Goal: Task Accomplishment & Management: Manage account settings

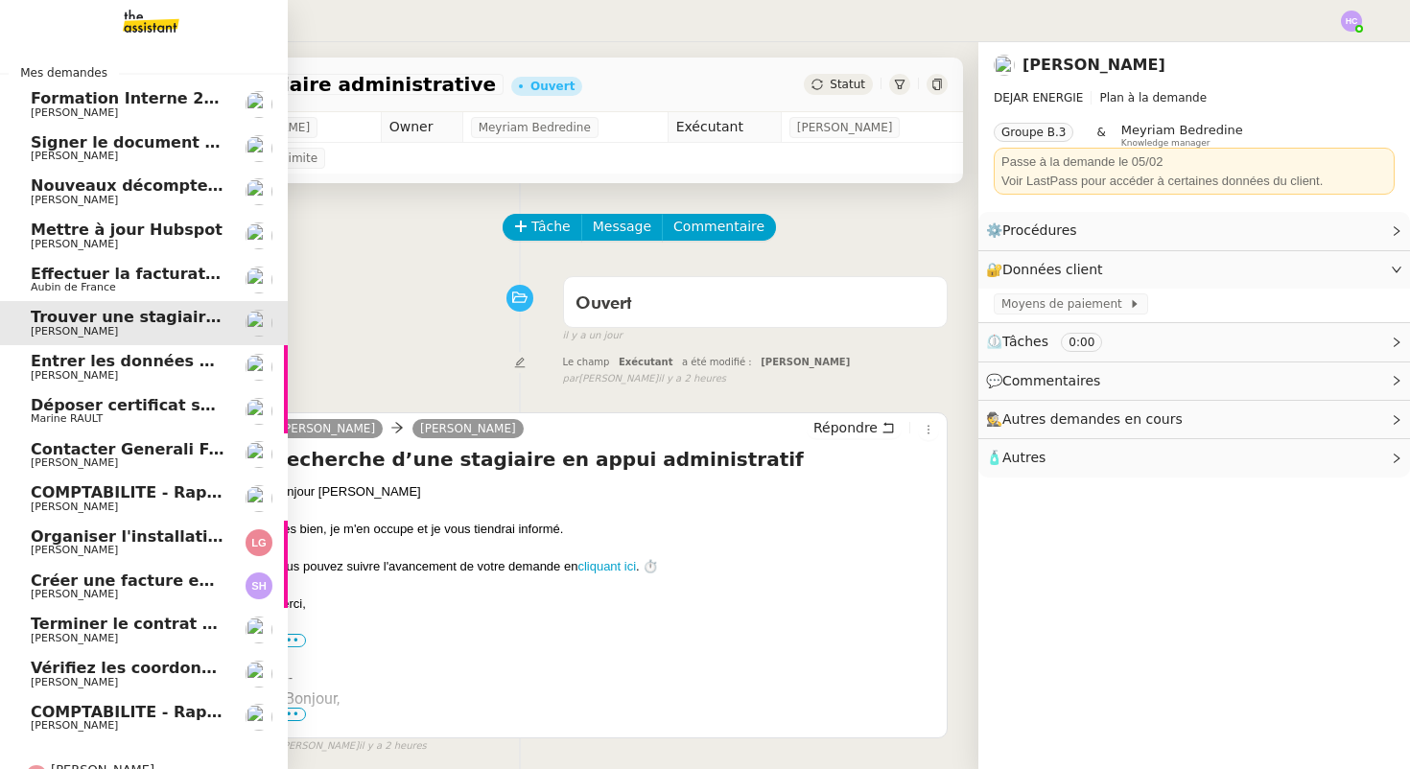
click at [105, 281] on span "Effectuer la facturation pour 2025" at bounding box center [178, 274] width 295 height 18
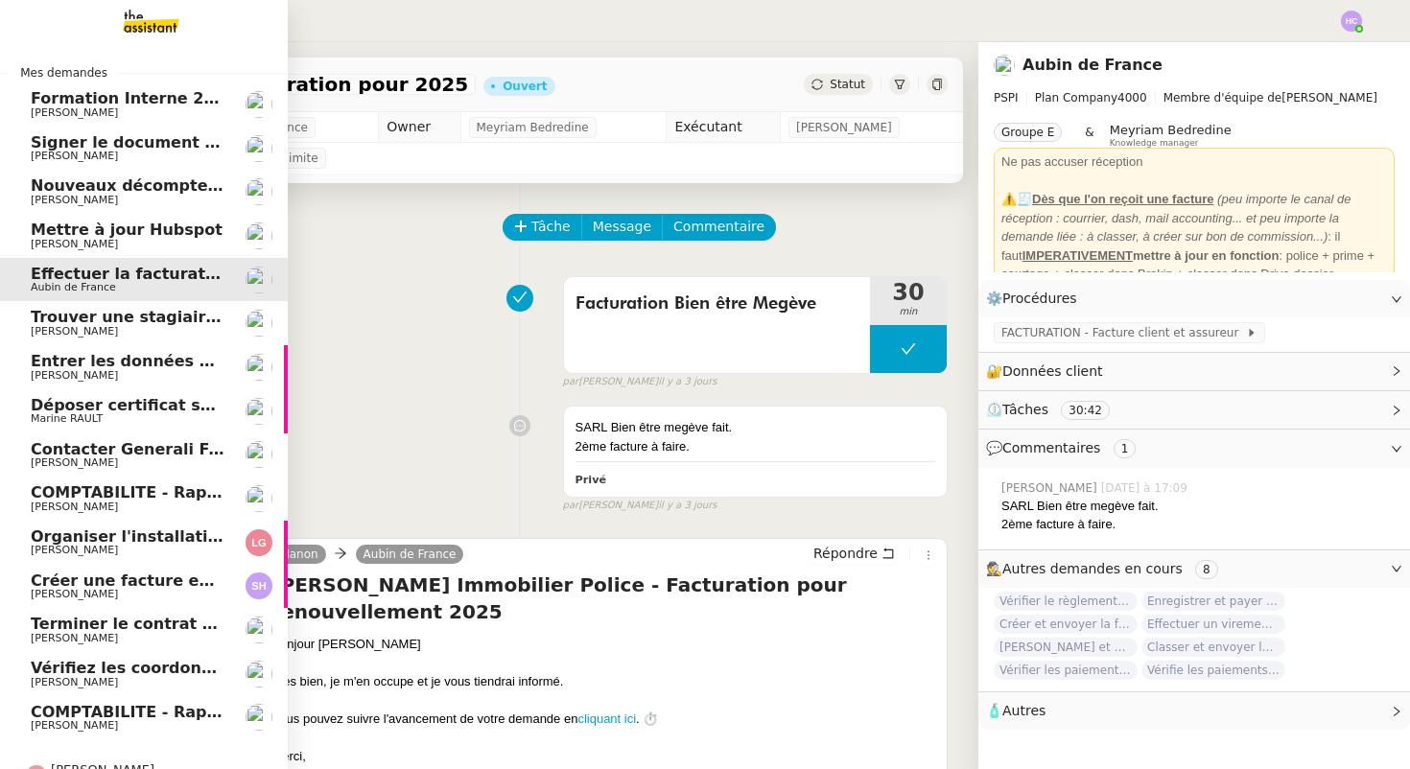
click at [108, 352] on link "Entrer les données du suivi ACTEMIUM [PERSON_NAME]" at bounding box center [144, 367] width 288 height 44
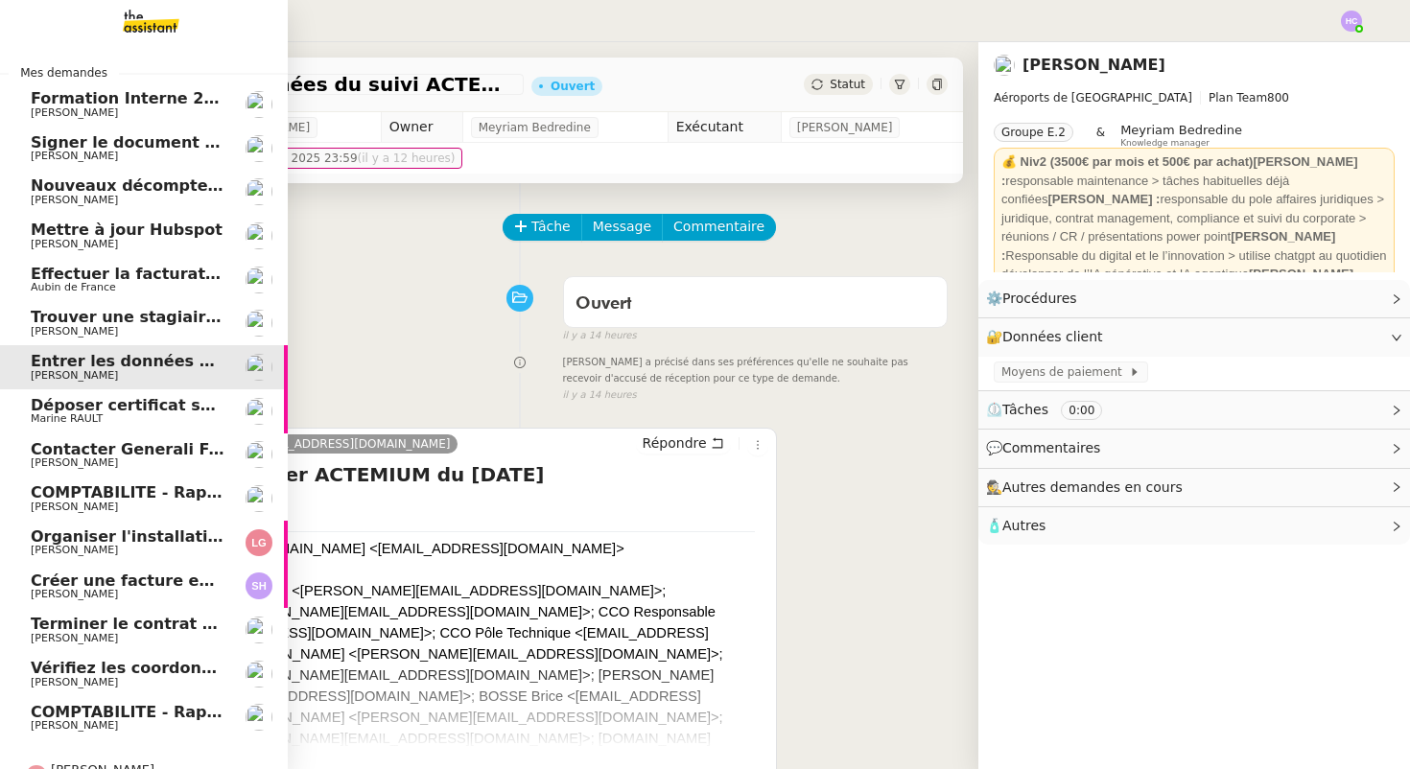
click at [128, 411] on span "Déposer certificat sur Opco" at bounding box center [149, 405] width 237 height 18
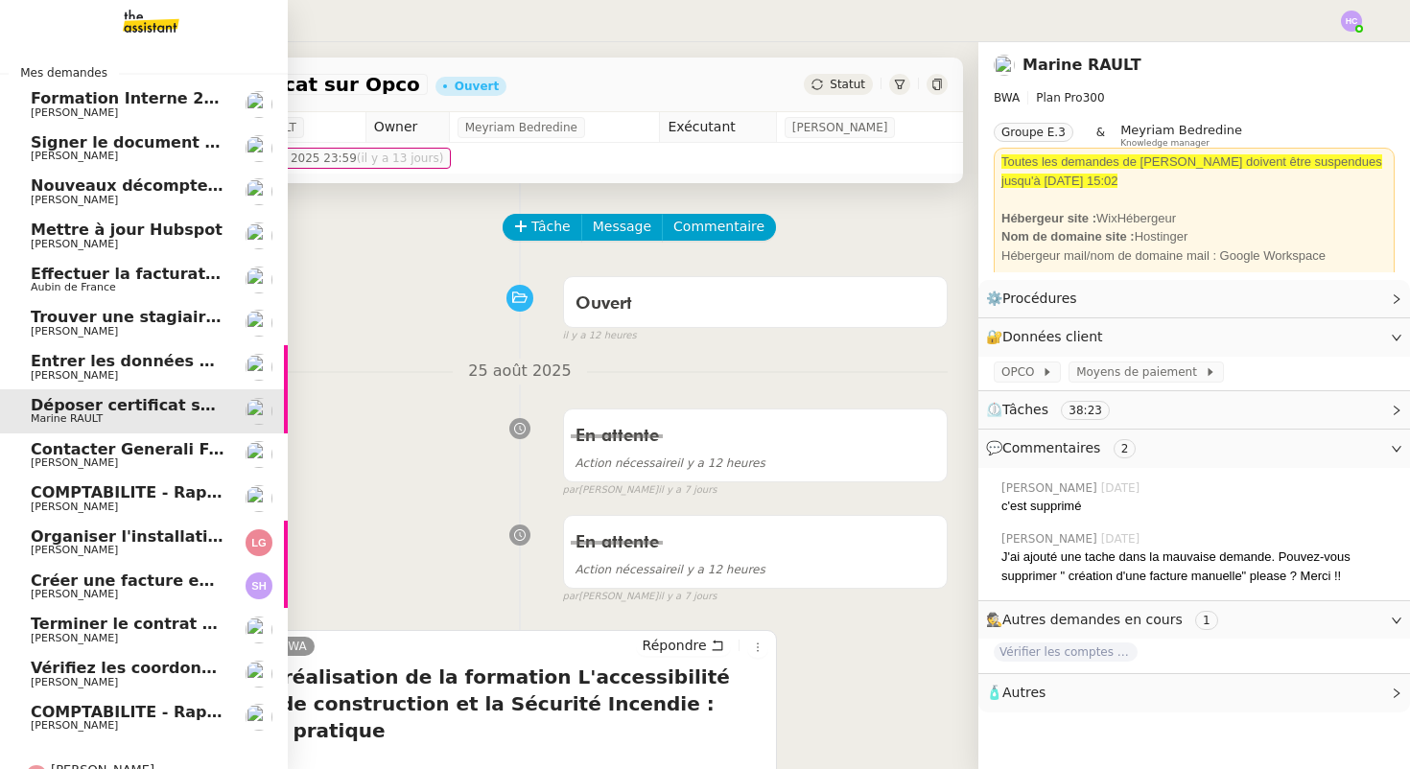
click at [122, 105] on span "Formation Interne 2 - [PERSON_NAME]" at bounding box center [197, 98] width 333 height 18
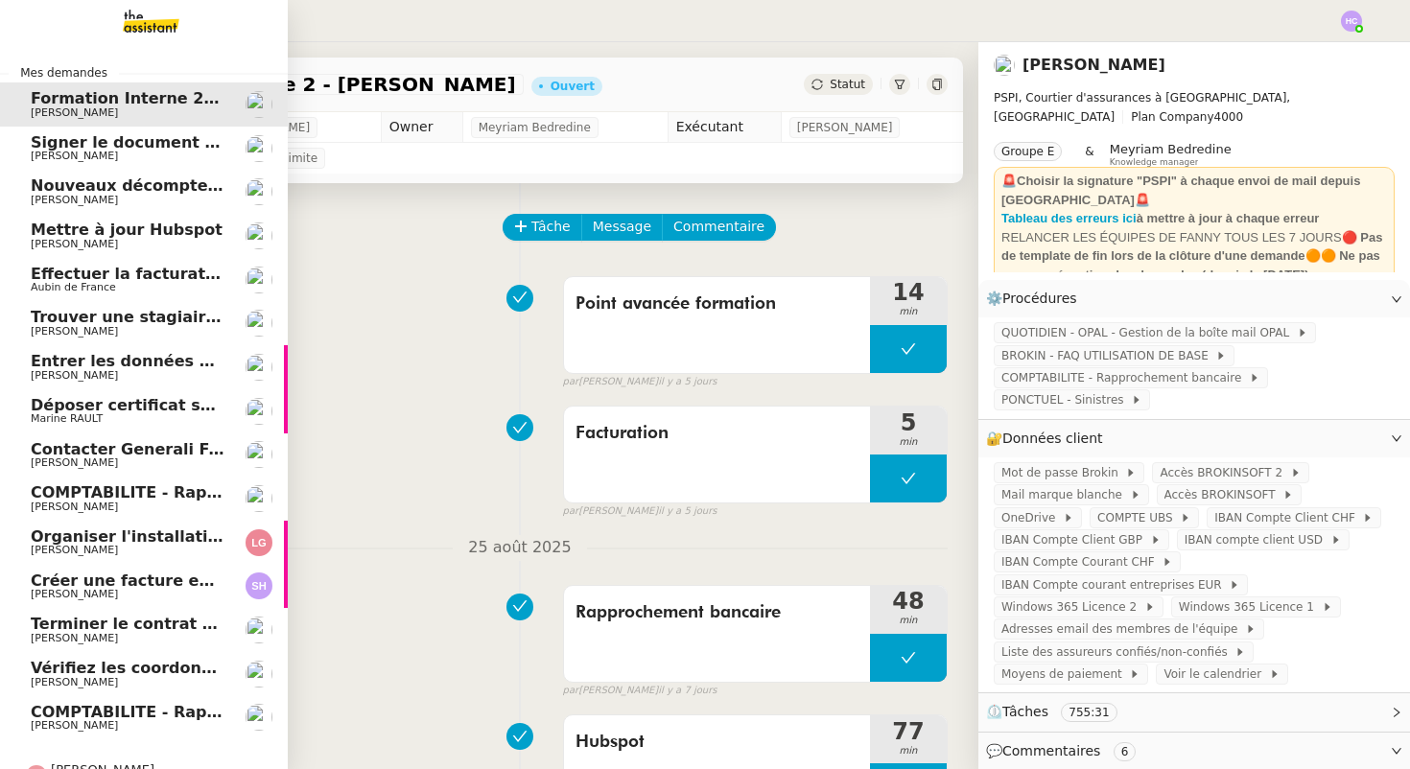
click at [89, 141] on span "Signer le document par [PERSON_NAME]" at bounding box center [206, 142] width 351 height 18
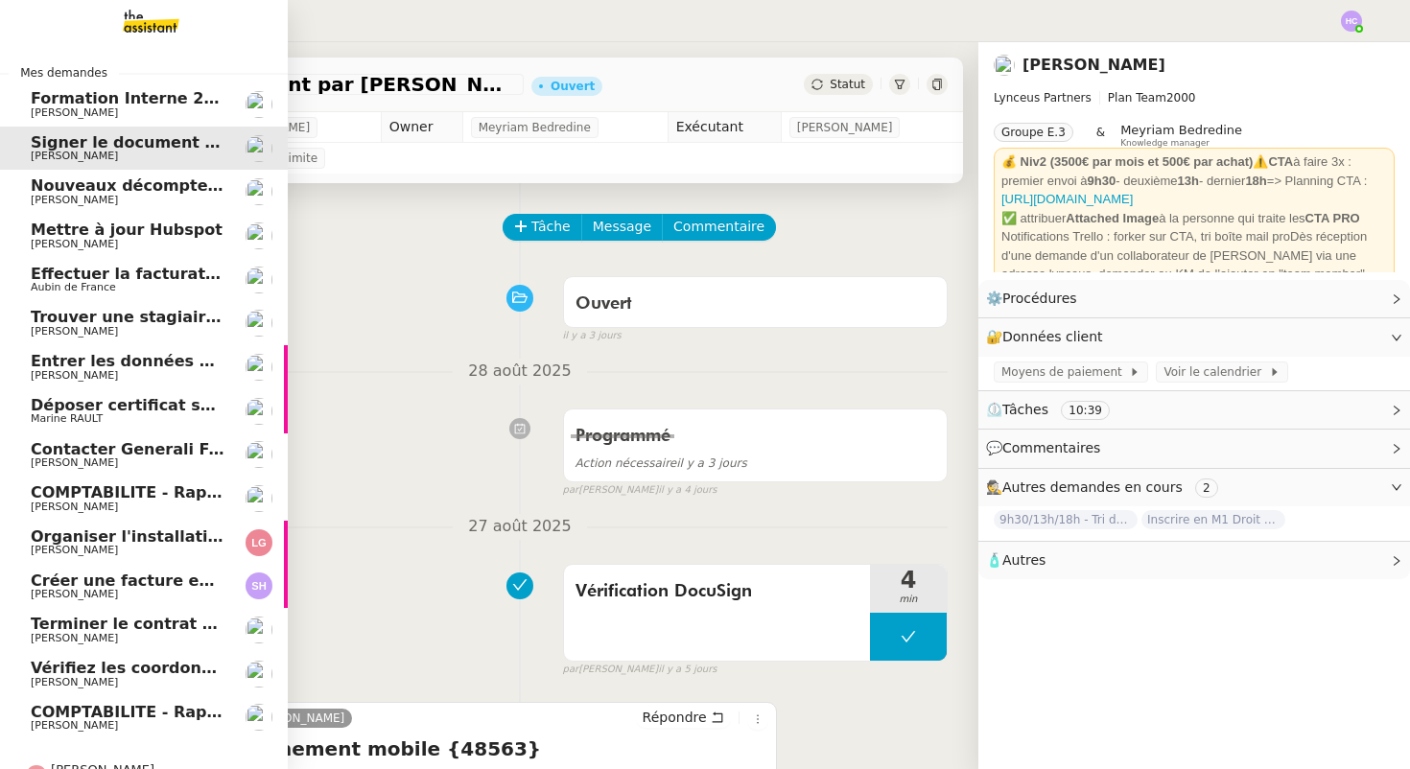
click at [112, 193] on span "Nouveaux décomptes de commissions" at bounding box center [195, 186] width 329 height 18
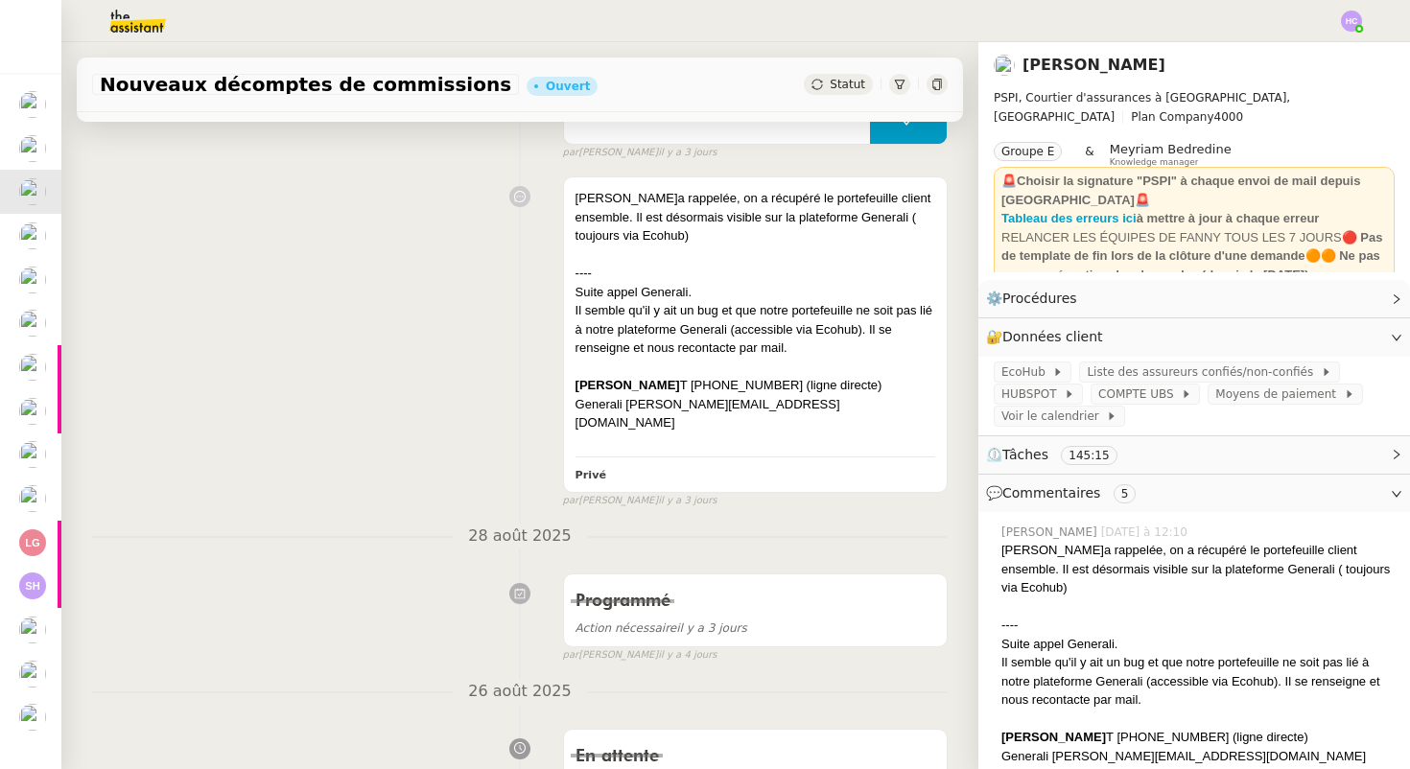
scroll to position [283, 0]
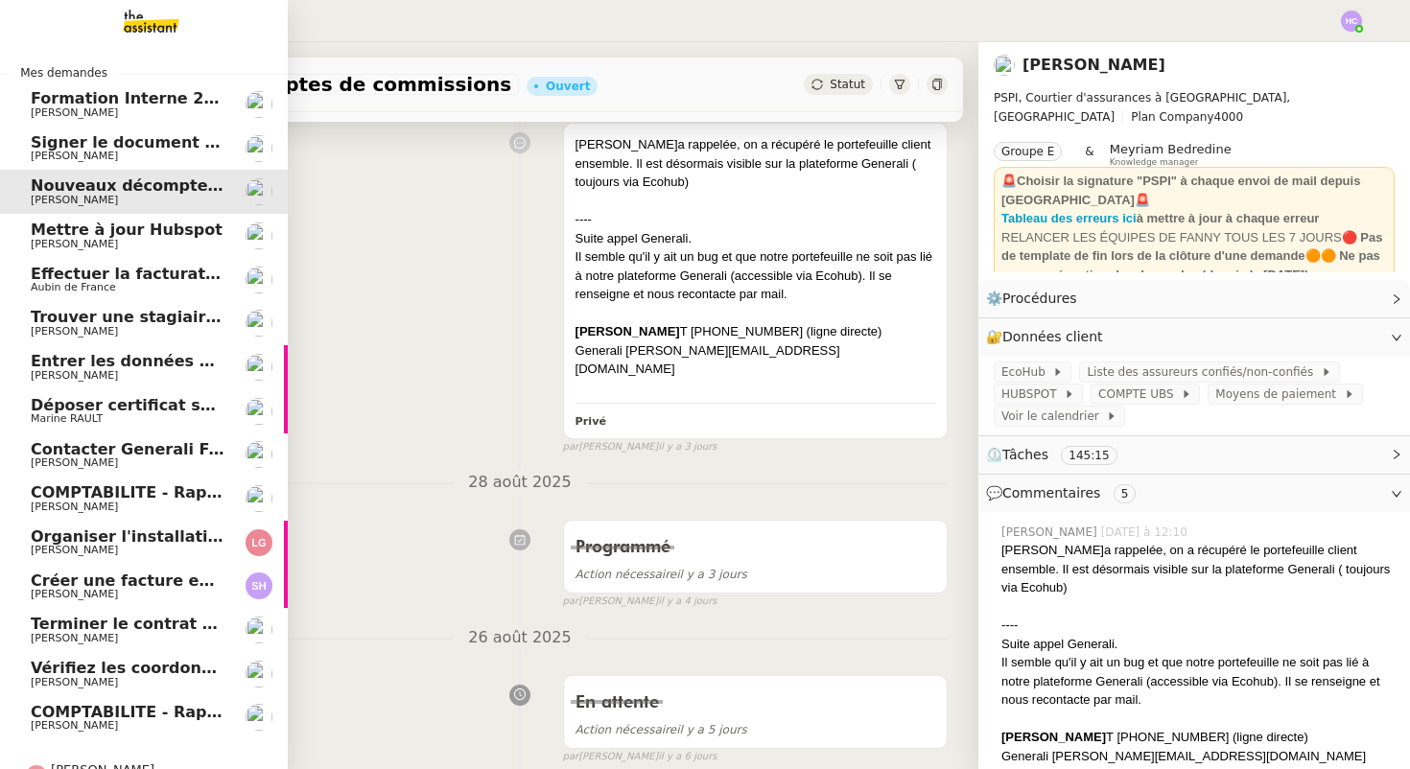
click at [80, 225] on span "Mettre à jour Hubspot" at bounding box center [127, 230] width 192 height 18
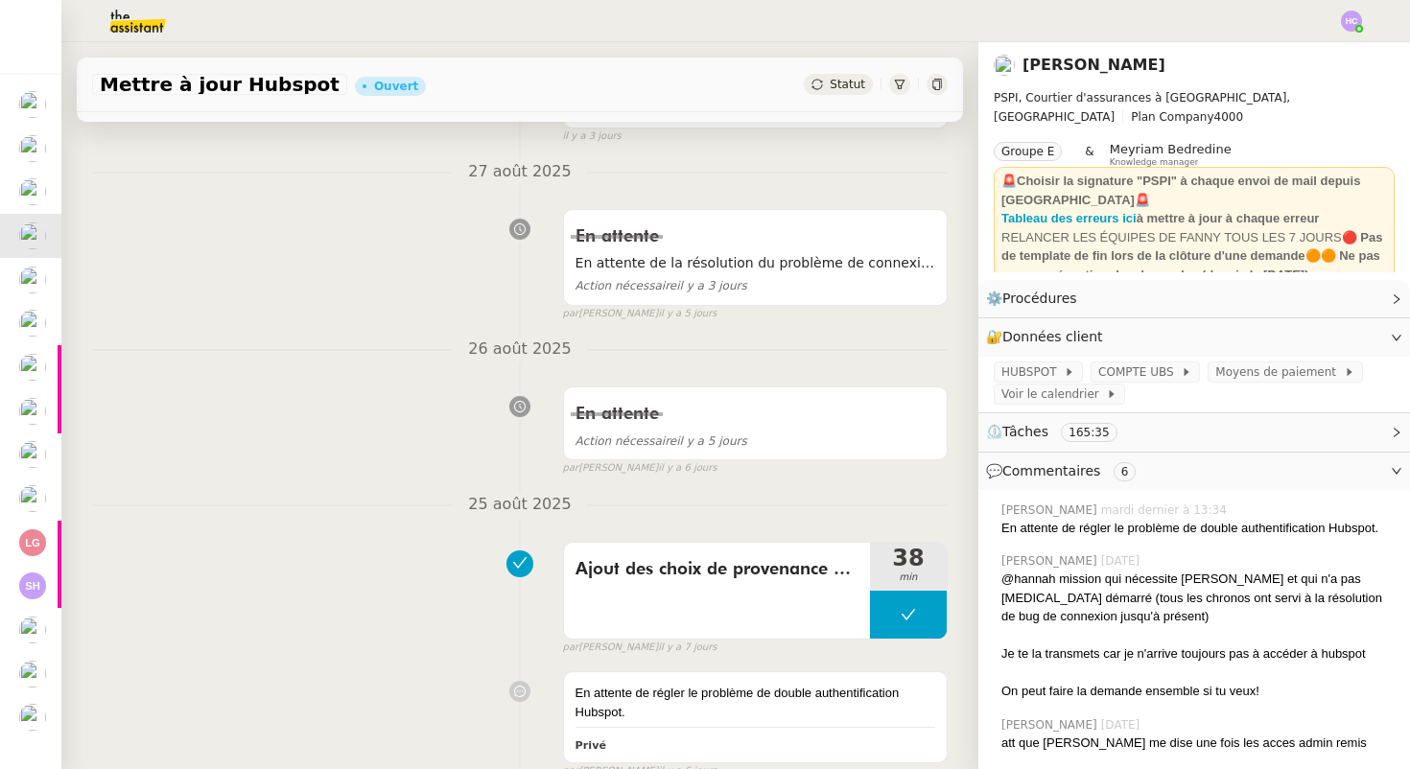
scroll to position [297, 0]
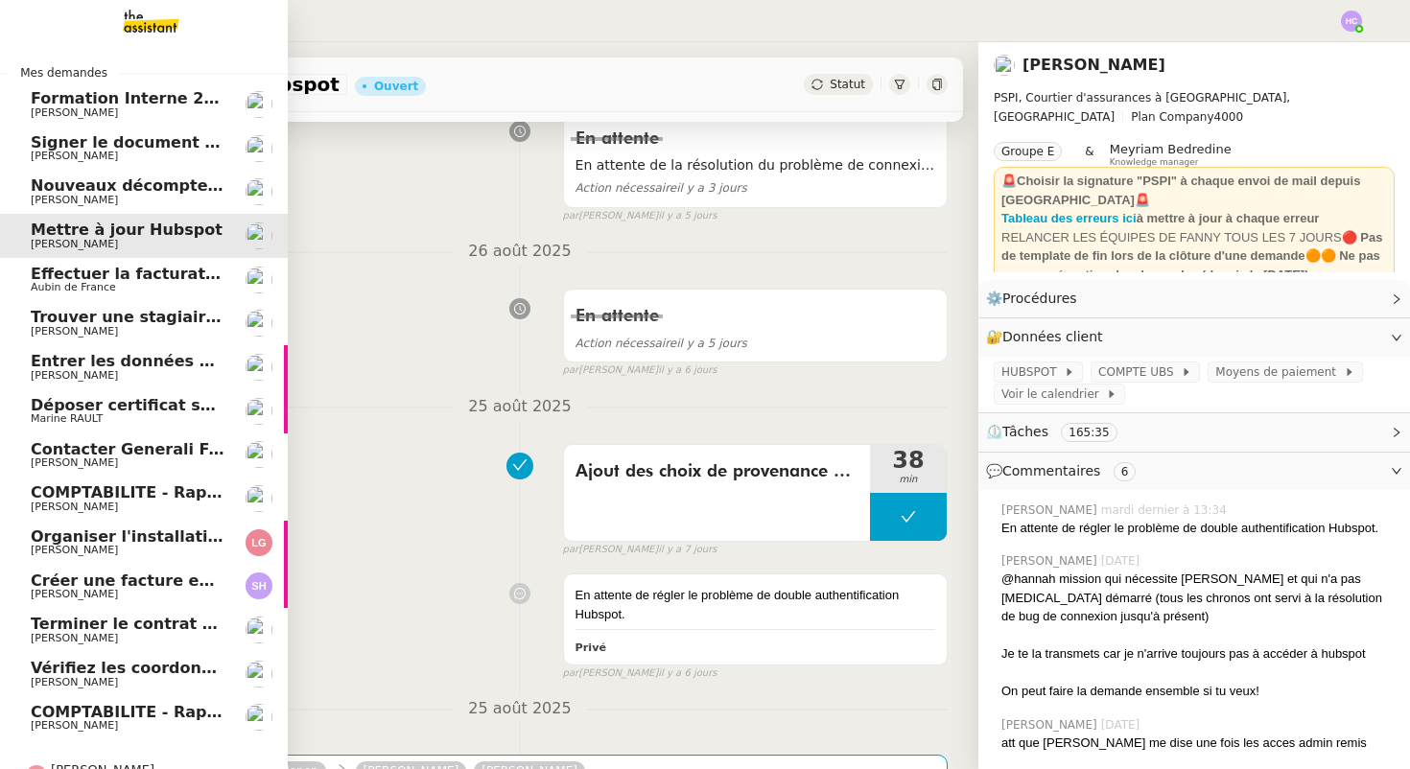
click at [113, 268] on span "Effectuer la facturation pour 2025" at bounding box center [178, 274] width 295 height 18
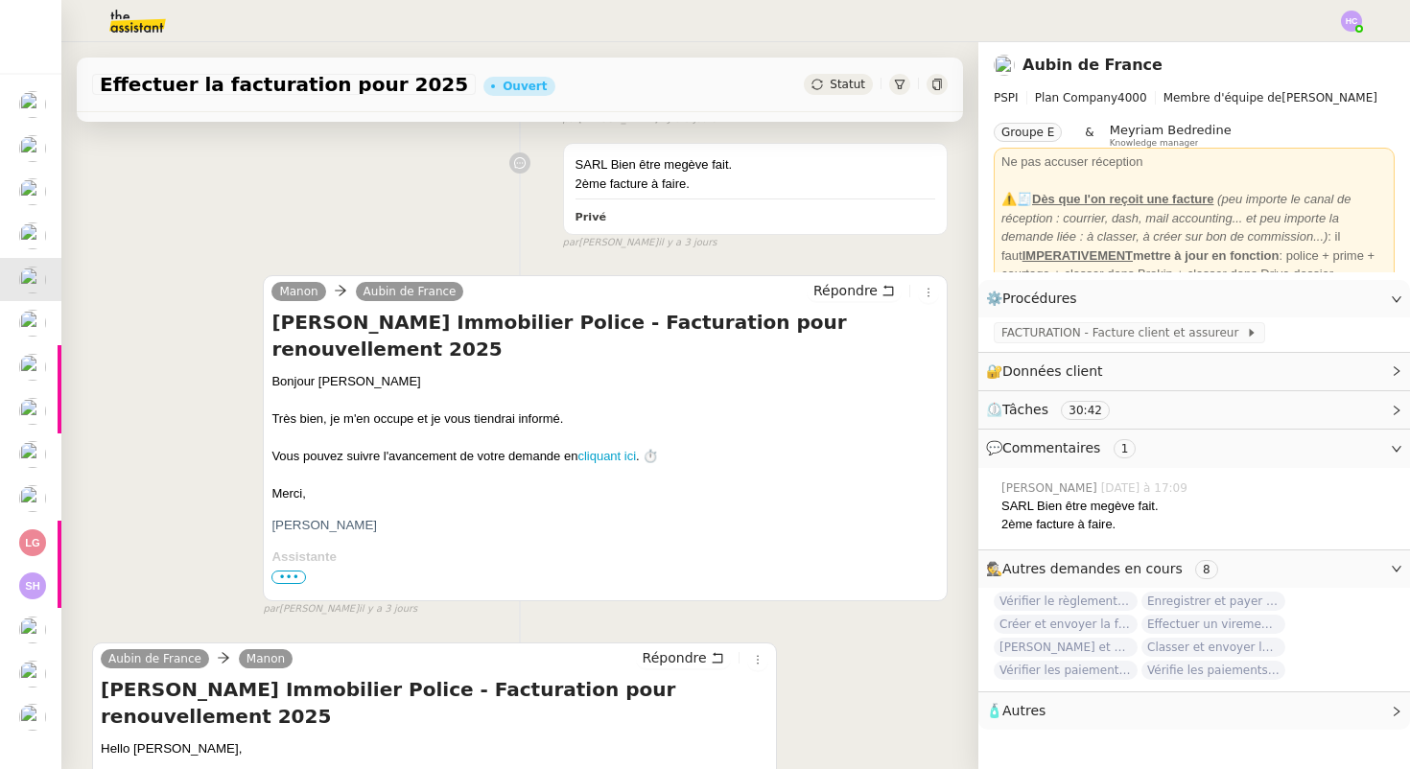
scroll to position [437, 0]
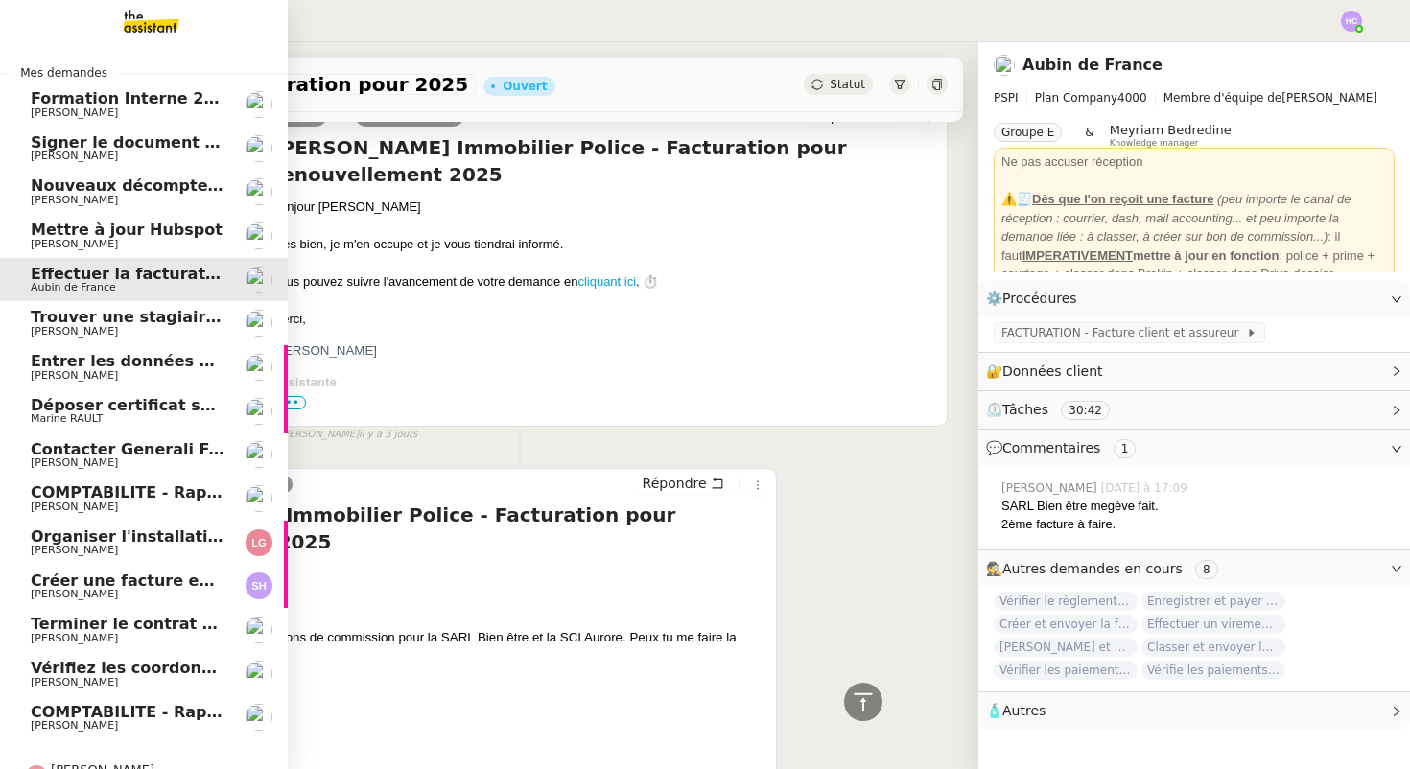
click at [105, 322] on span "Trouver une stagiaire administrative" at bounding box center [189, 317] width 317 height 18
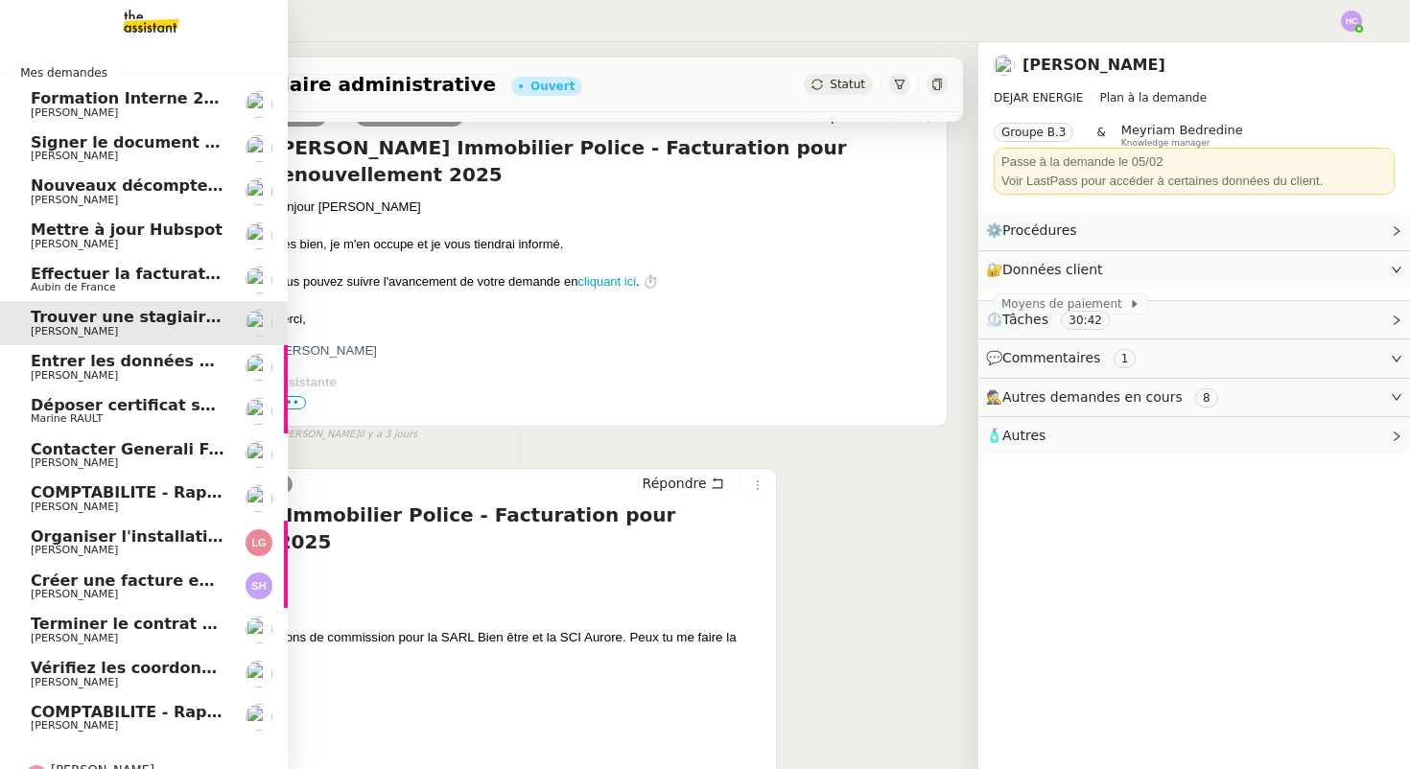
scroll to position [244, 0]
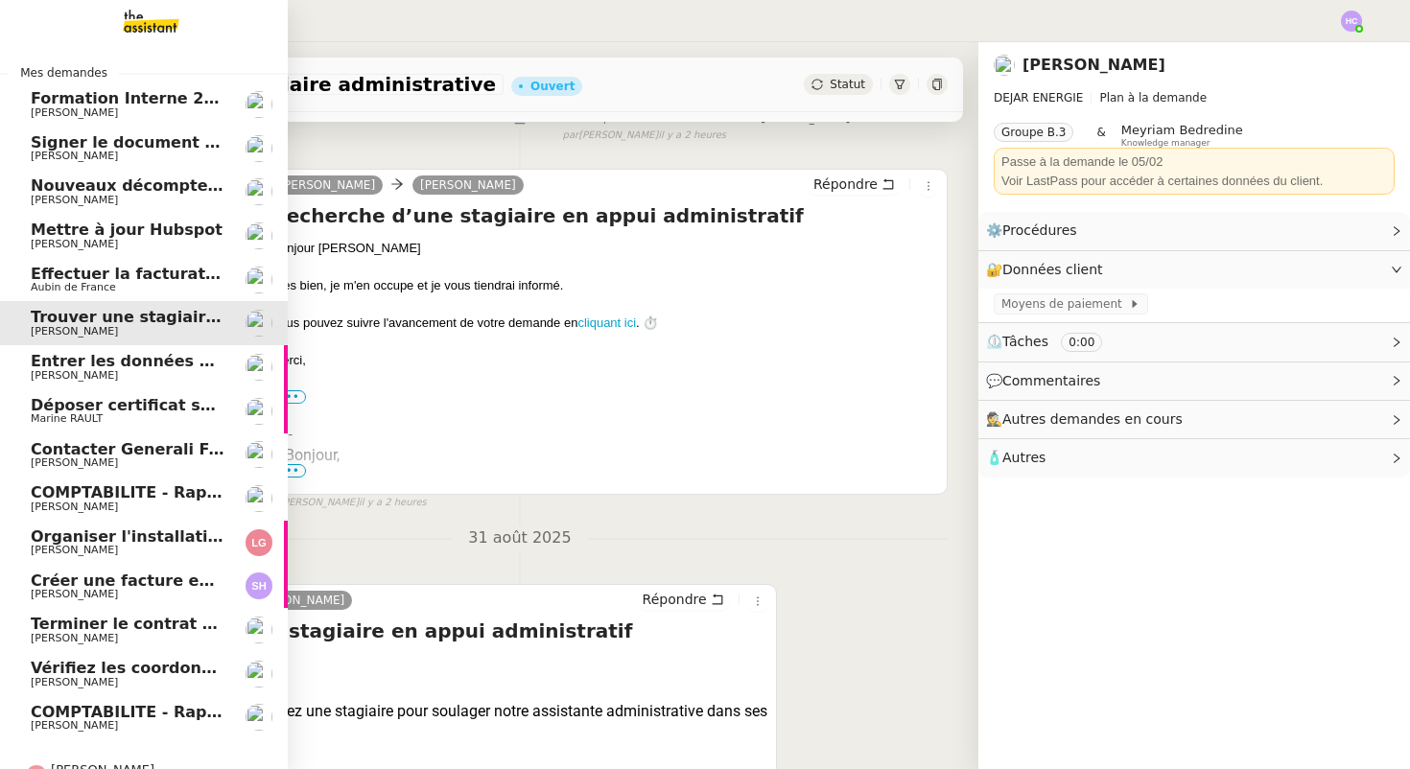
click at [48, 366] on span "Entrer les données du suivi ACTEMIUM" at bounding box center [198, 361] width 335 height 18
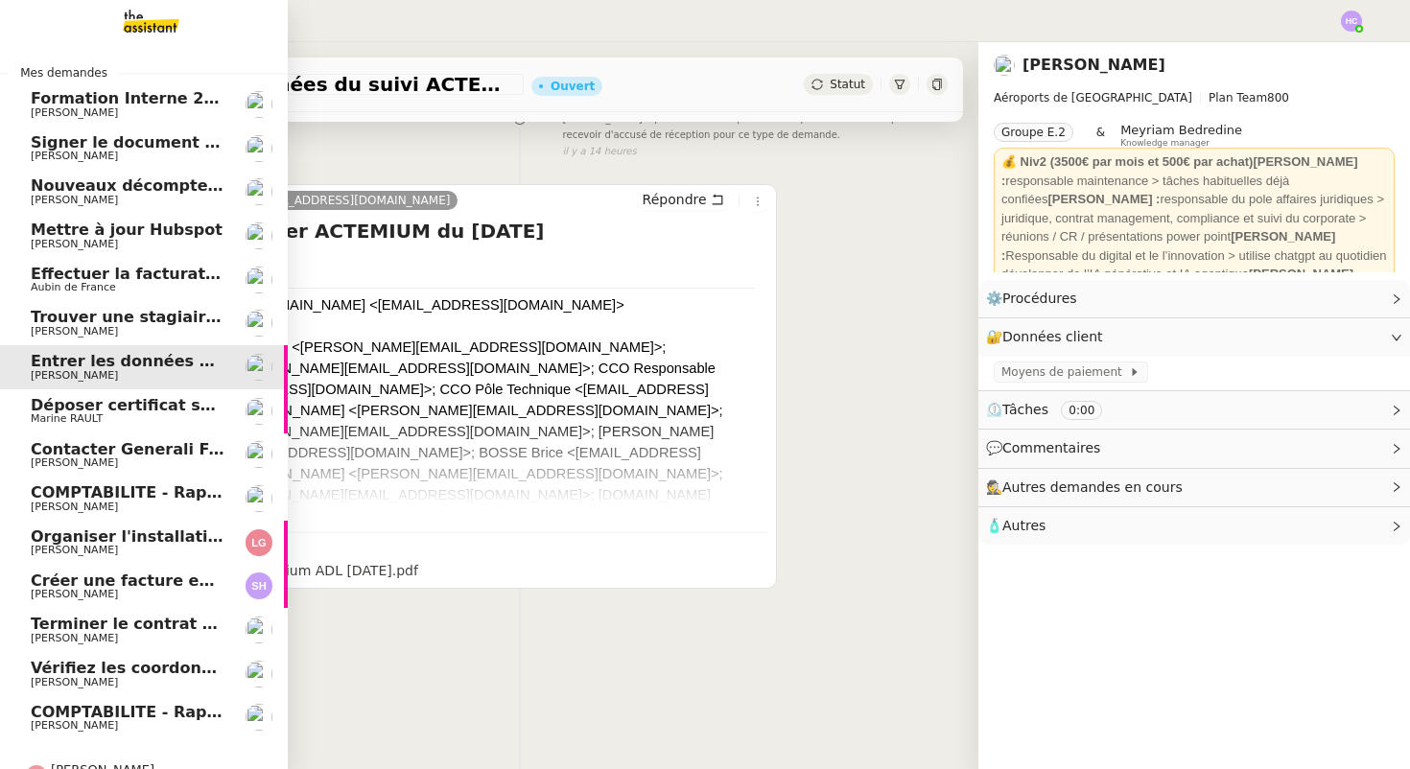
click at [62, 412] on span "Déposer certificat sur Opco" at bounding box center [149, 405] width 237 height 18
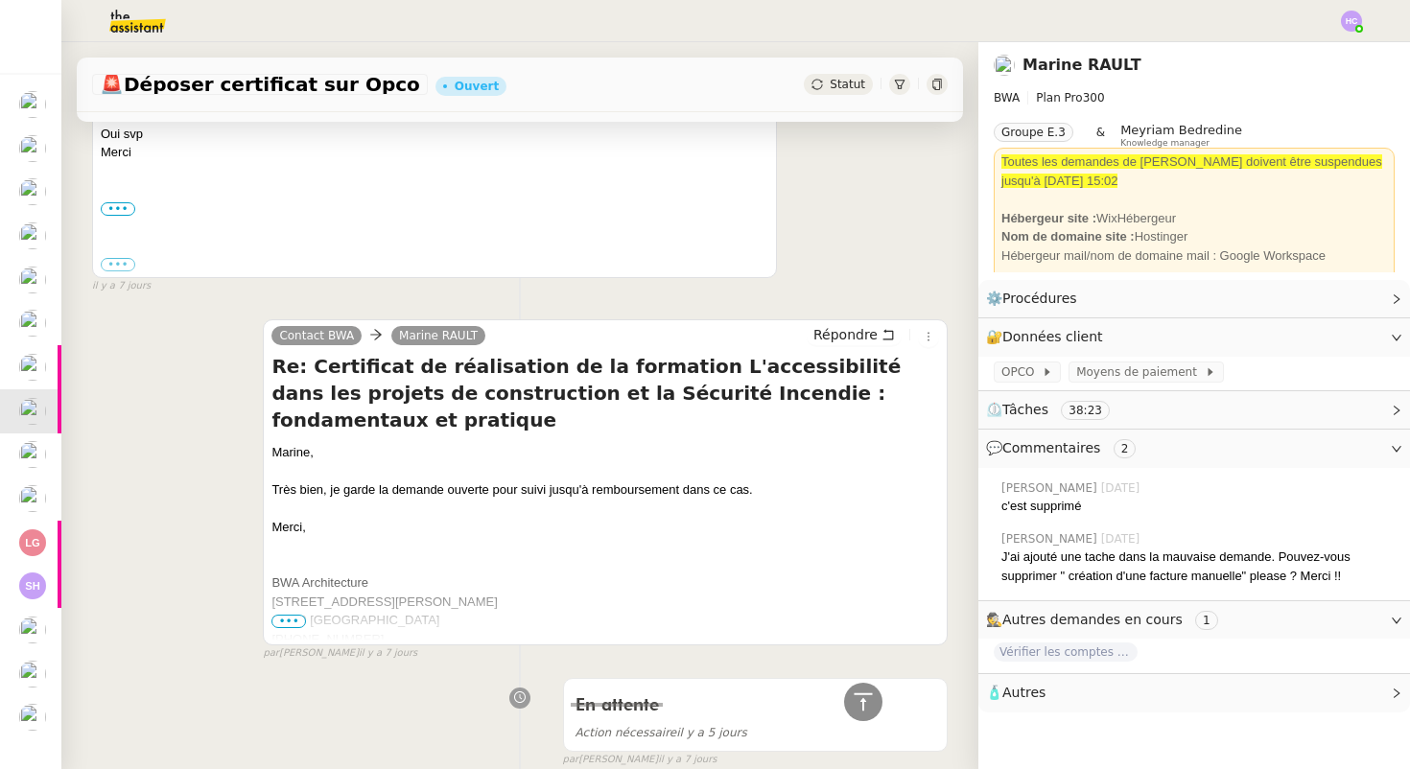
scroll to position [636, 0]
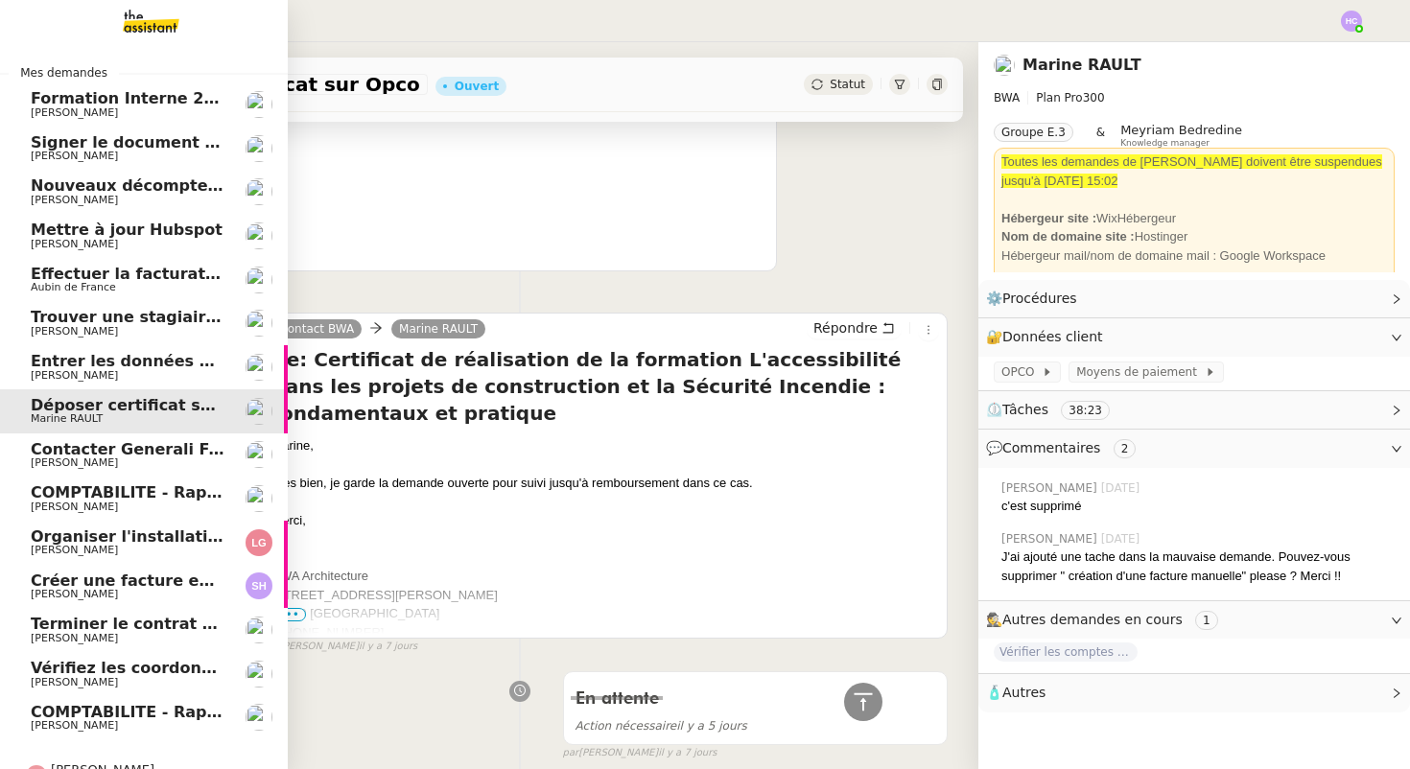
click at [146, 450] on span "Contacter Generali France pour demande AU094424" at bounding box center [256, 449] width 450 height 18
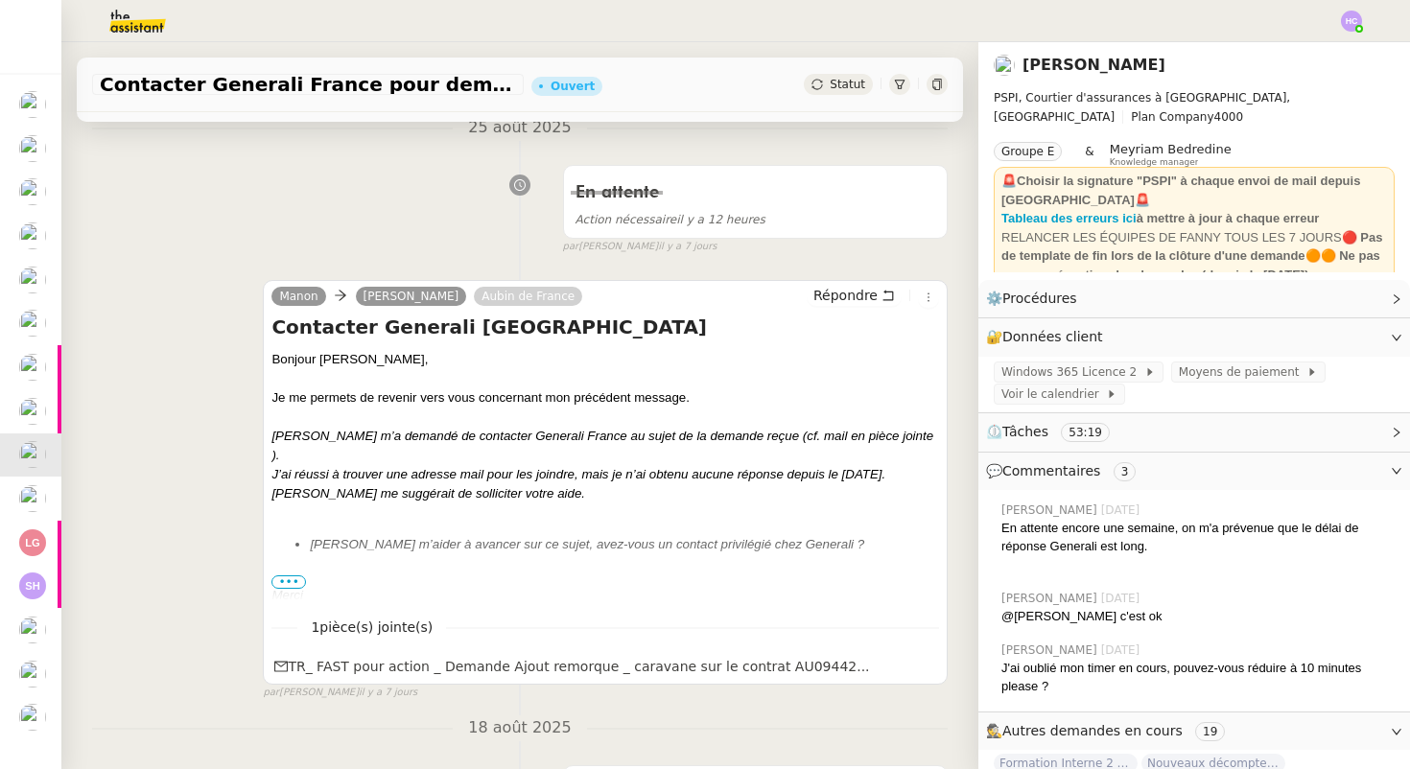
scroll to position [297, 0]
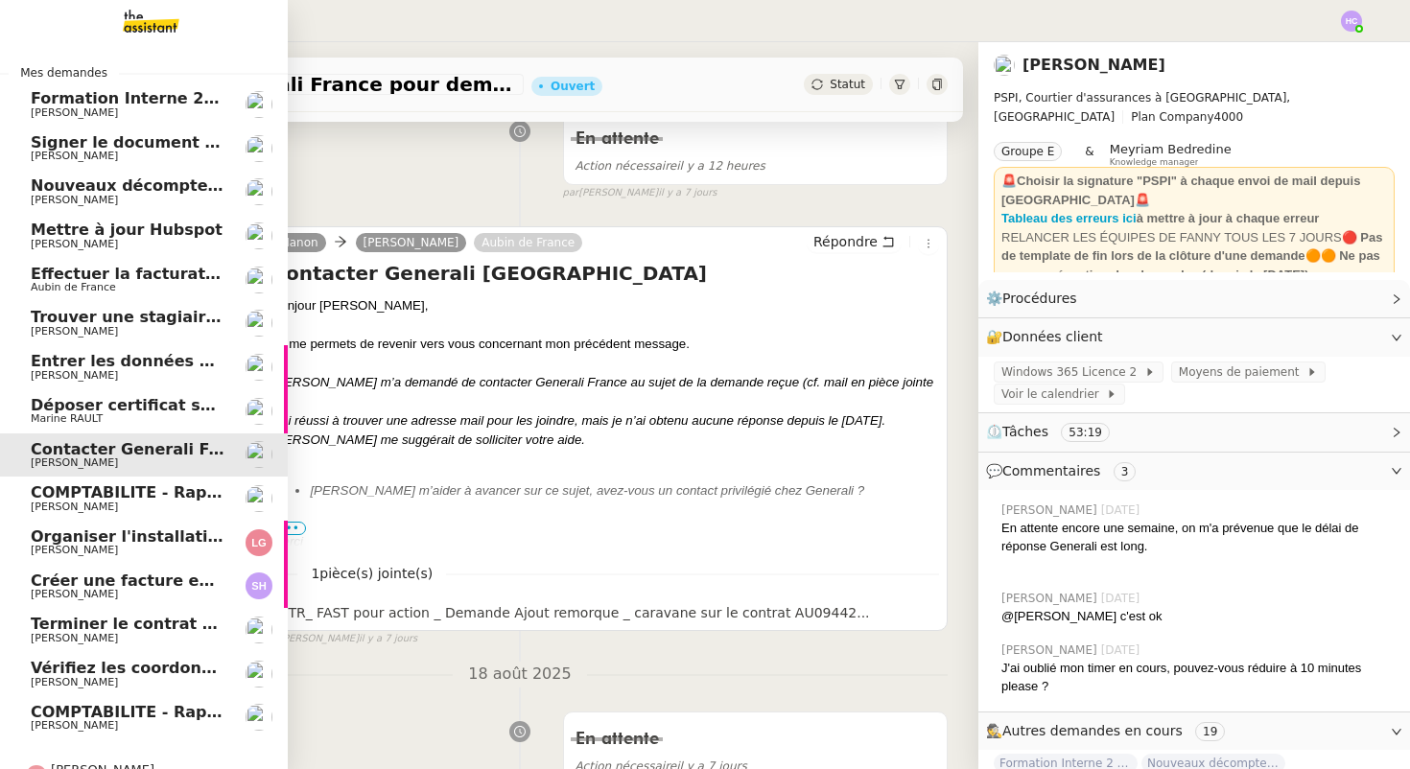
click at [58, 495] on span "COMPTABILITE - Rapprochement bancaire - [DATE]" at bounding box center [249, 492] width 436 height 18
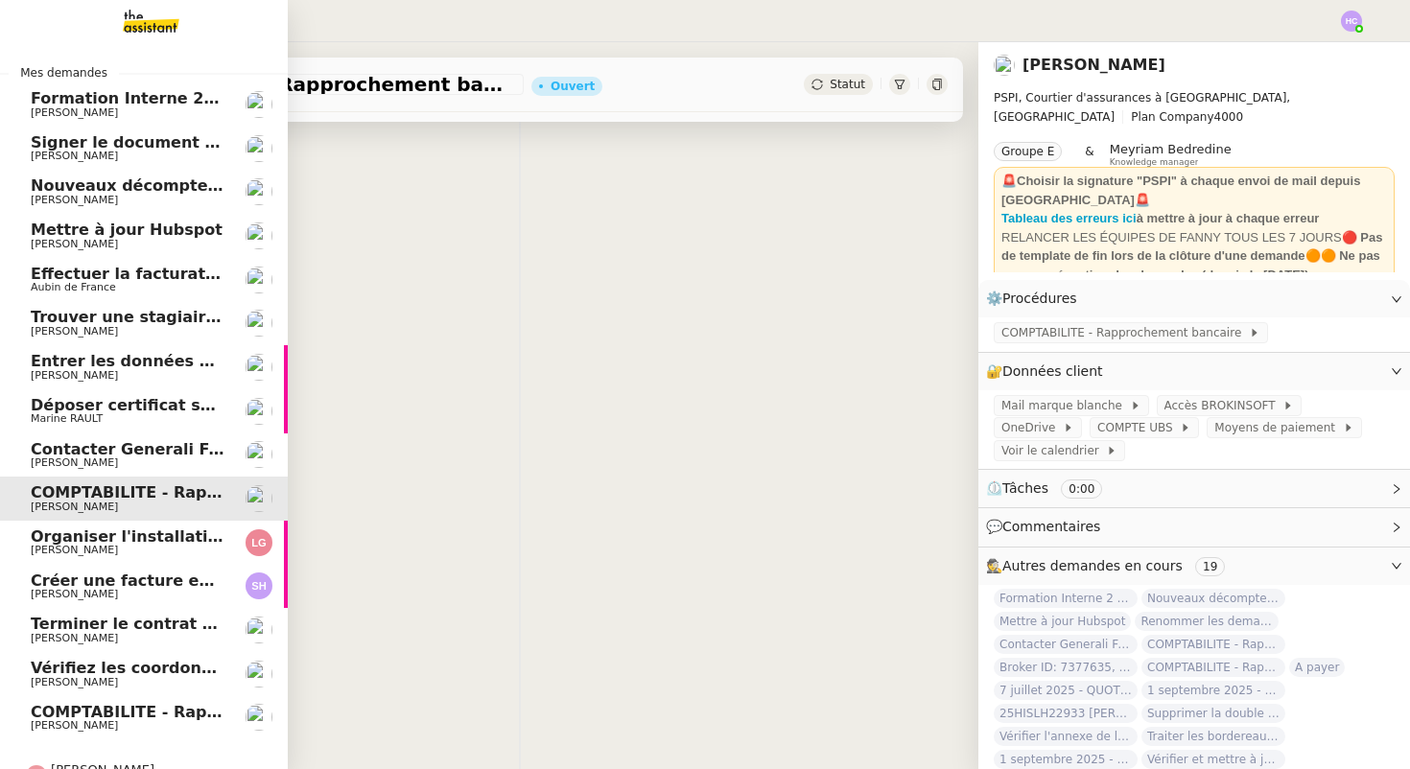
scroll to position [244, 0]
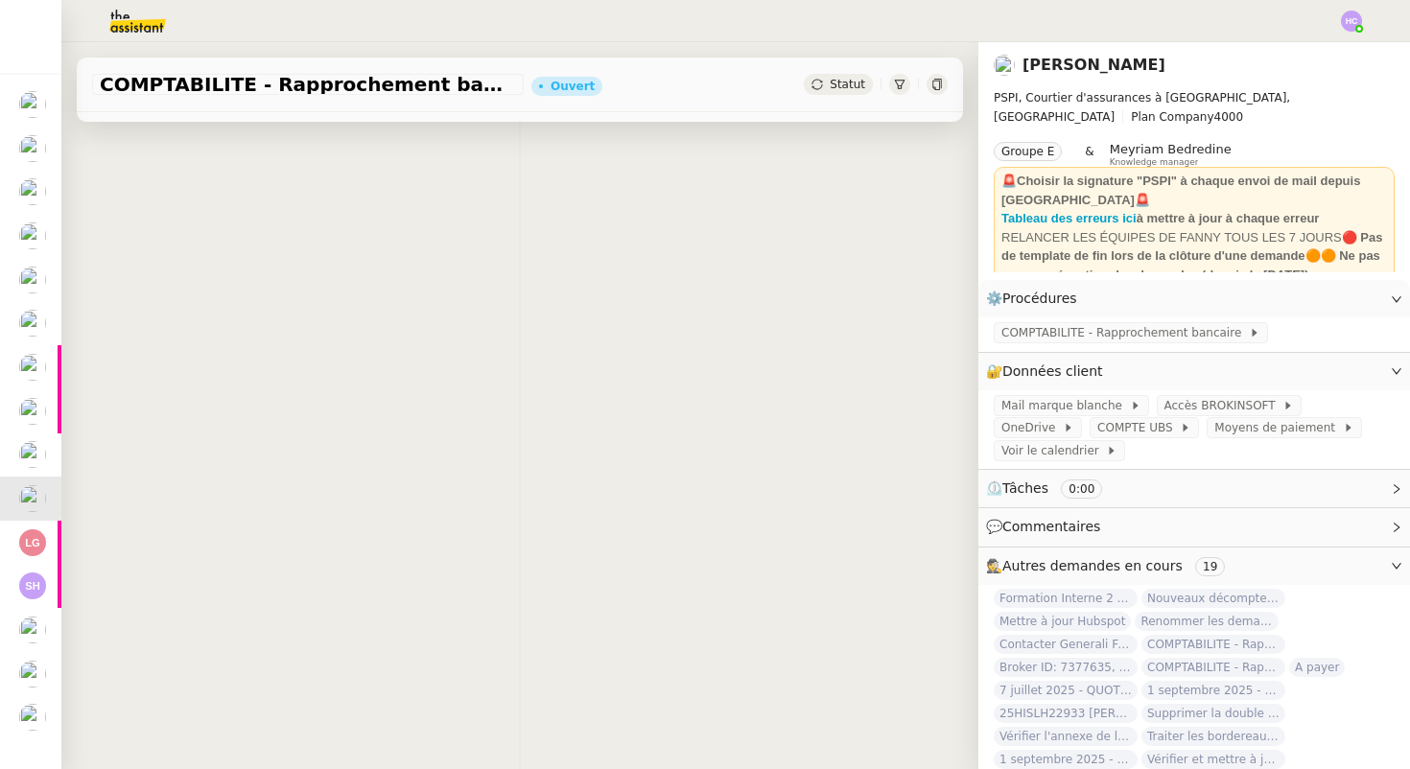
click at [291, 81] on span "COMPTABILITE - Rapprochement bancaire - [DATE]" at bounding box center [308, 84] width 416 height 19
copy span "COMPTABILITE - Rapprochement bancaire - [DATE]"
click at [209, 242] on div "Tâche Message Commentaire Veuillez patienter une erreur s'est produite 👌👌👌 mess…" at bounding box center [519, 324] width 917 height 769
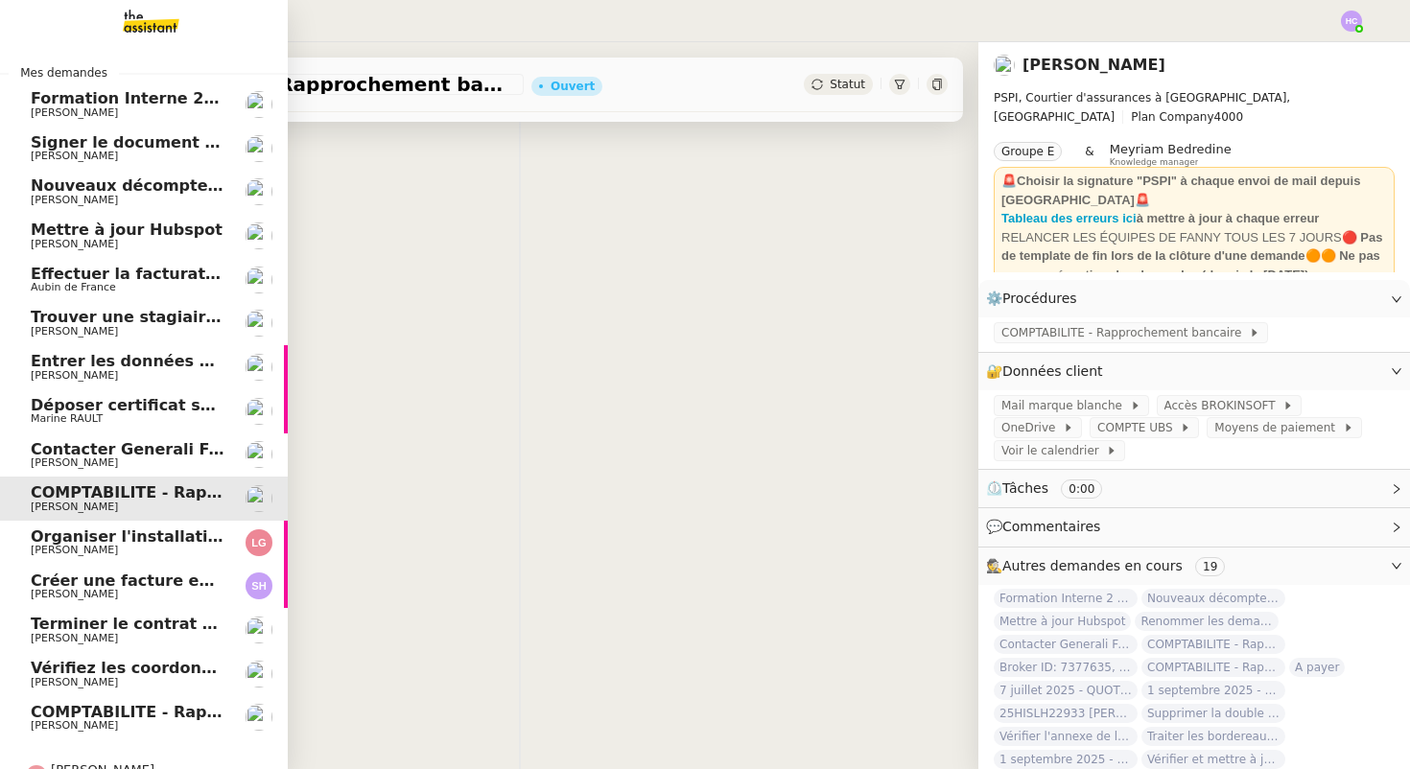
click at [92, 500] on span "COMPTABILITE - Rapprochement bancaire - [DATE]" at bounding box center [249, 492] width 436 height 18
click at [95, 551] on span "[PERSON_NAME]" at bounding box center [74, 550] width 87 height 12
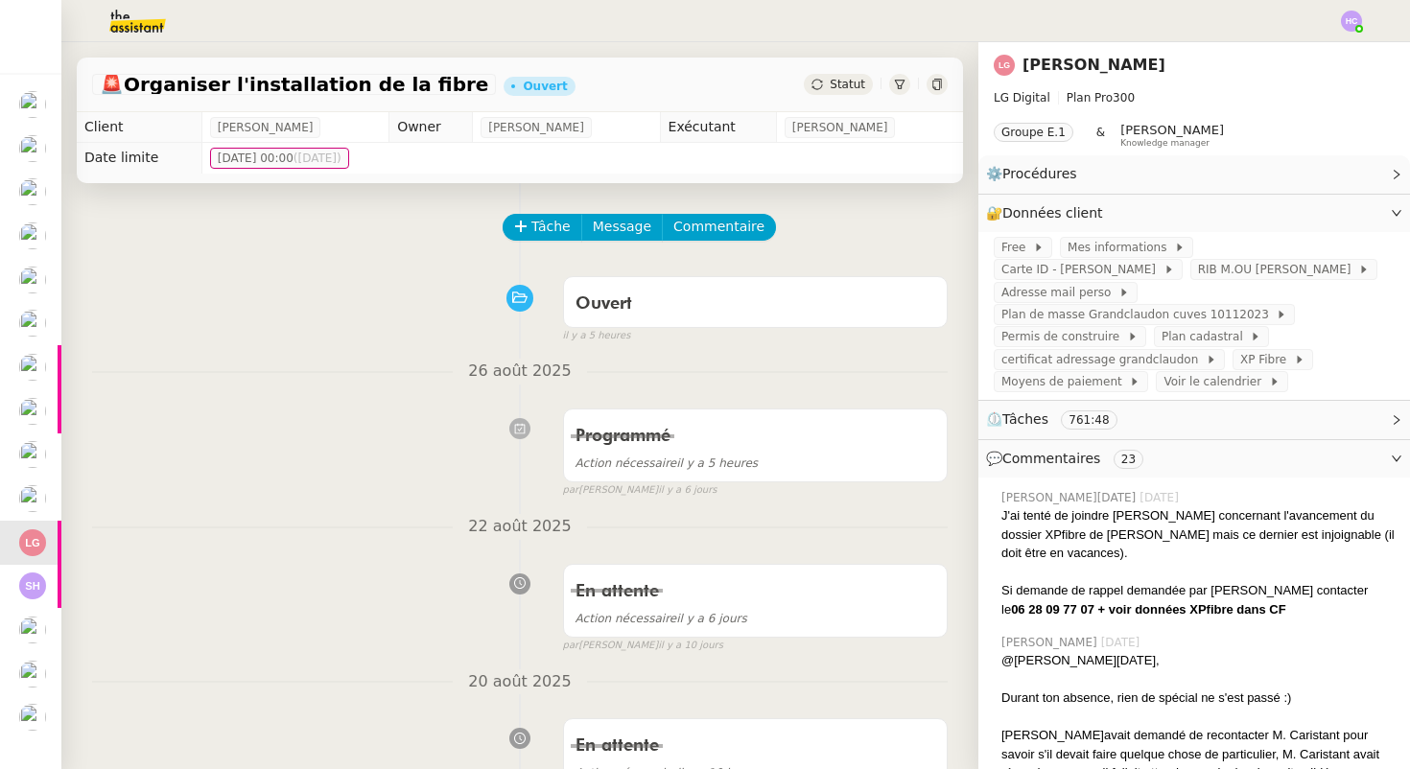
click at [835, 83] on span "Statut" at bounding box center [847, 84] width 35 height 13
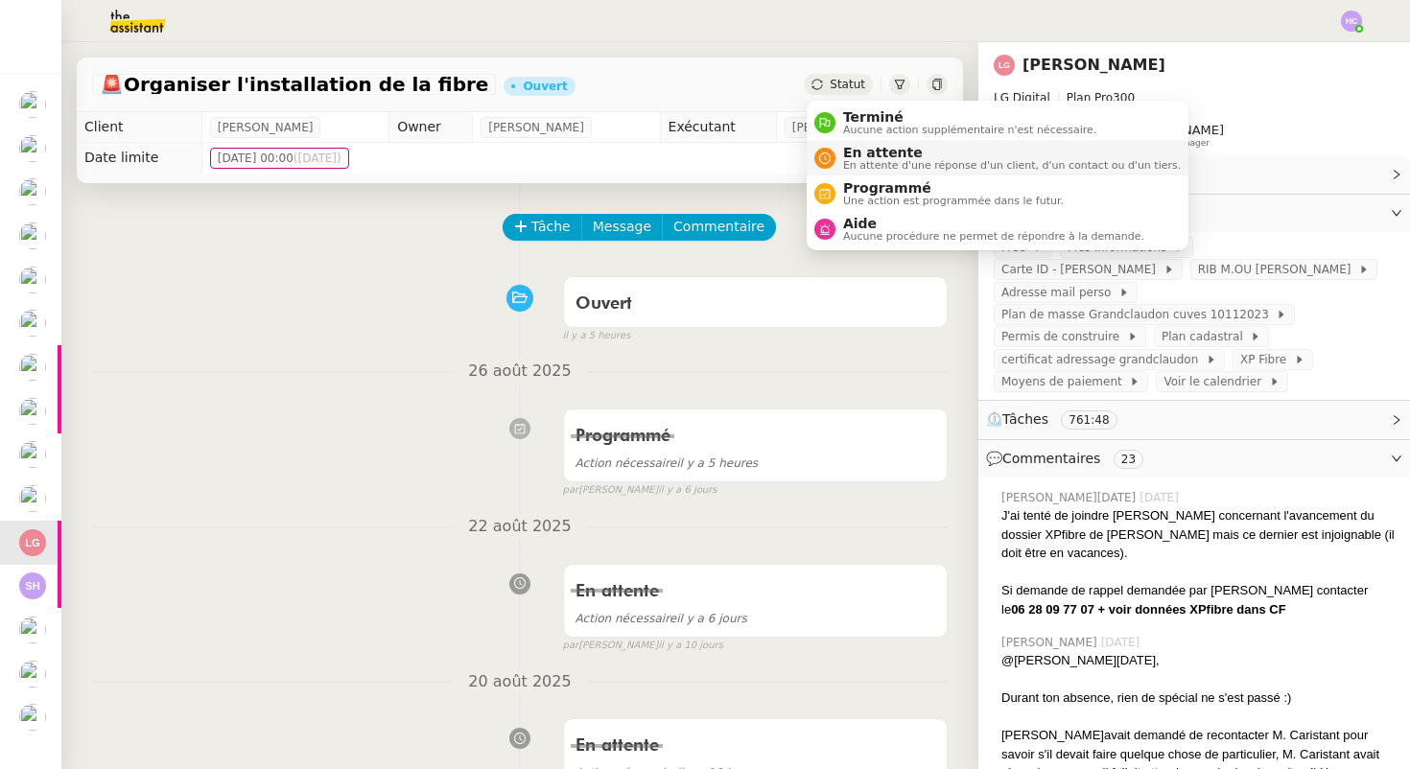
click at [877, 155] on span "En attente" at bounding box center [1012, 152] width 338 height 15
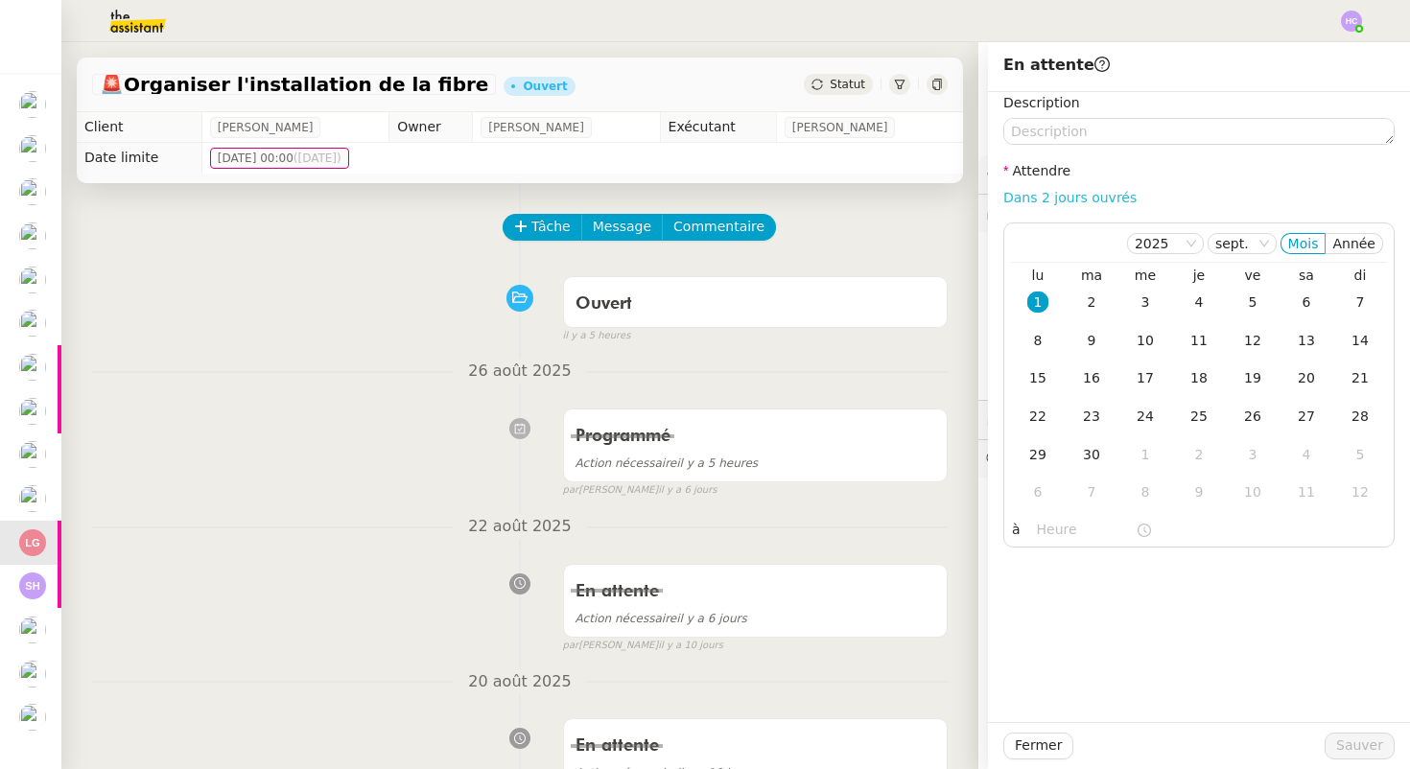
click at [1078, 194] on link "Dans 2 jours ouvrés" at bounding box center [1069, 197] width 133 height 15
type input "07:00"
click at [1364, 743] on span "Sauver" at bounding box center [1359, 746] width 47 height 22
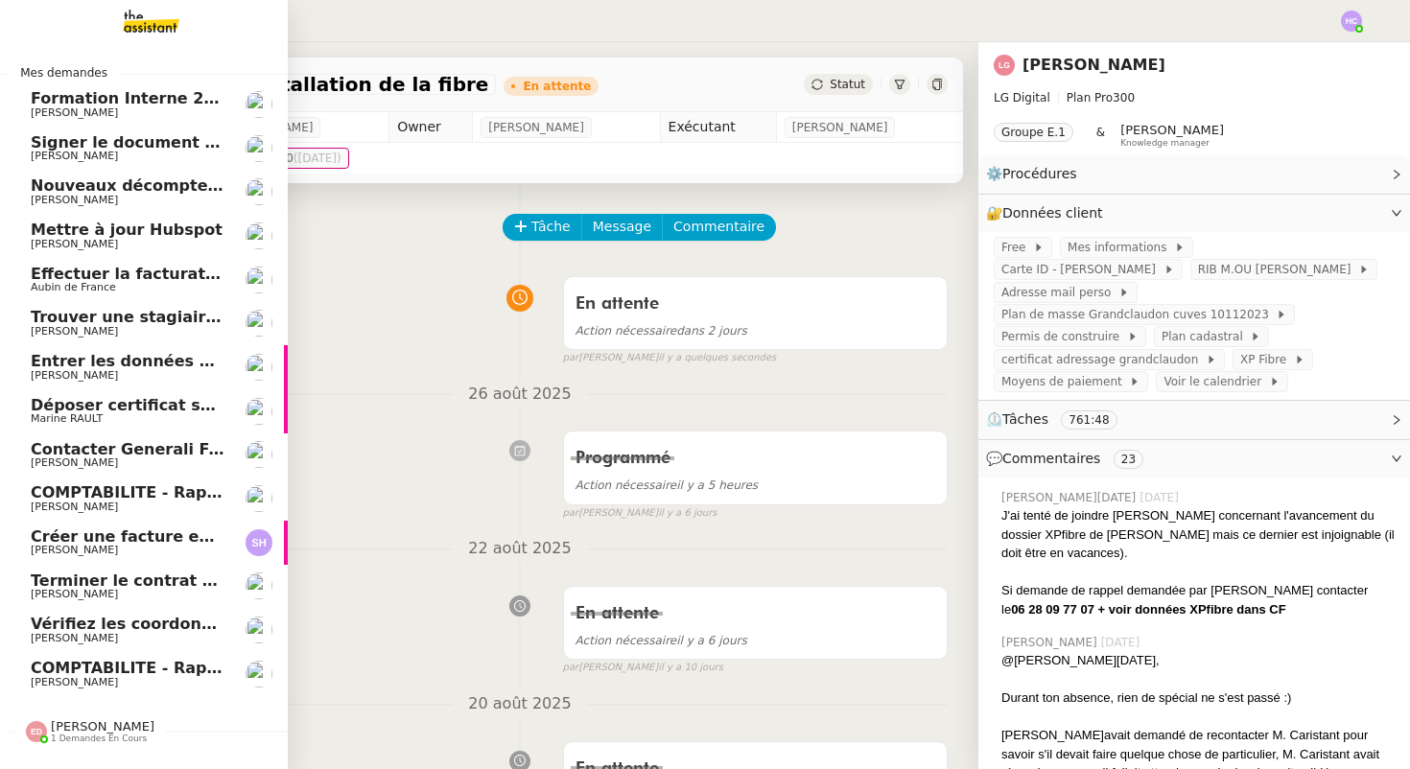
click at [134, 409] on span "Déposer certificat sur Opco" at bounding box center [149, 405] width 237 height 18
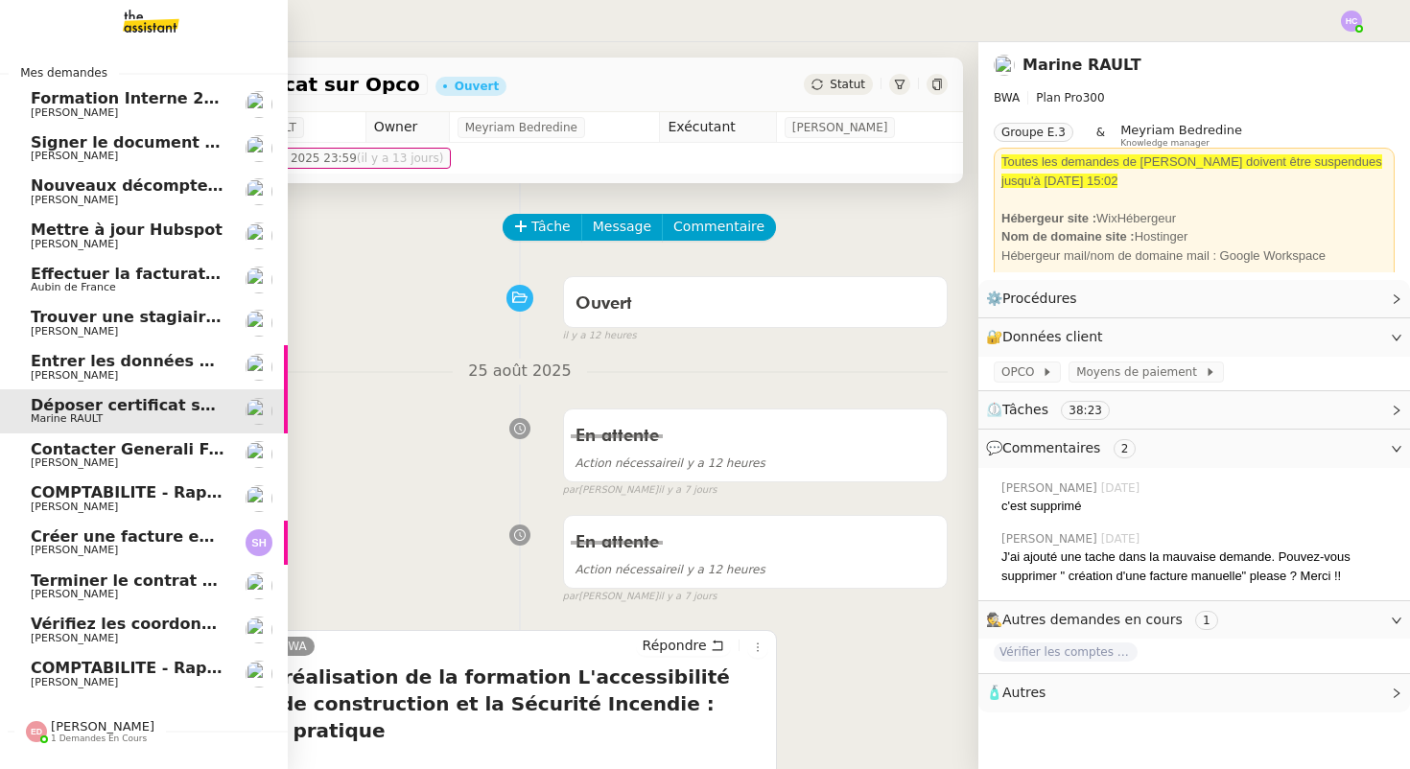
click at [134, 446] on span "Contacter Generali France pour demande AU094424" at bounding box center [256, 449] width 450 height 18
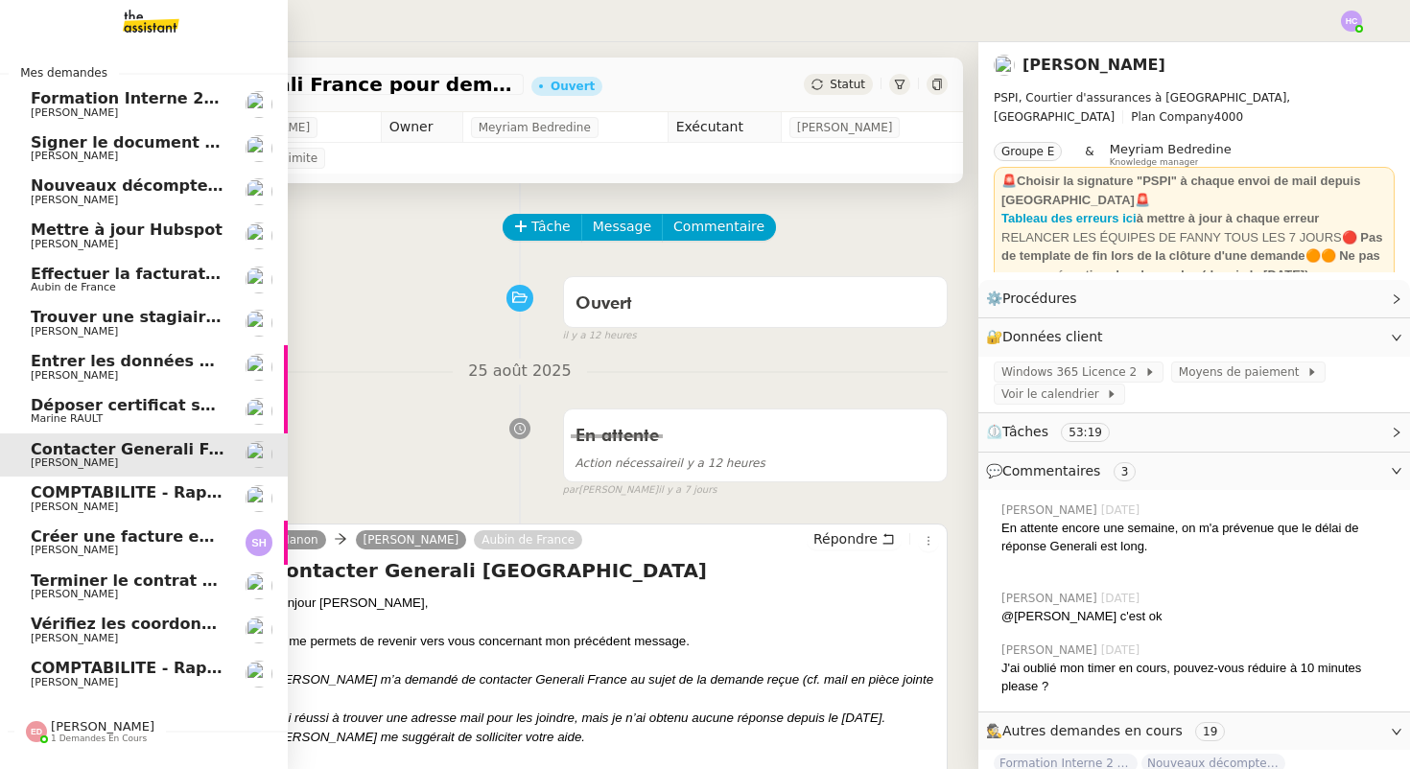
click at [139, 495] on span "COMPTABILITE - Rapprochement bancaire - [DATE]" at bounding box center [249, 492] width 436 height 18
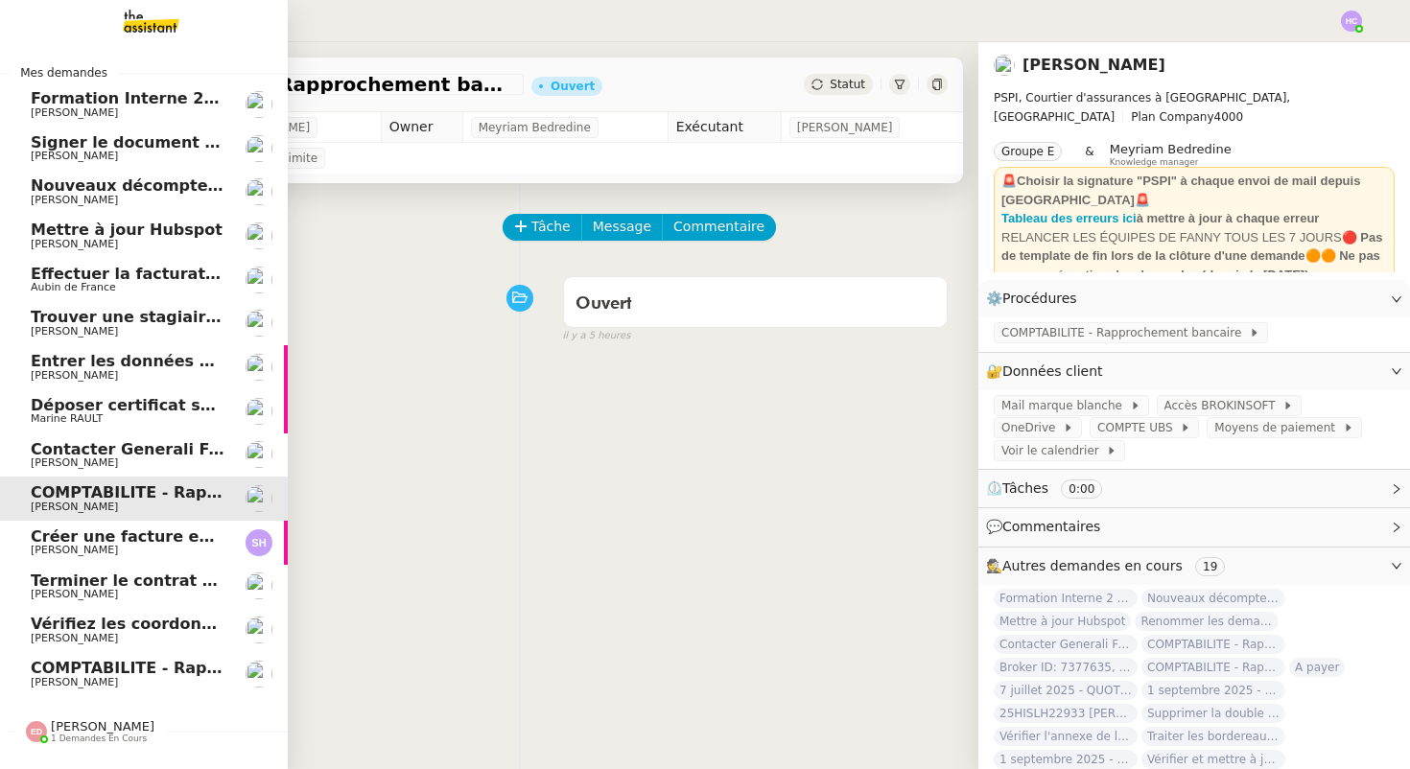
click at [138, 542] on span "Créer une facture en anglais immédiatement" at bounding box center [225, 537] width 389 height 18
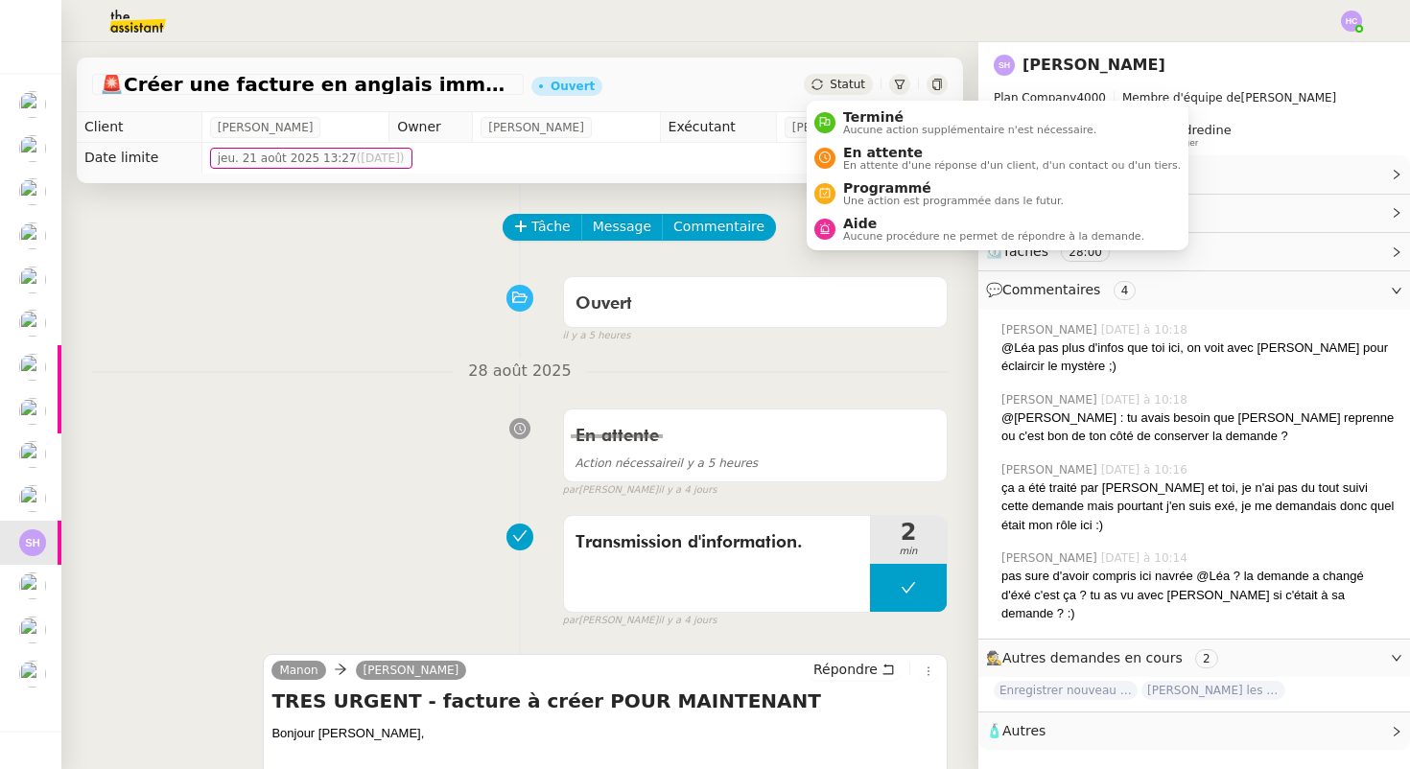
click at [834, 88] on span "Statut" at bounding box center [847, 84] width 35 height 13
click at [877, 152] on span "En attente" at bounding box center [1012, 152] width 338 height 15
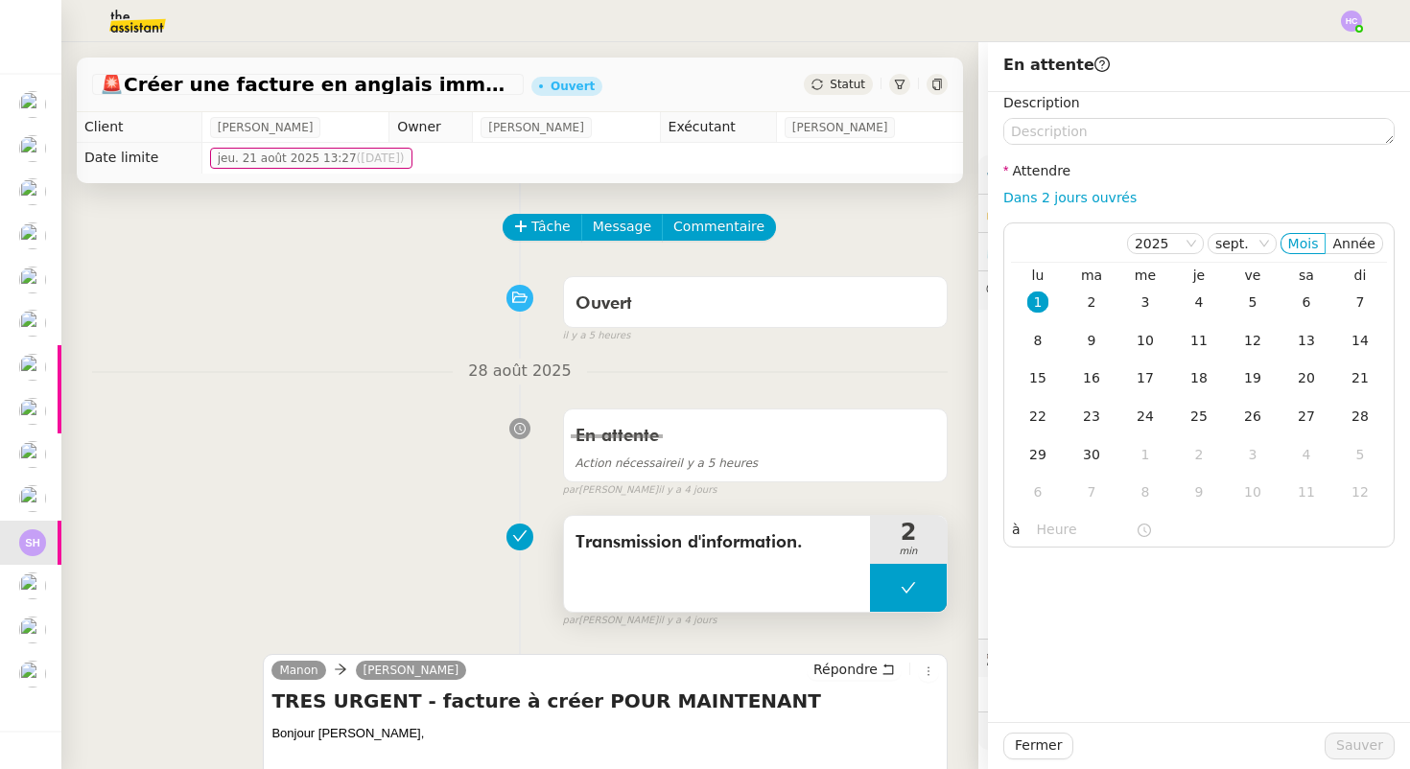
scroll to position [531, 0]
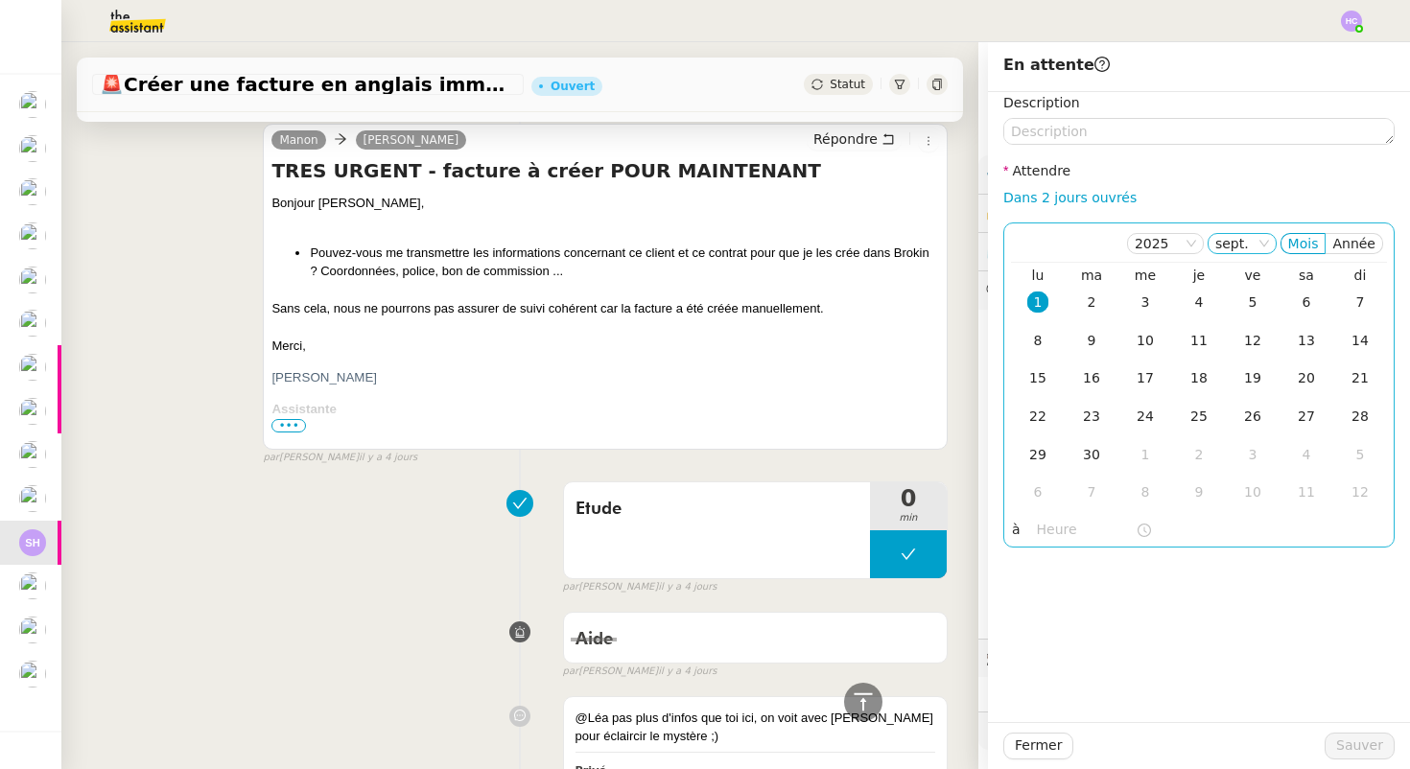
click at [1263, 245] on icon at bounding box center [1265, 244] width 12 height 12
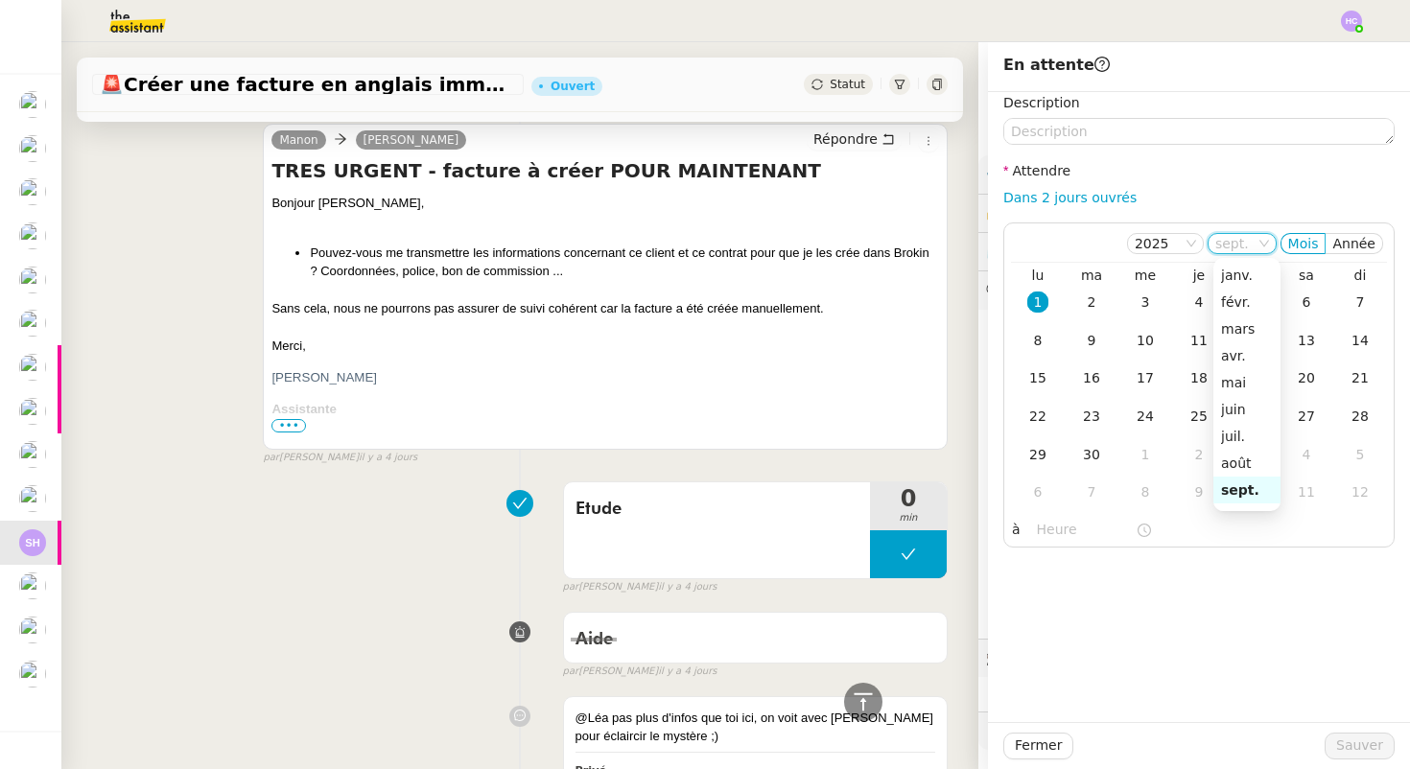
scroll to position [123, 0]
click at [1249, 342] on div "août" at bounding box center [1247, 340] width 52 height 17
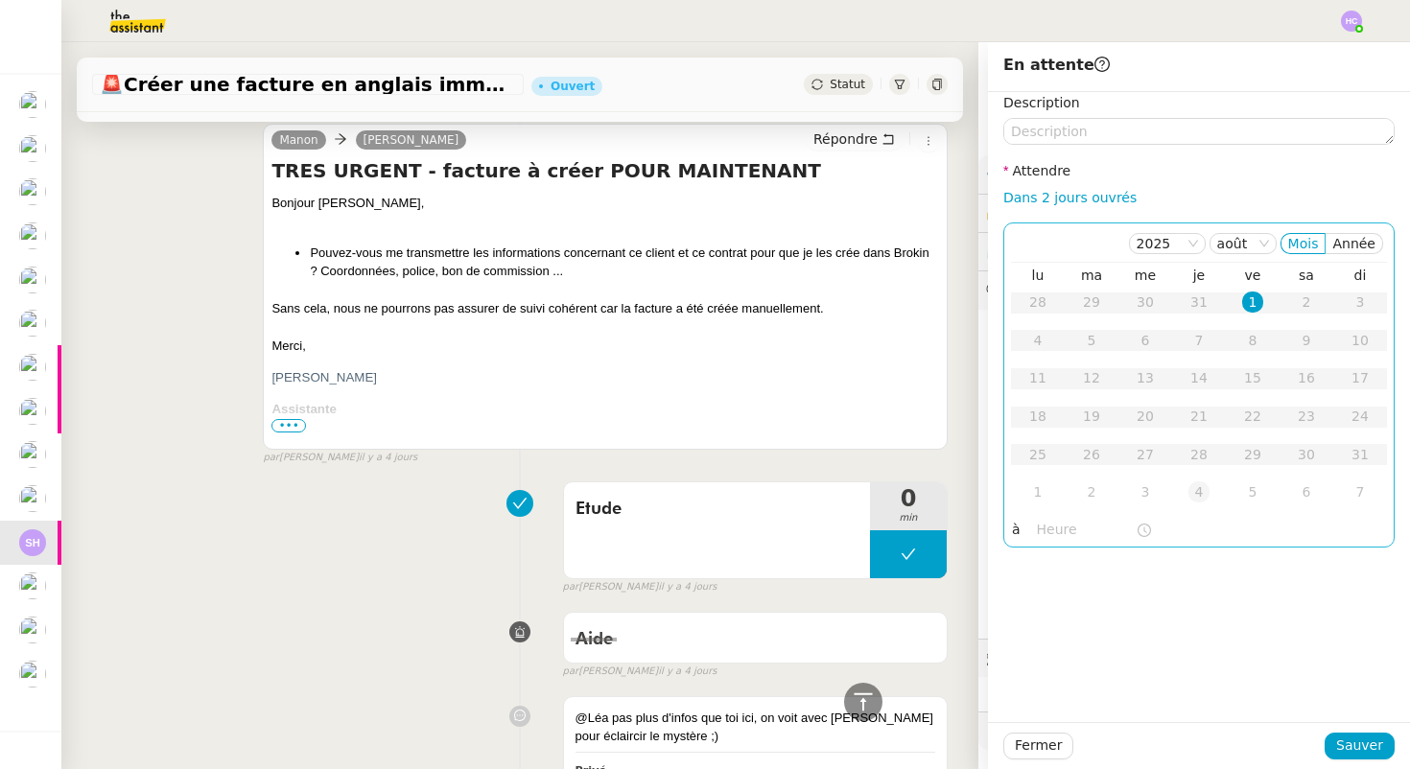
click at [1199, 496] on div "4" at bounding box center [1199, 492] width 21 height 21
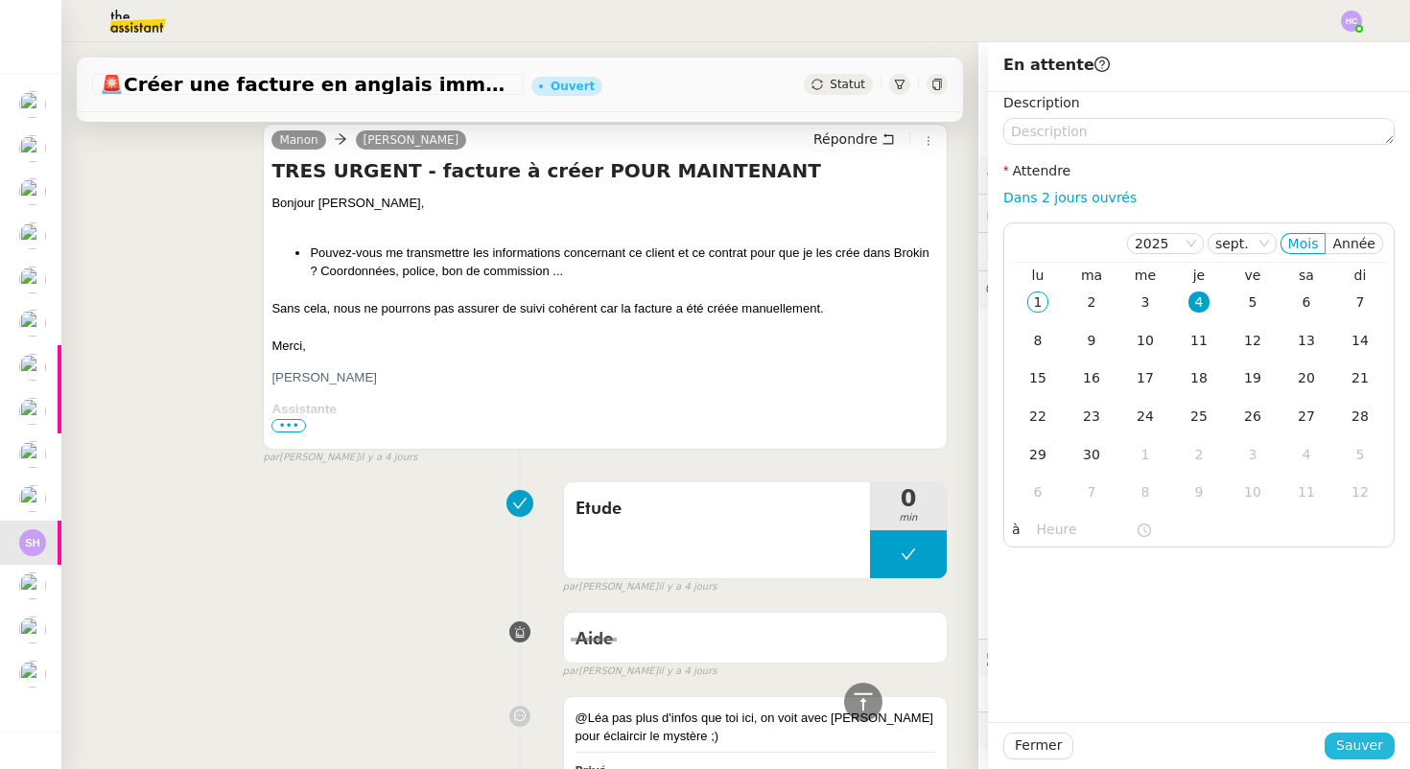
click at [1352, 751] on span "Sauver" at bounding box center [1359, 746] width 47 height 22
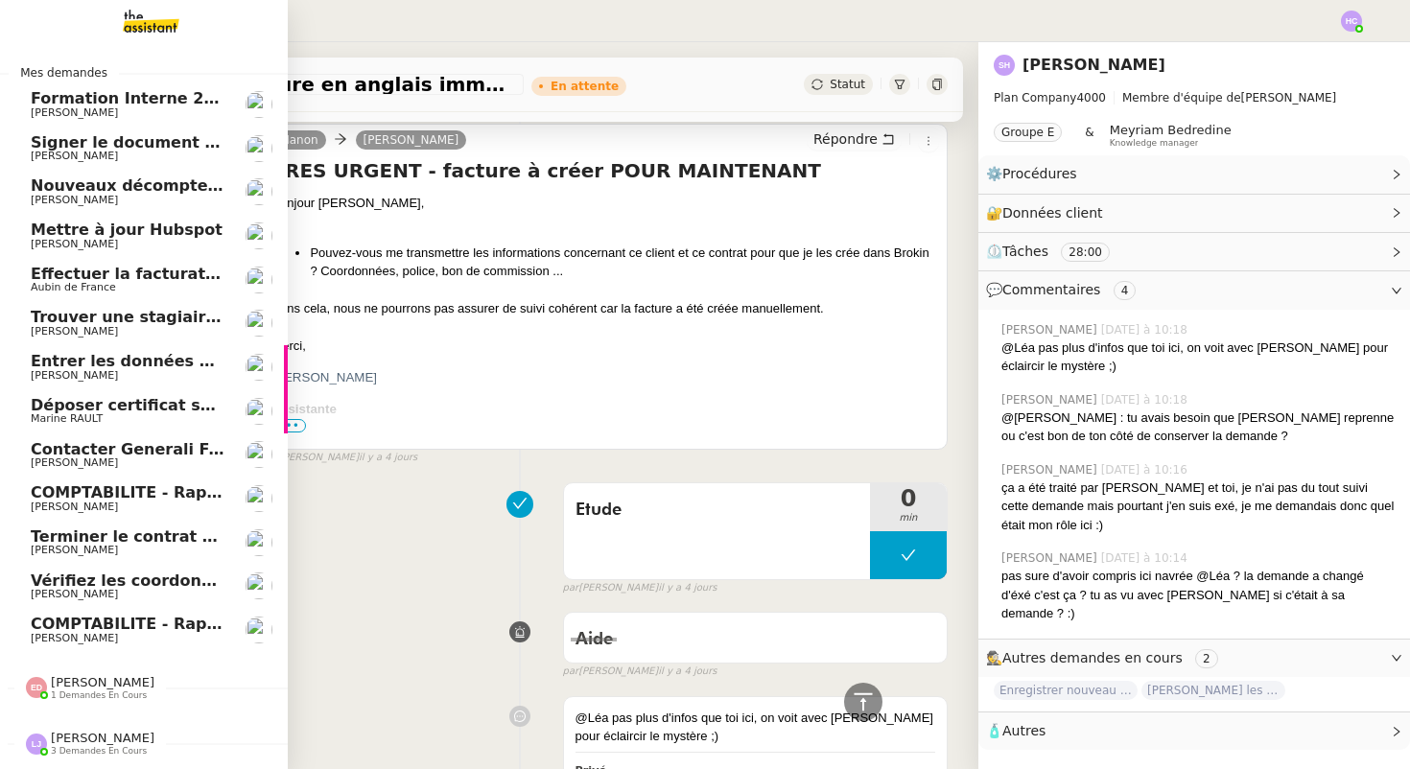
click at [107, 535] on span "Terminer le contrat avec [PERSON_NAME]" at bounding box center [211, 537] width 360 height 18
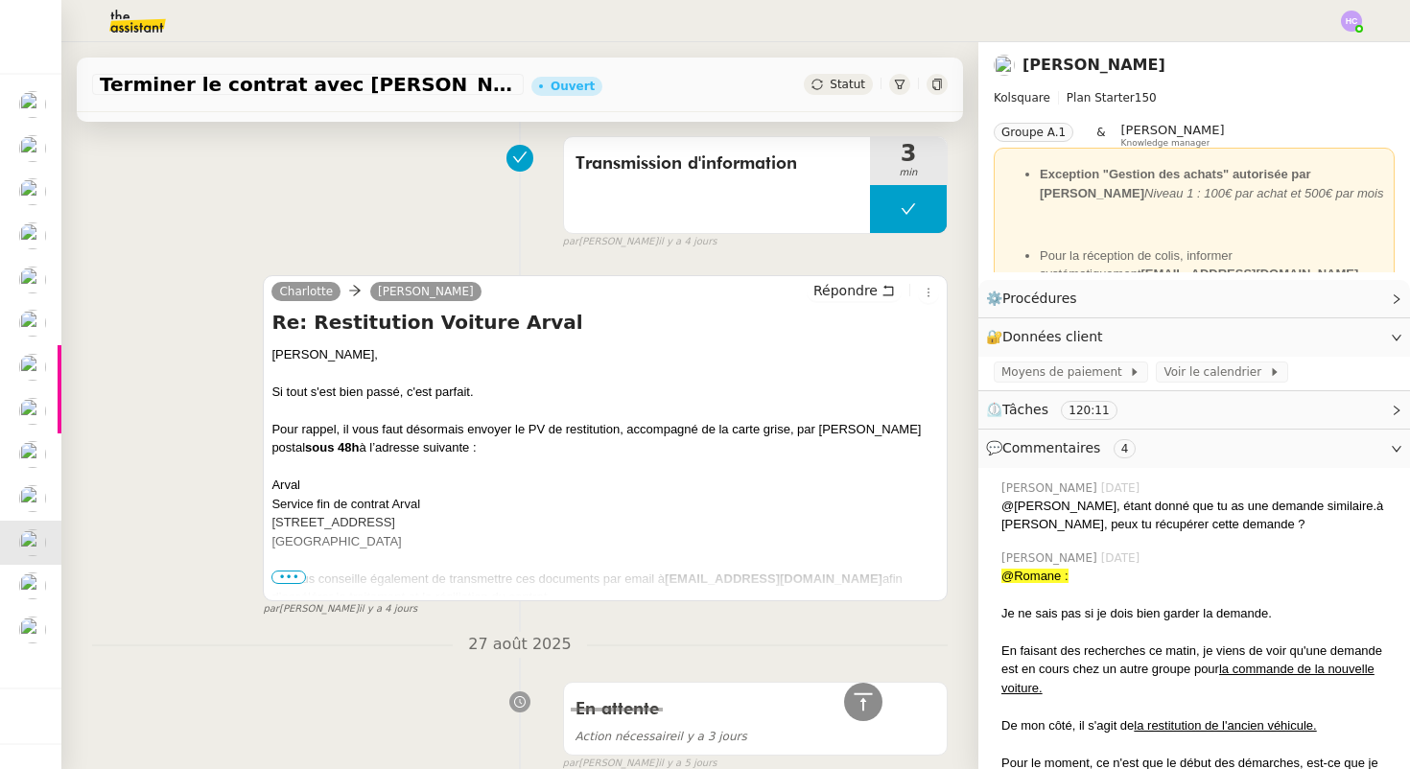
scroll to position [402, 0]
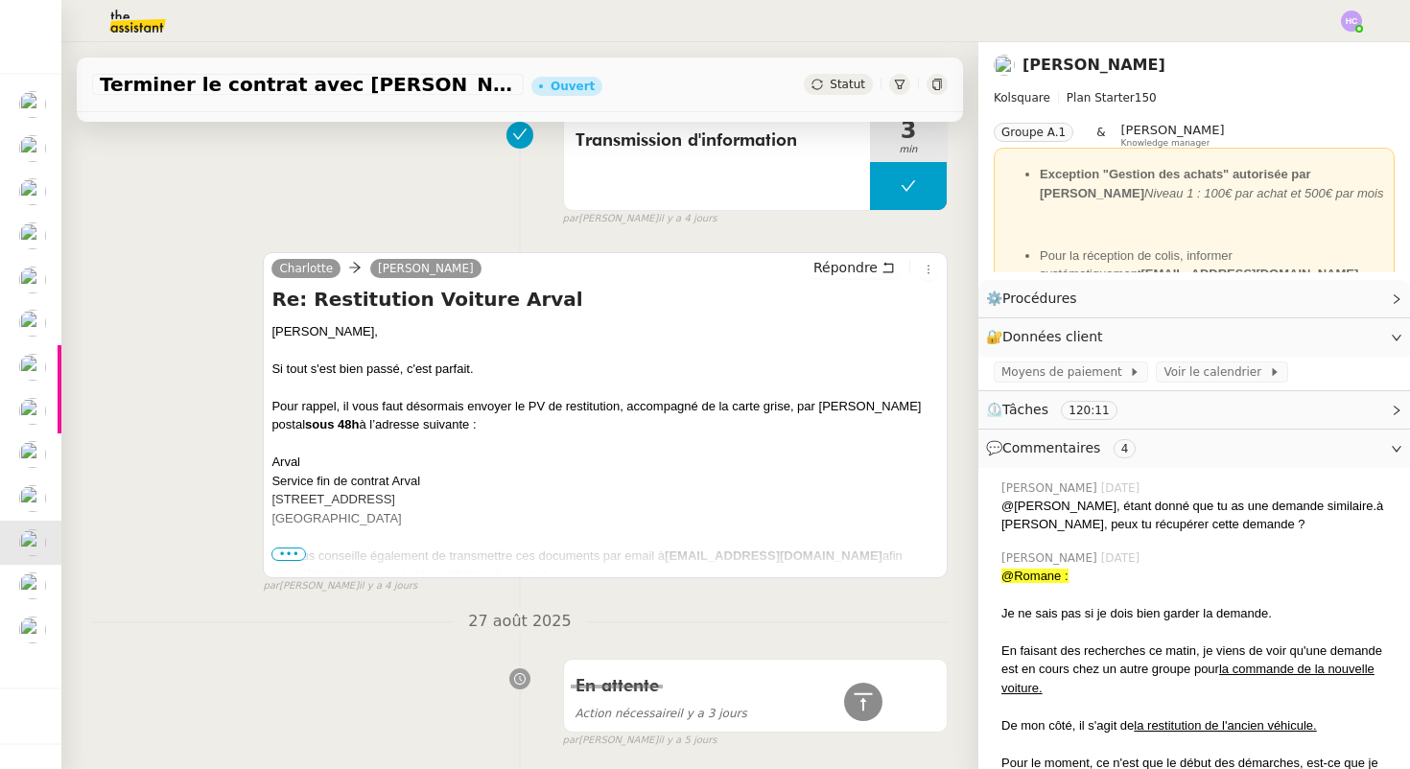
click at [287, 550] on span "•••" at bounding box center [288, 554] width 35 height 13
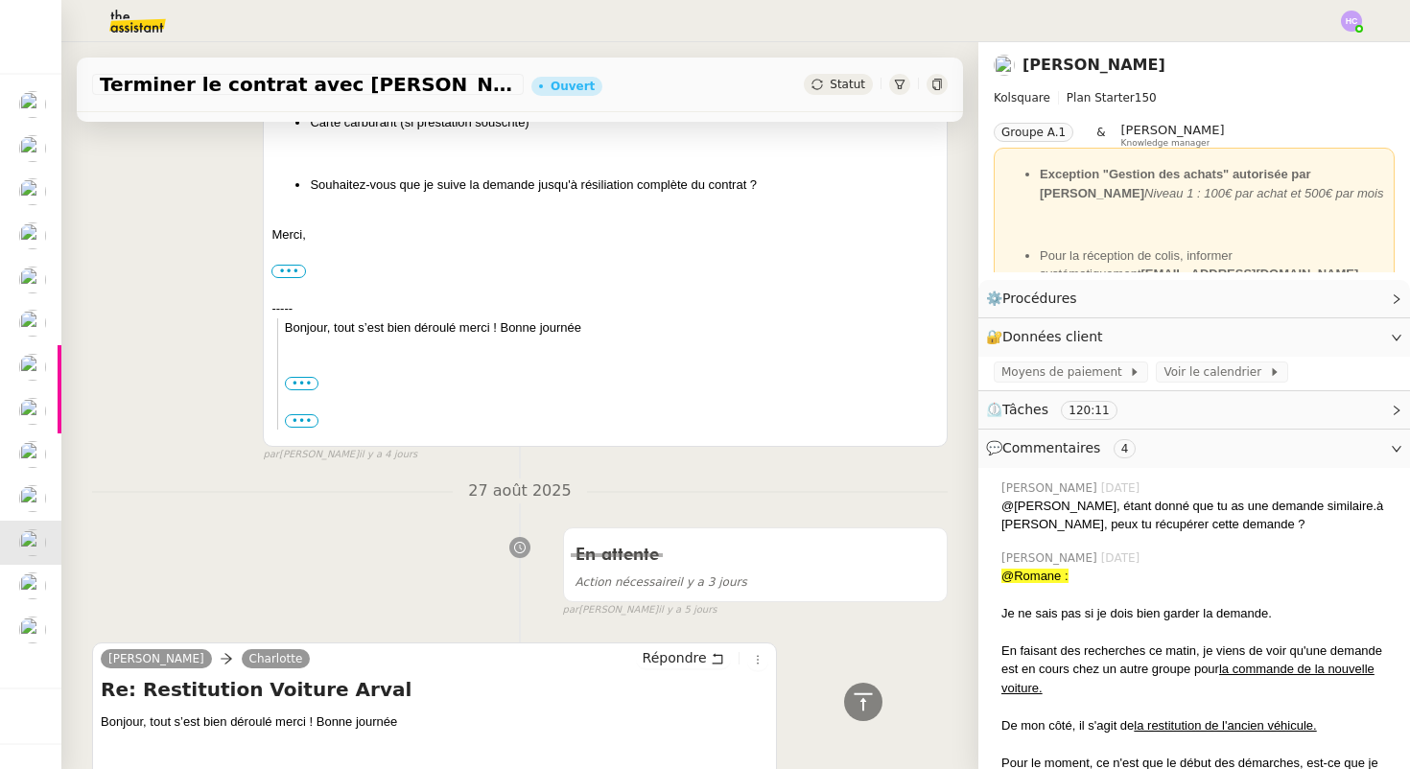
scroll to position [1090, 0]
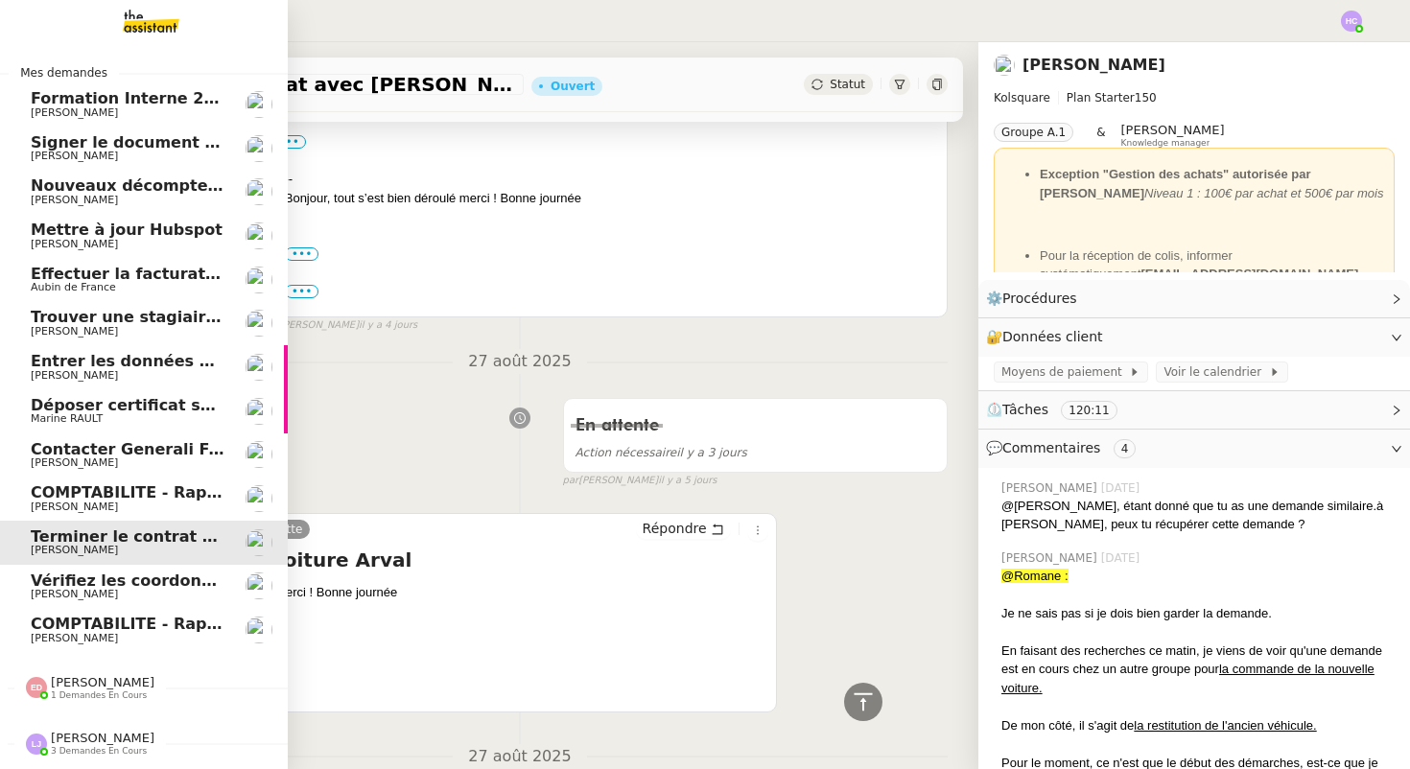
click at [78, 585] on span "Vérifiez les coordonnées bancaires pour le virement" at bounding box center [256, 581] width 451 height 18
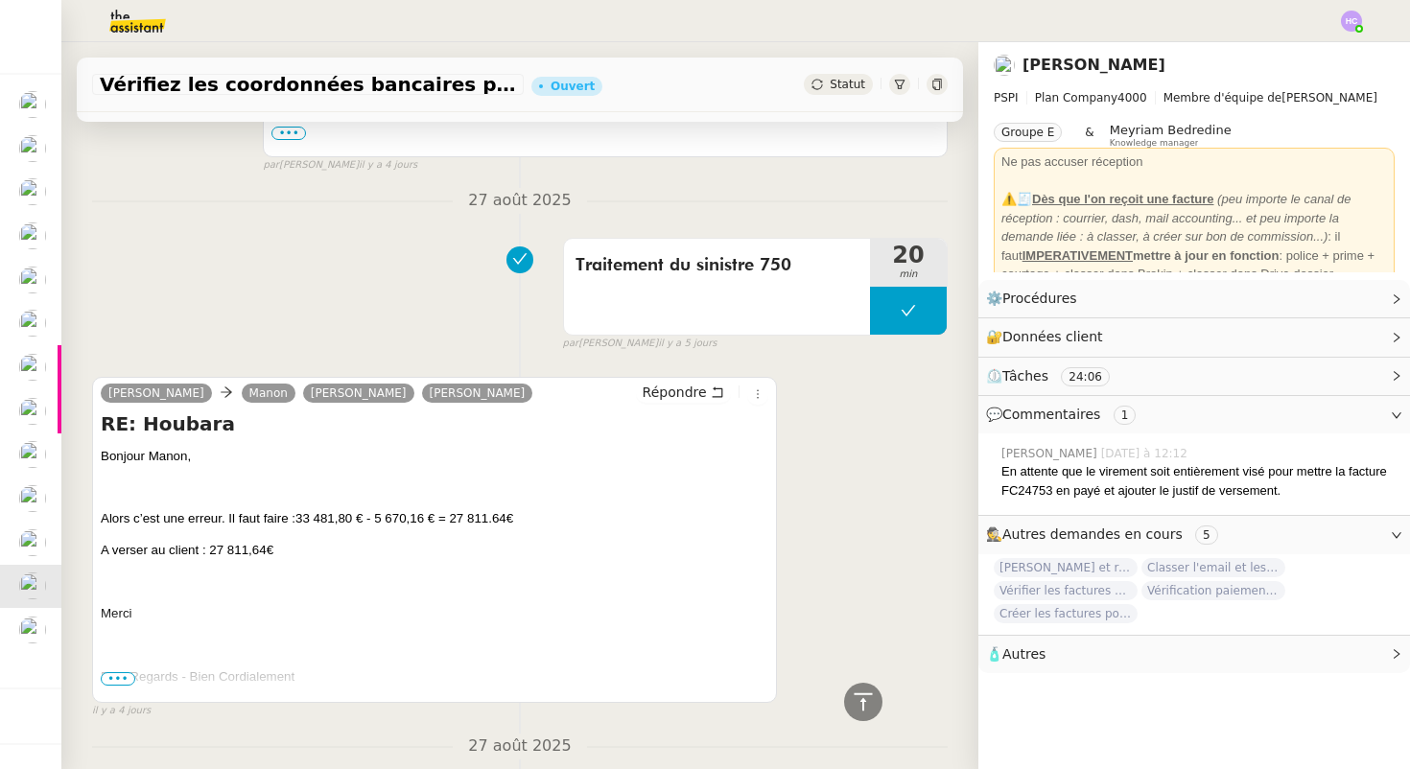
scroll to position [1702, 0]
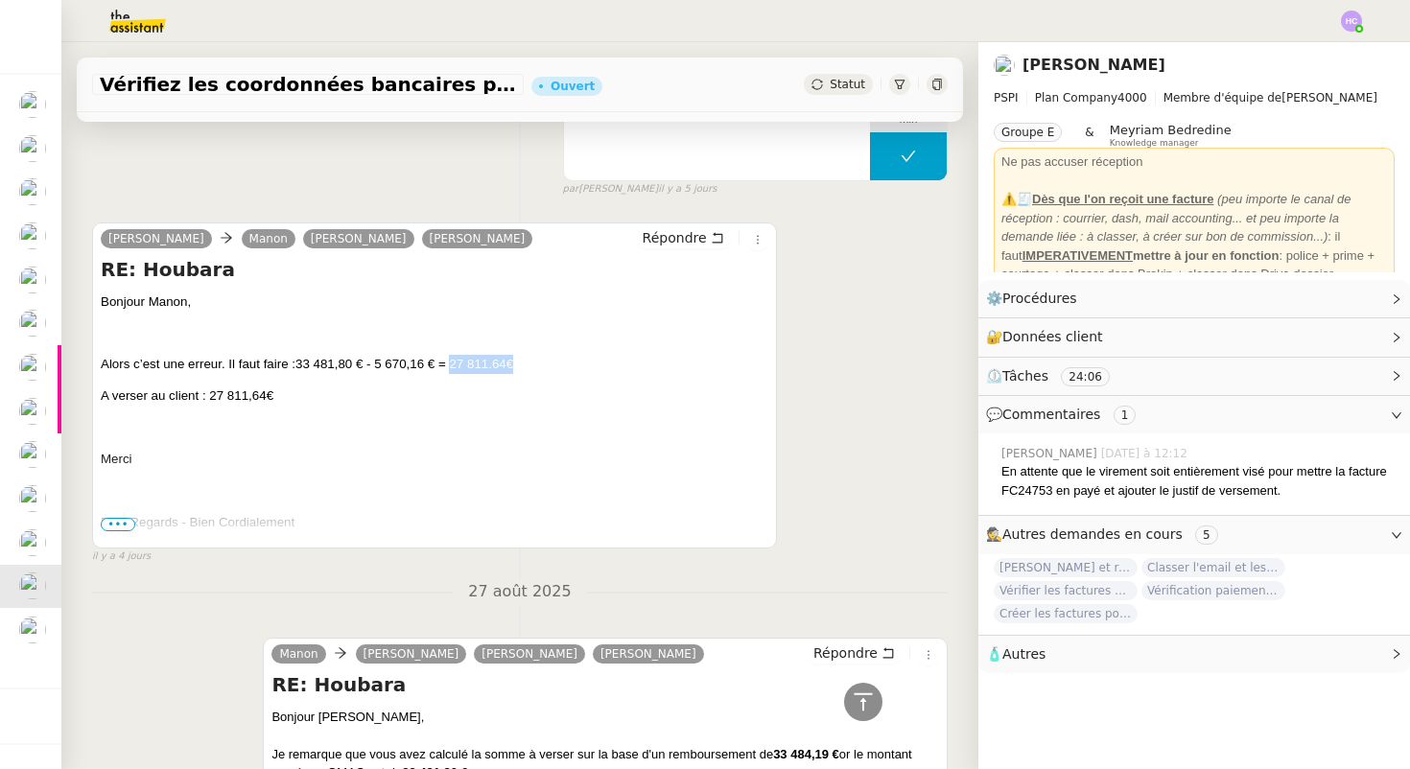
drag, startPoint x: 523, startPoint y: 364, endPoint x: 457, endPoint y: 365, distance: 66.2
click at [457, 365] on p "Alors c’est une erreur. Il faut faire : 33 481,80 € - 5 670,16 € = 27 811.64€" at bounding box center [435, 364] width 668 height 19
copy span "27 811.64€"
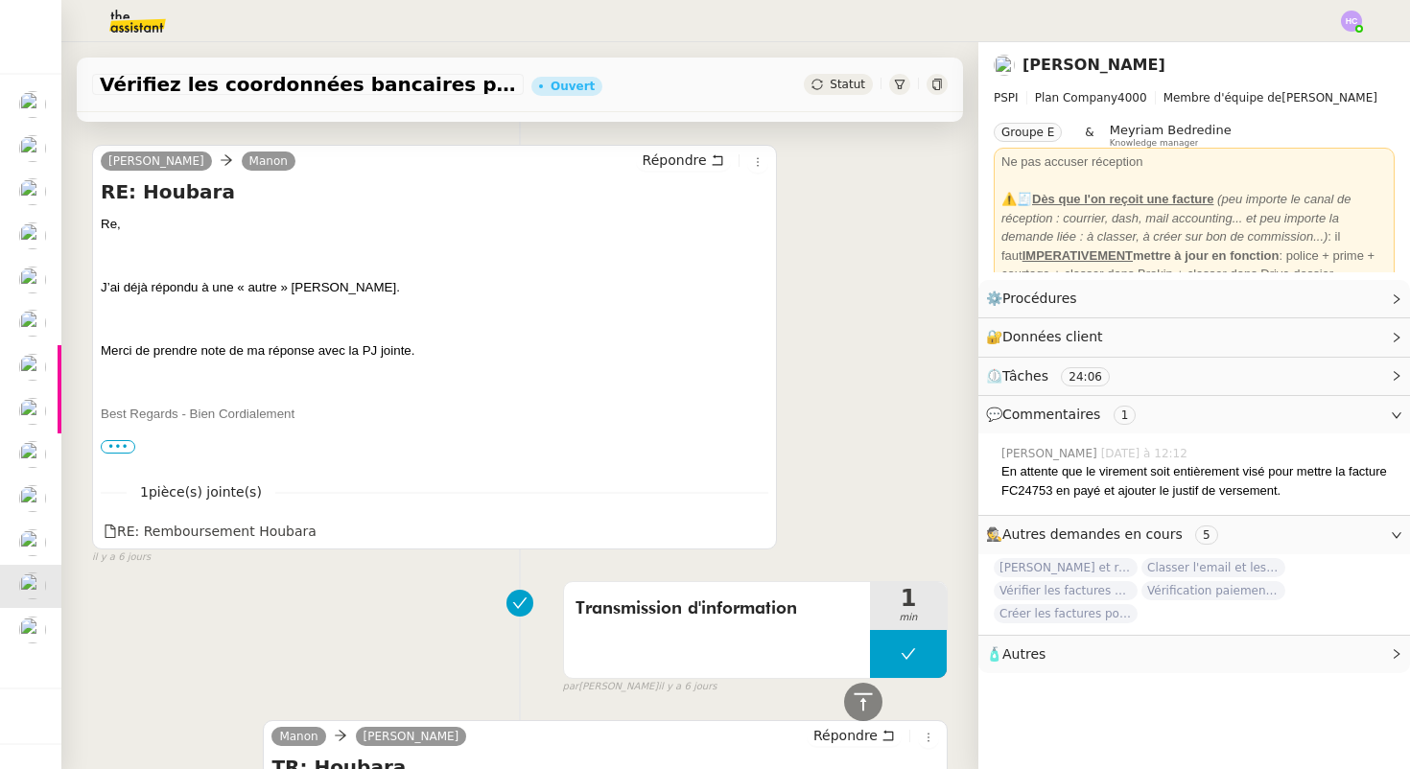
scroll to position [3652, 0]
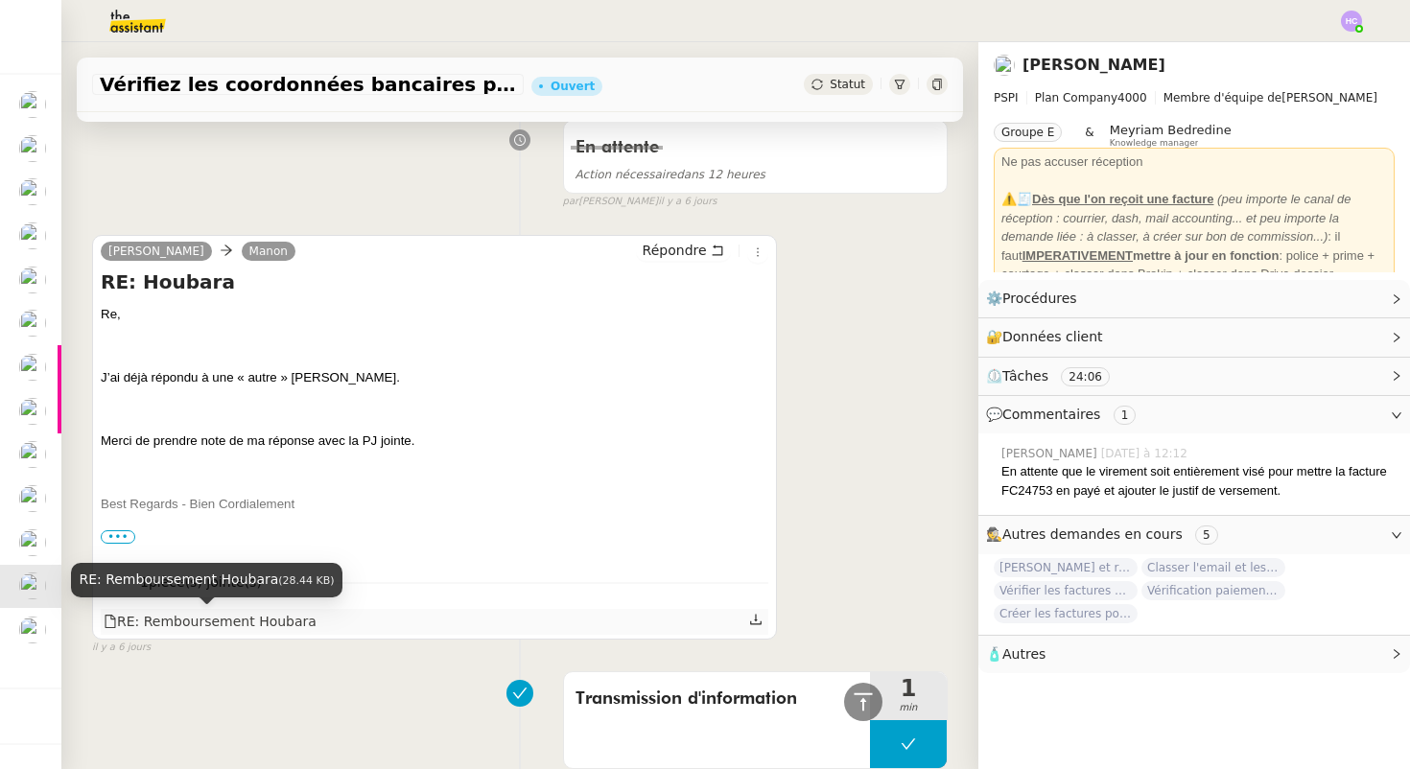
click at [233, 619] on div "RE: Remboursement Houbara" at bounding box center [210, 622] width 213 height 22
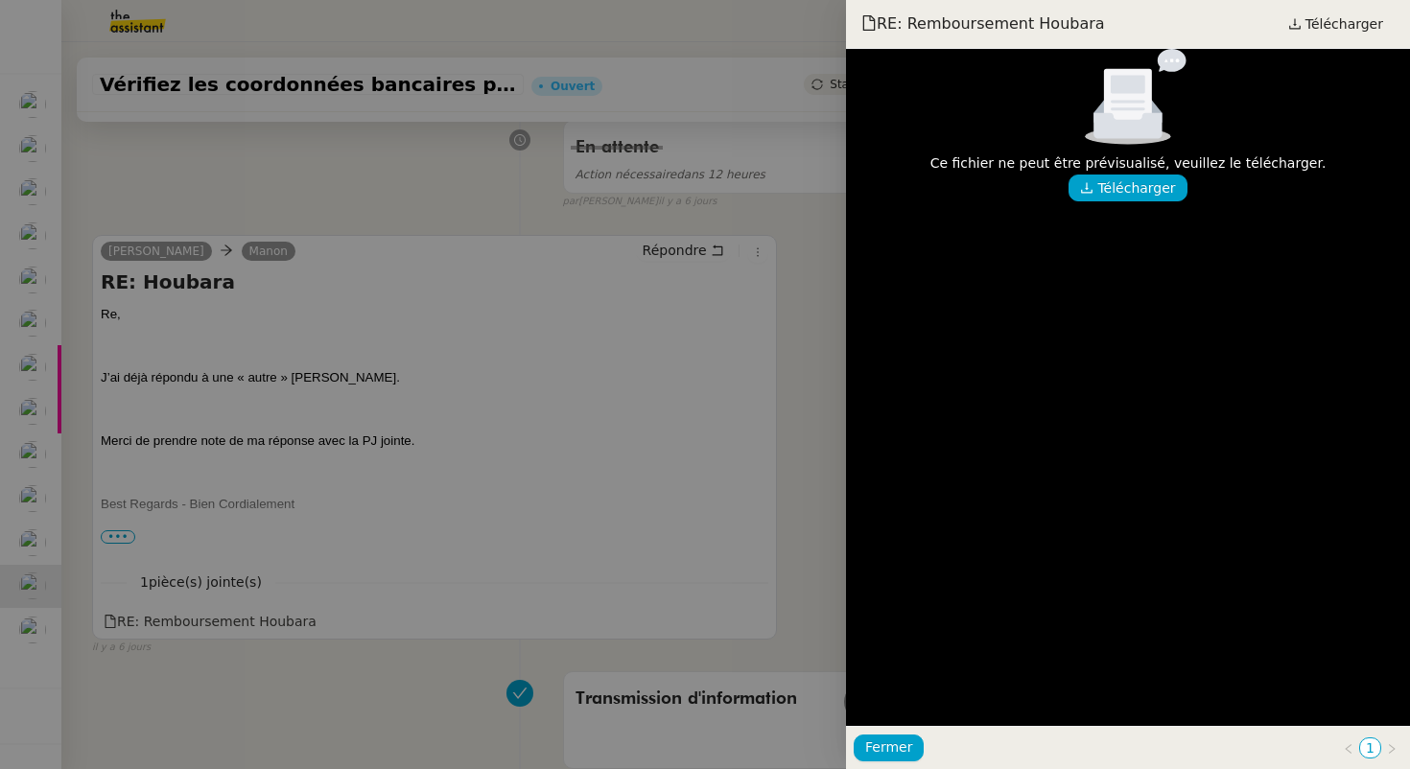
click at [812, 259] on div at bounding box center [705, 384] width 1410 height 769
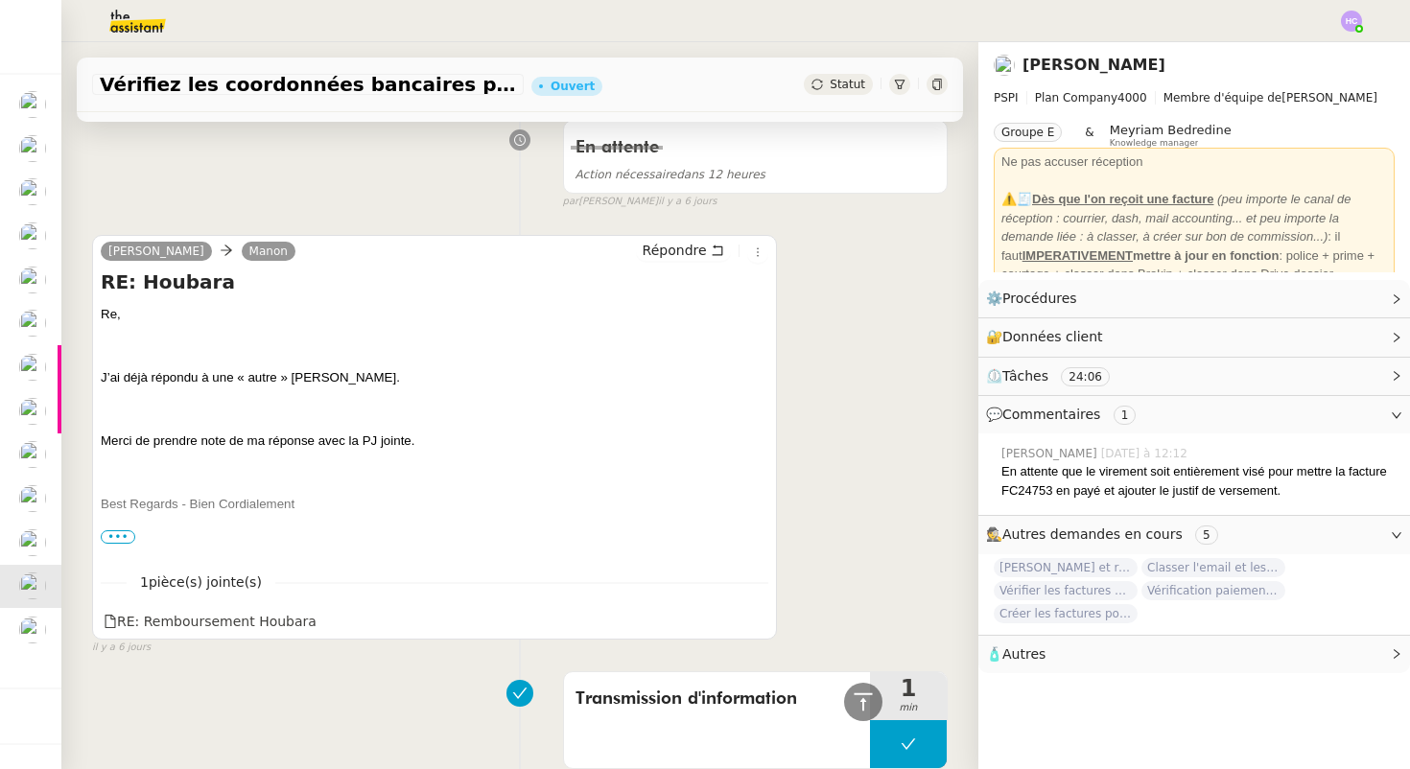
click at [866, 411] on div "[PERSON_NAME] RE: [PERSON_NAME] Re, J’ai déjà répondu à une « autre » [PERSON_N…" at bounding box center [520, 436] width 856 height 437
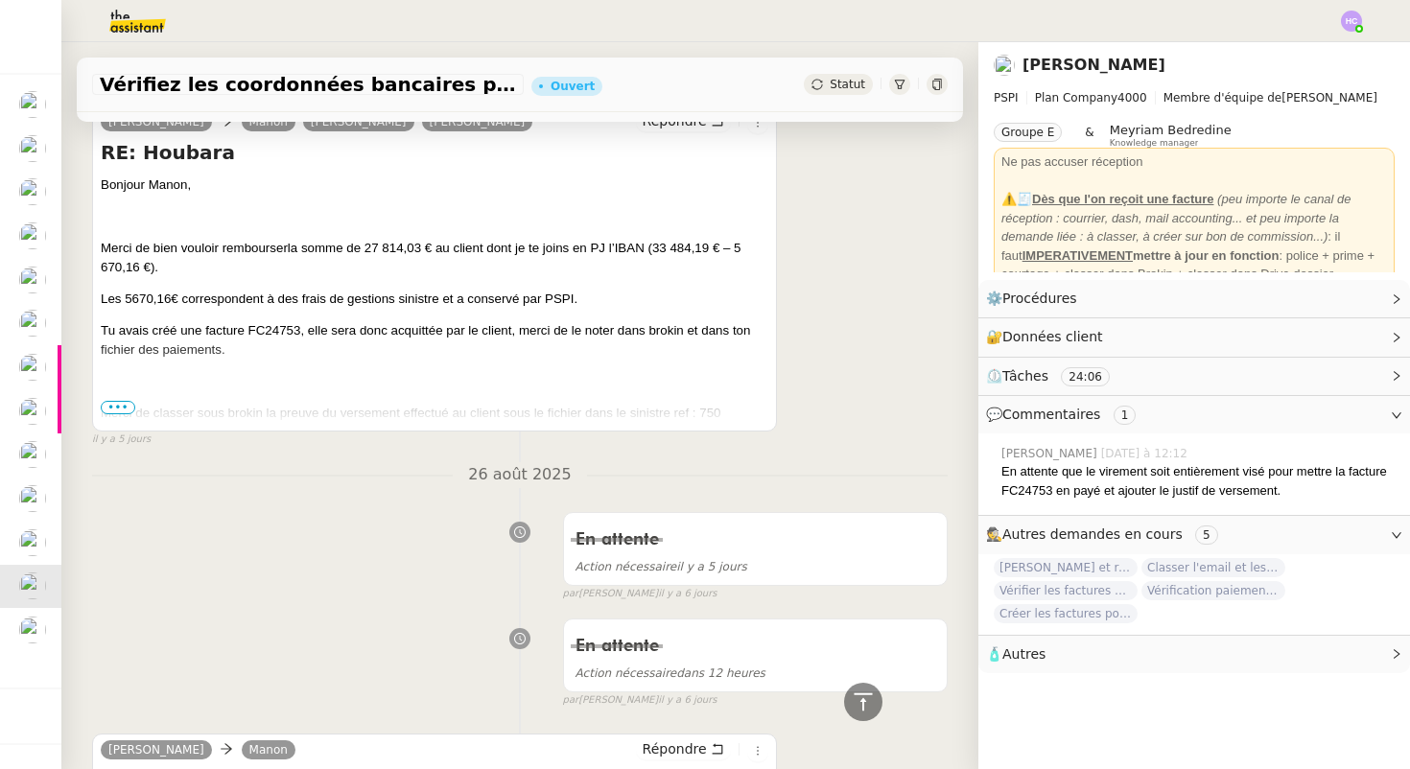
scroll to position [2963, 0]
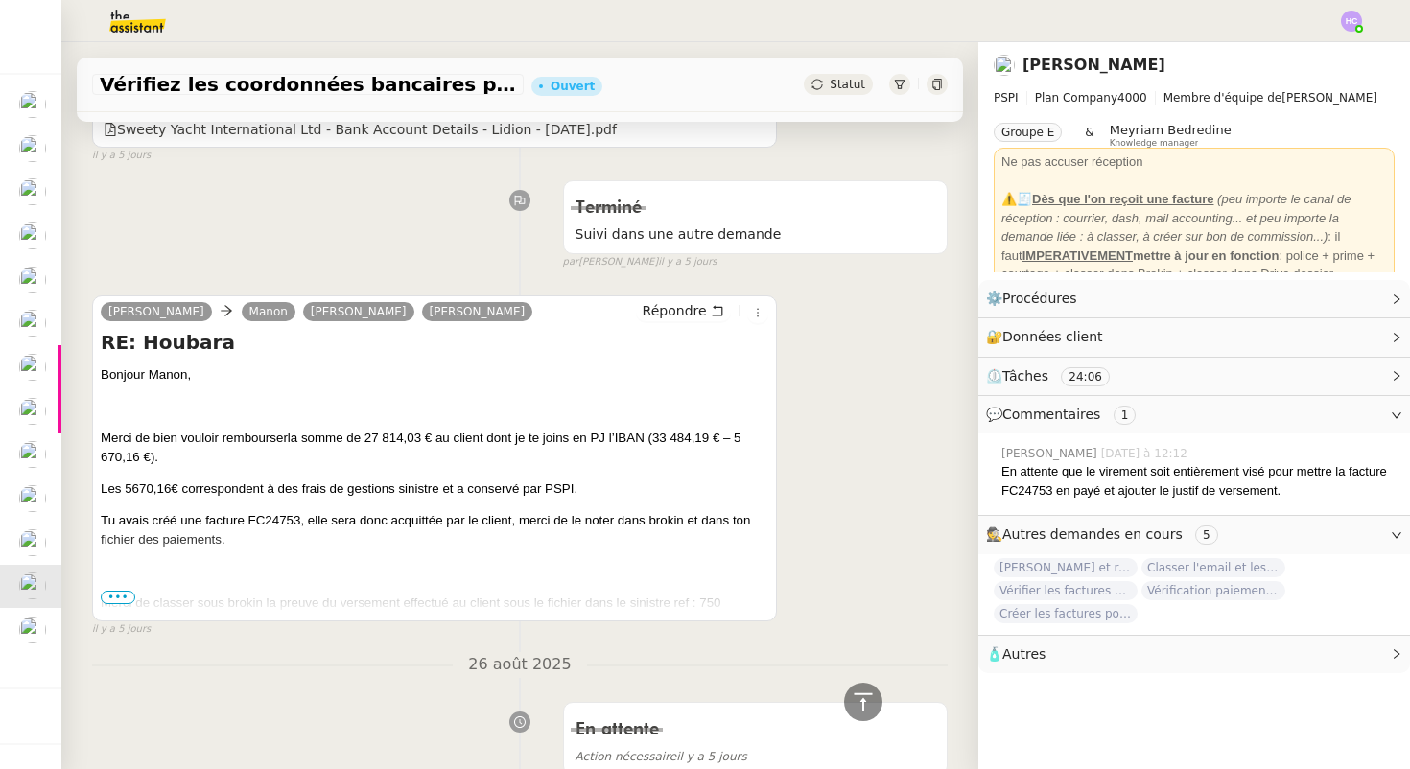
click at [114, 592] on span "•••" at bounding box center [118, 597] width 35 height 13
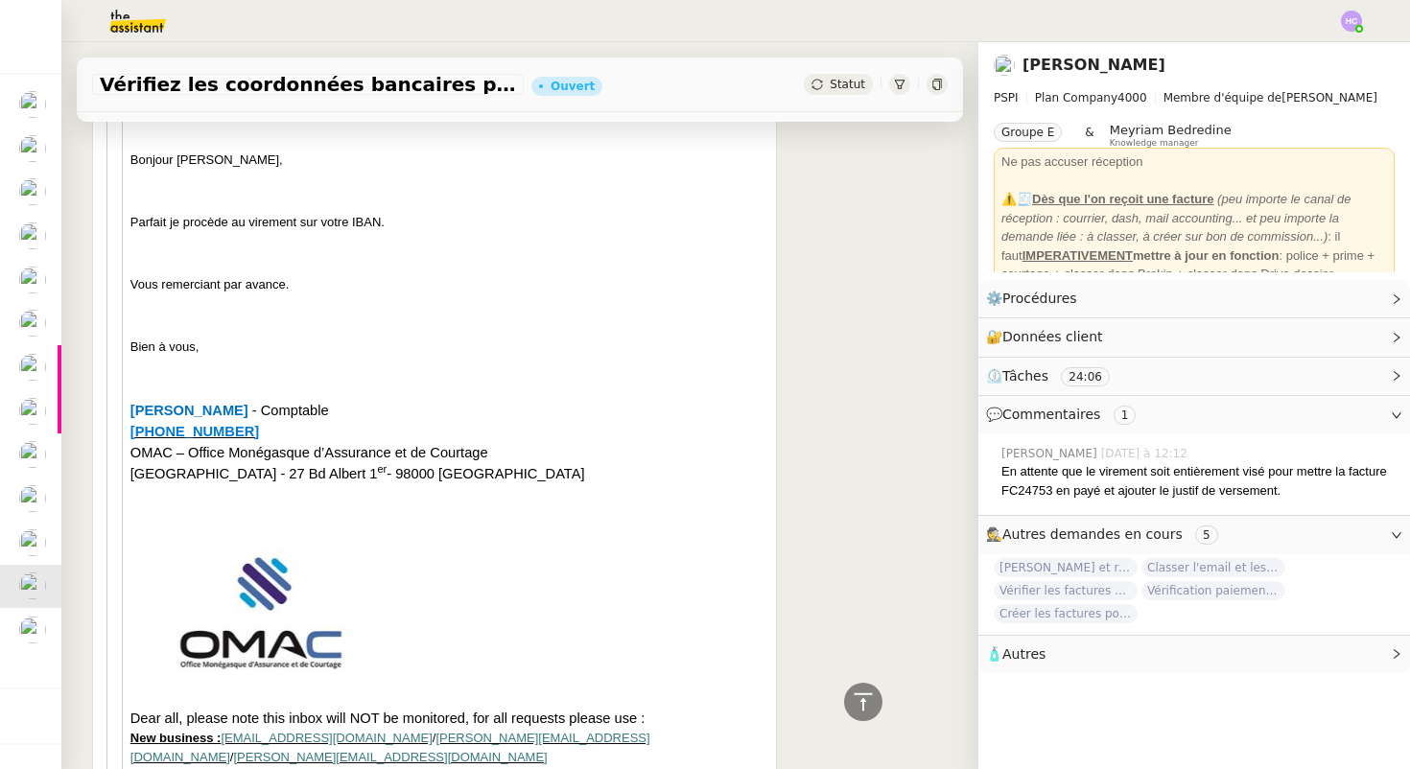
scroll to position [8454, 0]
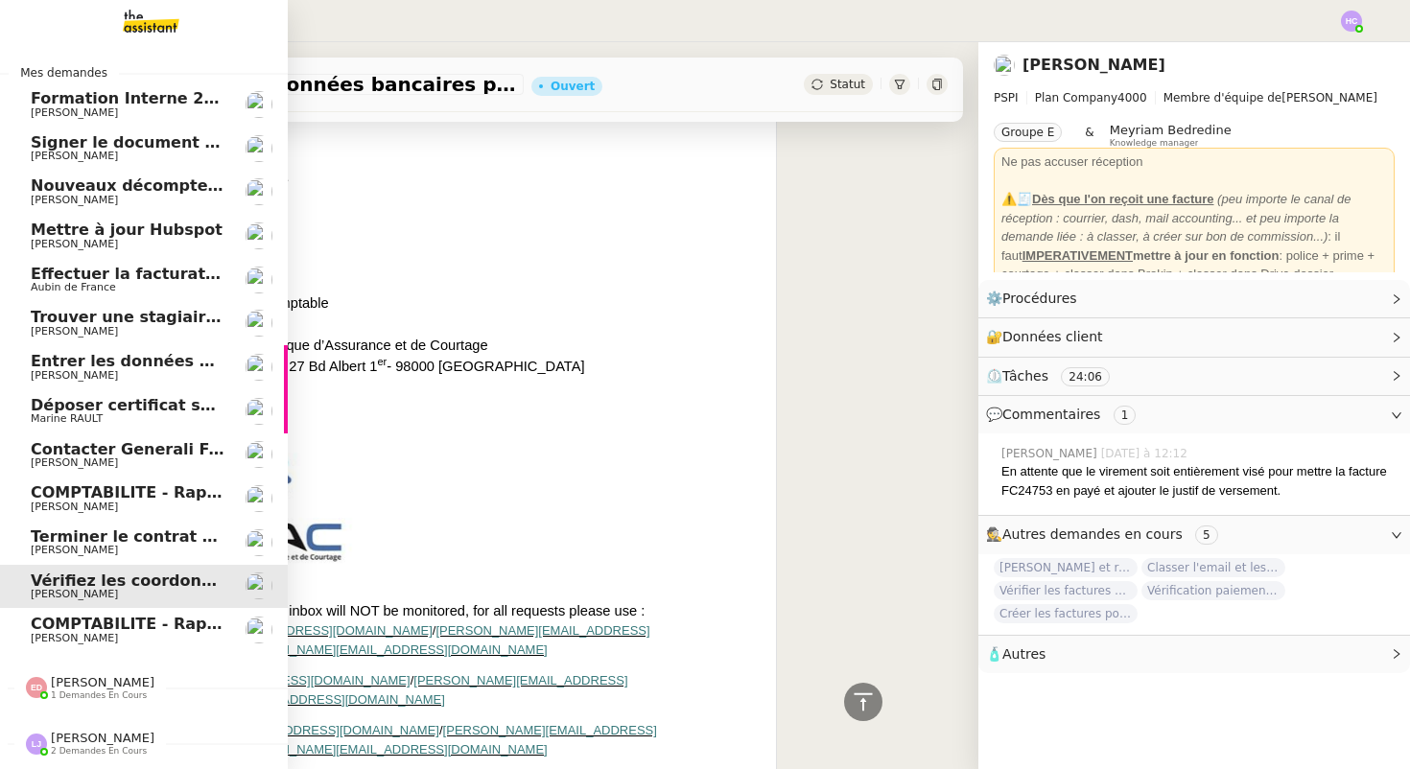
click at [102, 634] on span "[PERSON_NAME]" at bounding box center [128, 639] width 194 height 12
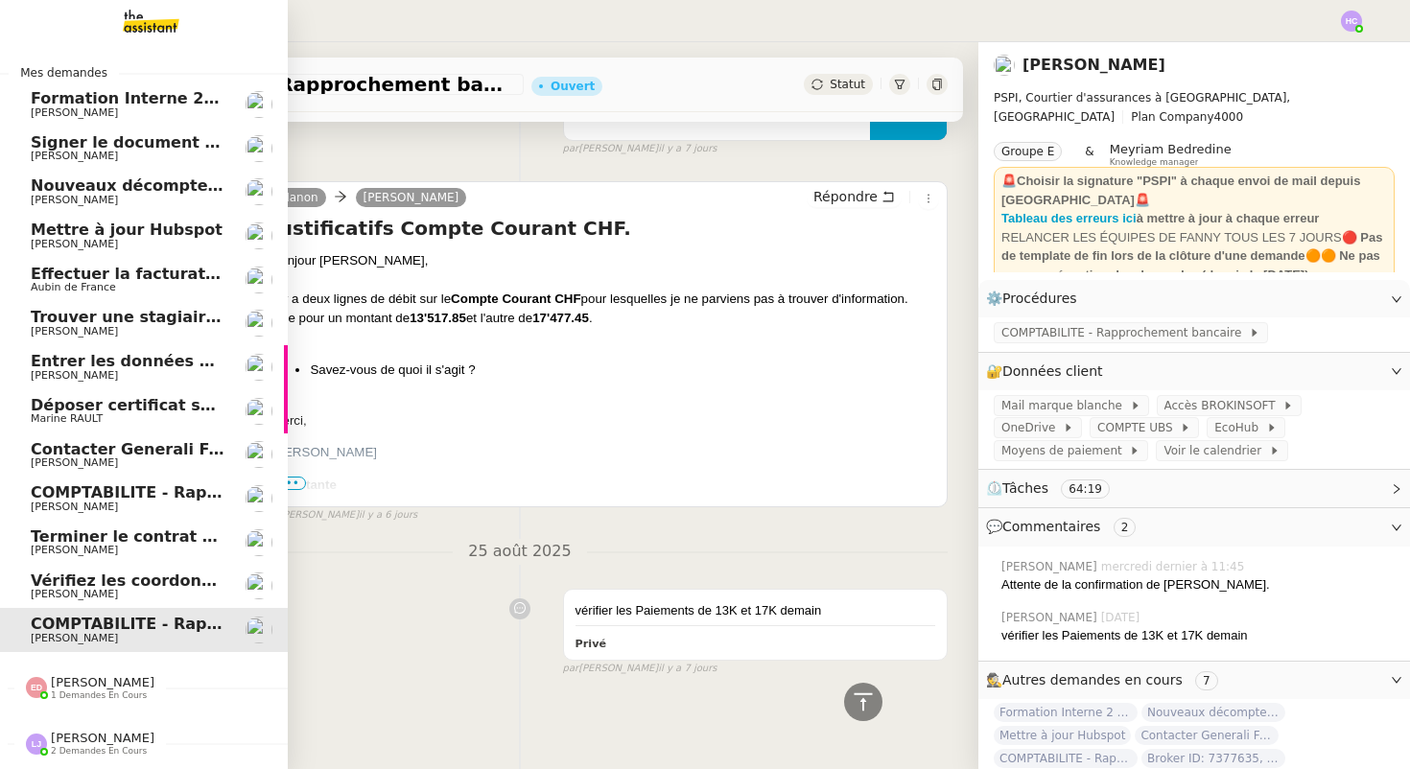
scroll to position [1670, 0]
click at [98, 588] on span "Vérifiez les coordonnées bancaires pour le virement" at bounding box center [256, 581] width 451 height 18
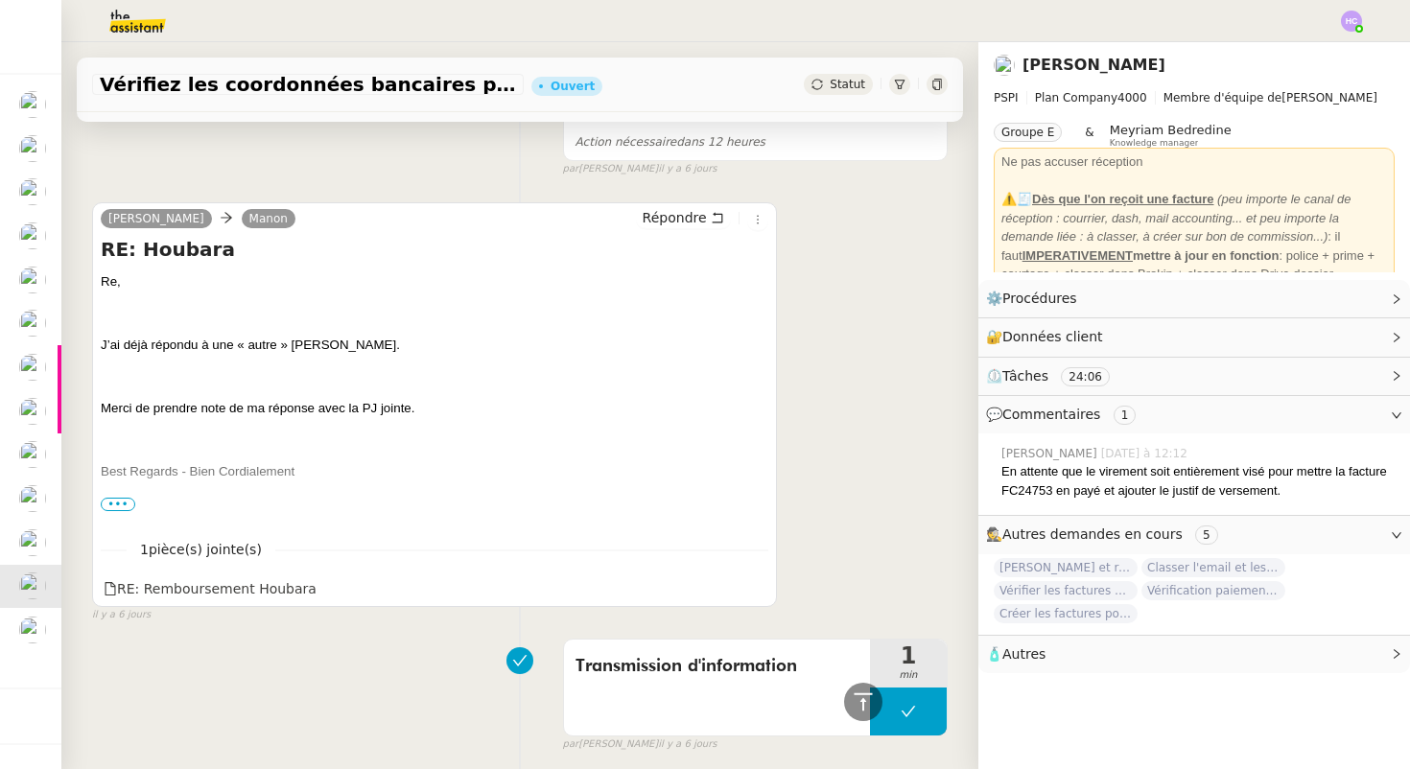
scroll to position [3683, 0]
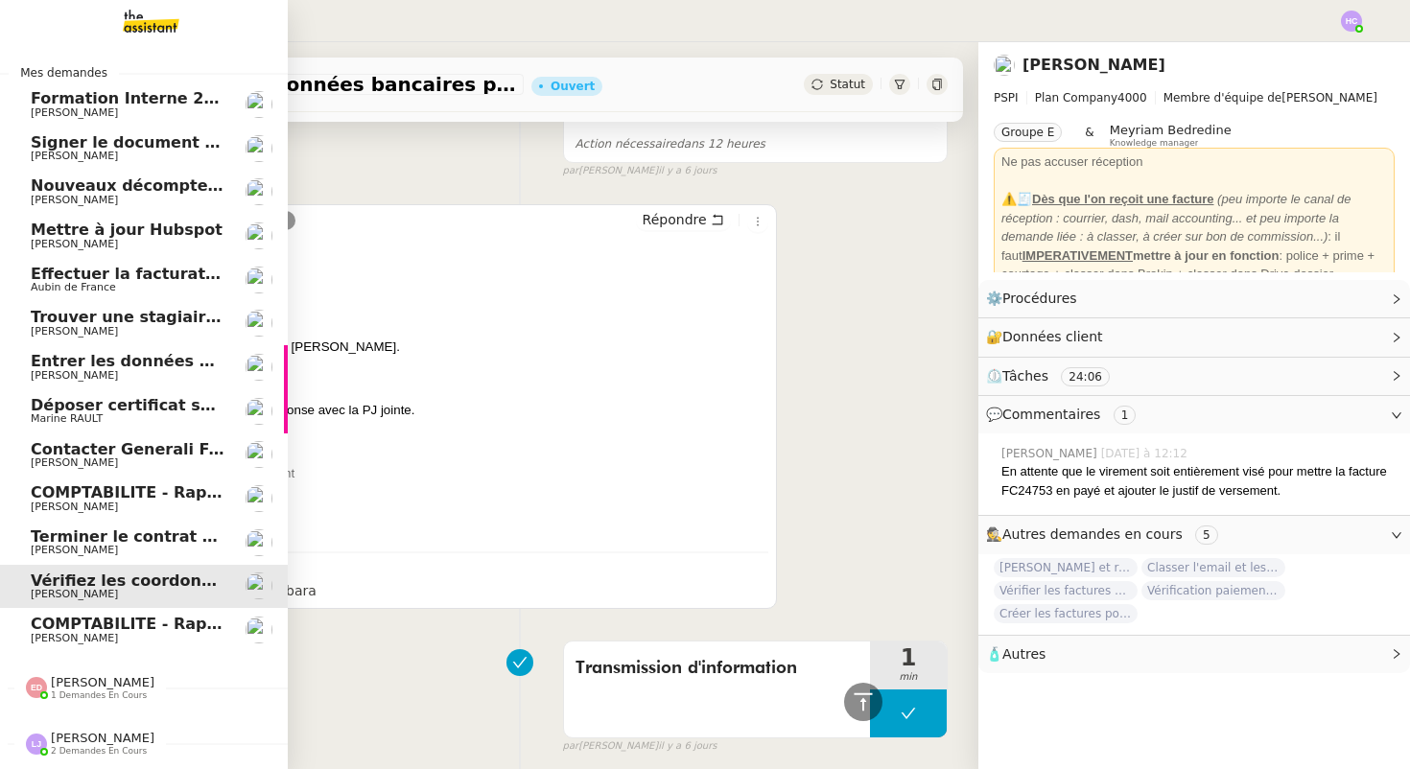
click at [121, 143] on span "Signer le document par [PERSON_NAME]" at bounding box center [206, 142] width 351 height 18
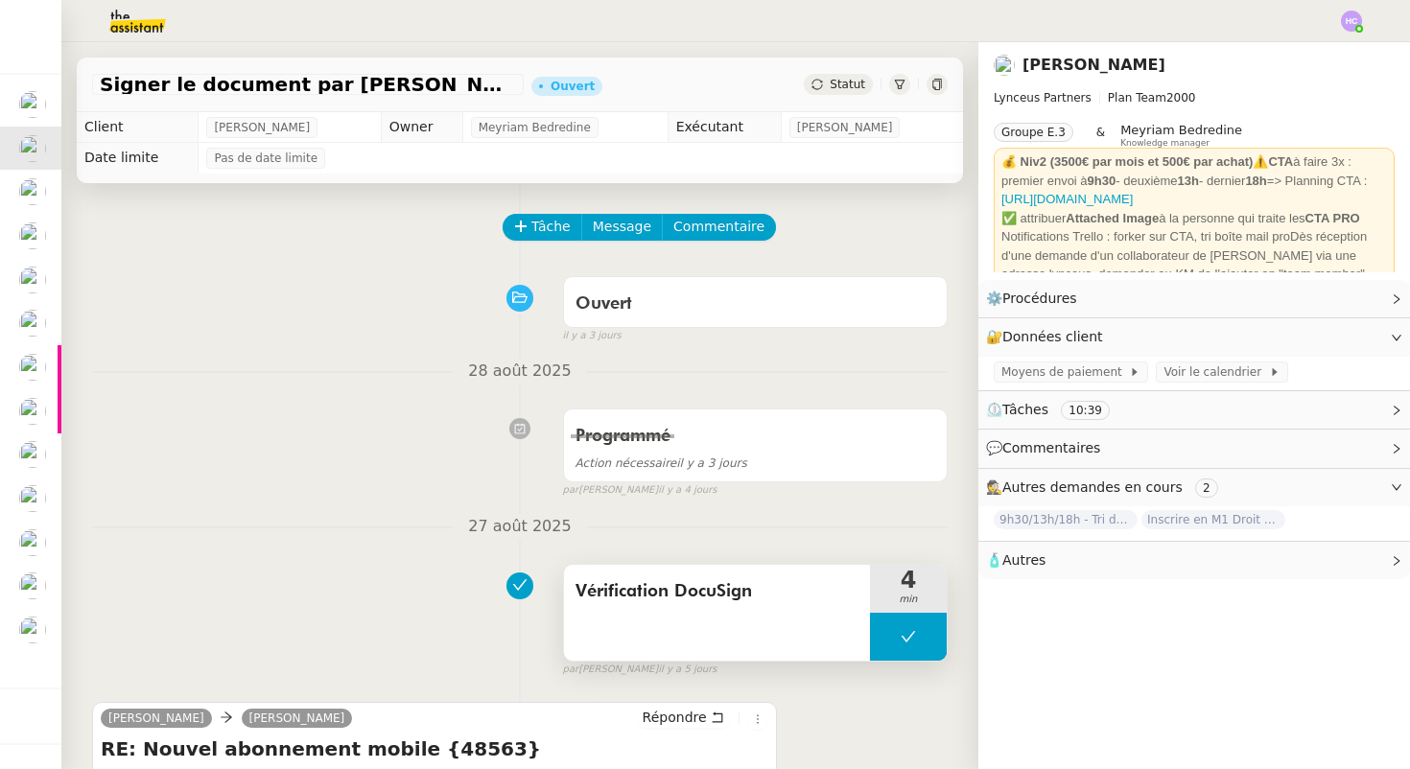
click at [908, 632] on icon at bounding box center [908, 636] width 15 height 15
click at [870, 634] on div at bounding box center [889, 637] width 38 height 48
click at [905, 631] on icon at bounding box center [908, 637] width 7 height 12
click at [927, 633] on icon at bounding box center [927, 636] width 15 height 15
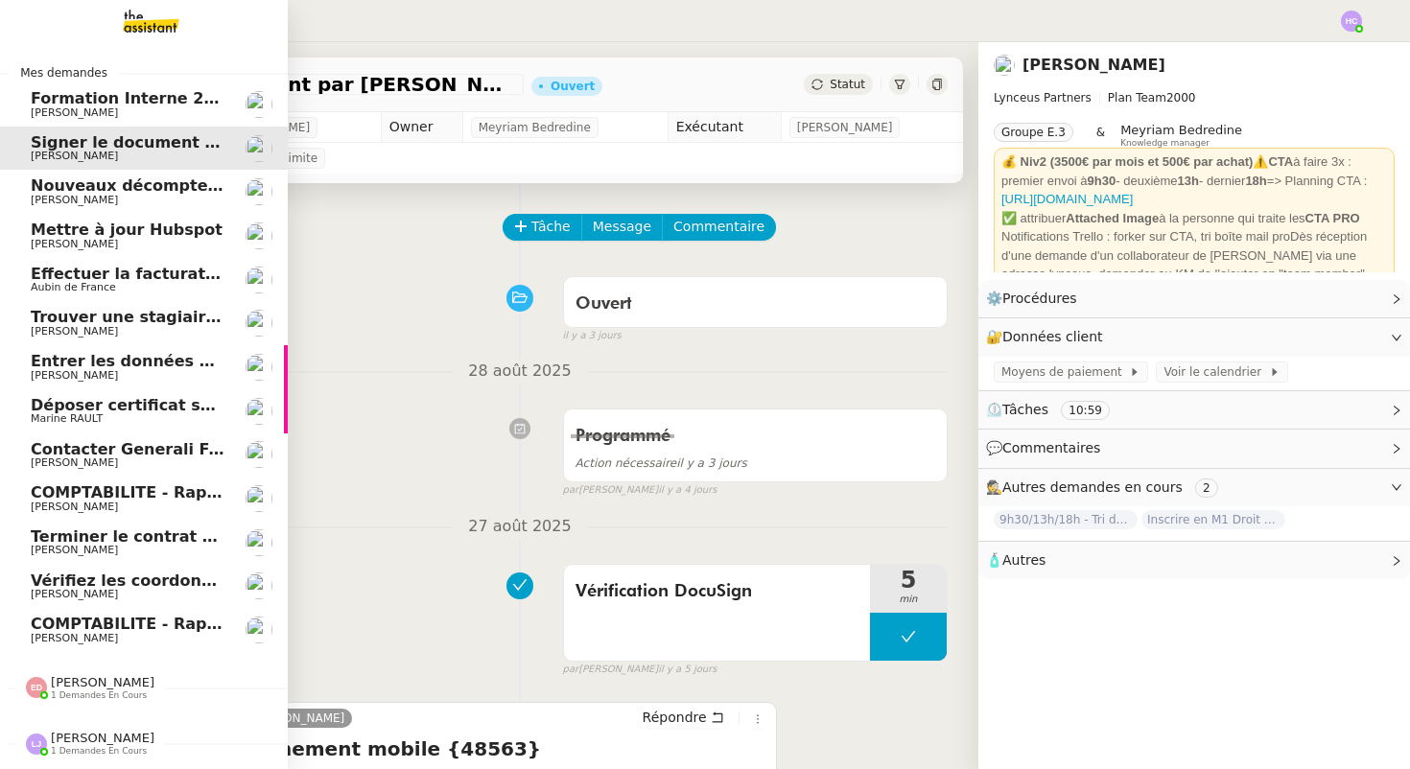
click at [47, 200] on span "[PERSON_NAME]" at bounding box center [74, 200] width 87 height 12
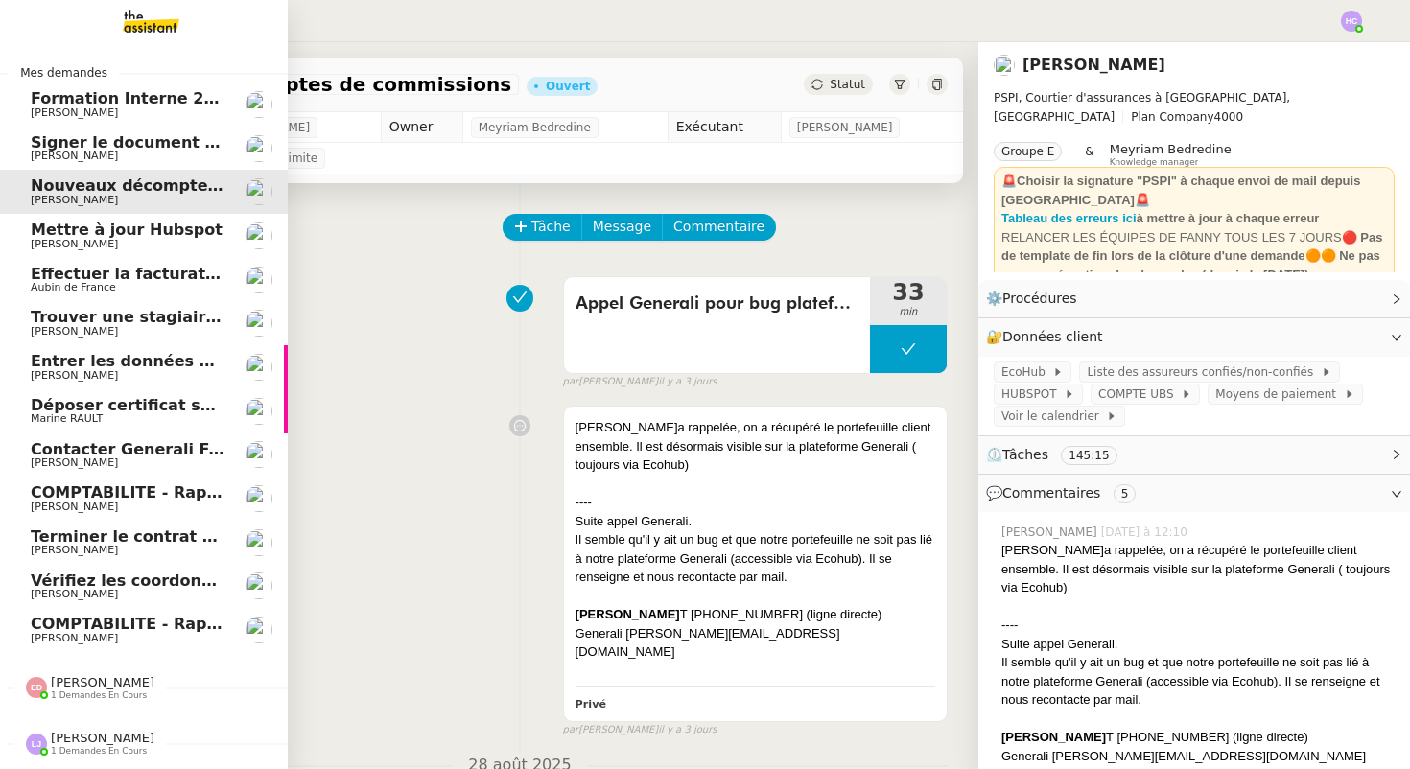
click at [132, 235] on span "Mettre à jour Hubspot" at bounding box center [127, 230] width 192 height 18
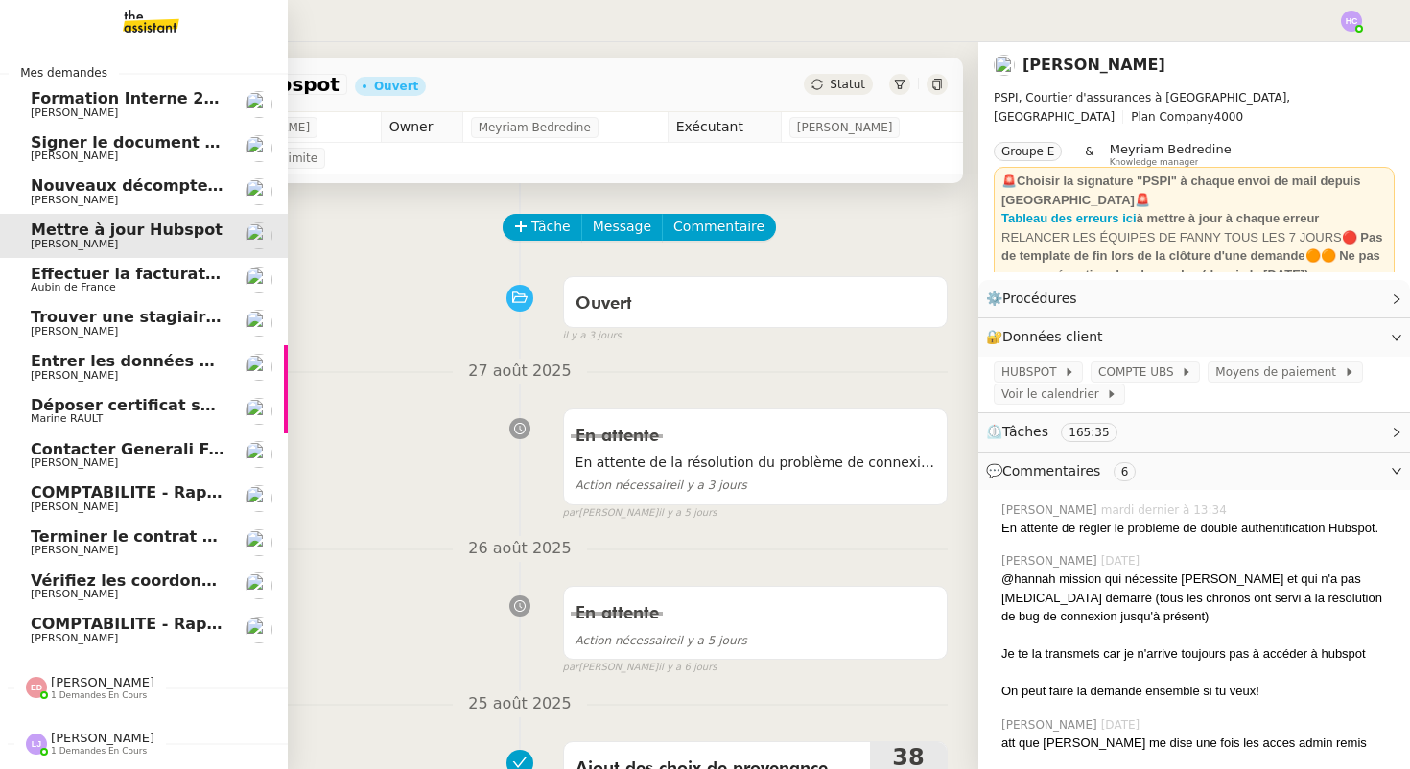
click at [134, 282] on span "Aubin de France" at bounding box center [128, 288] width 194 height 12
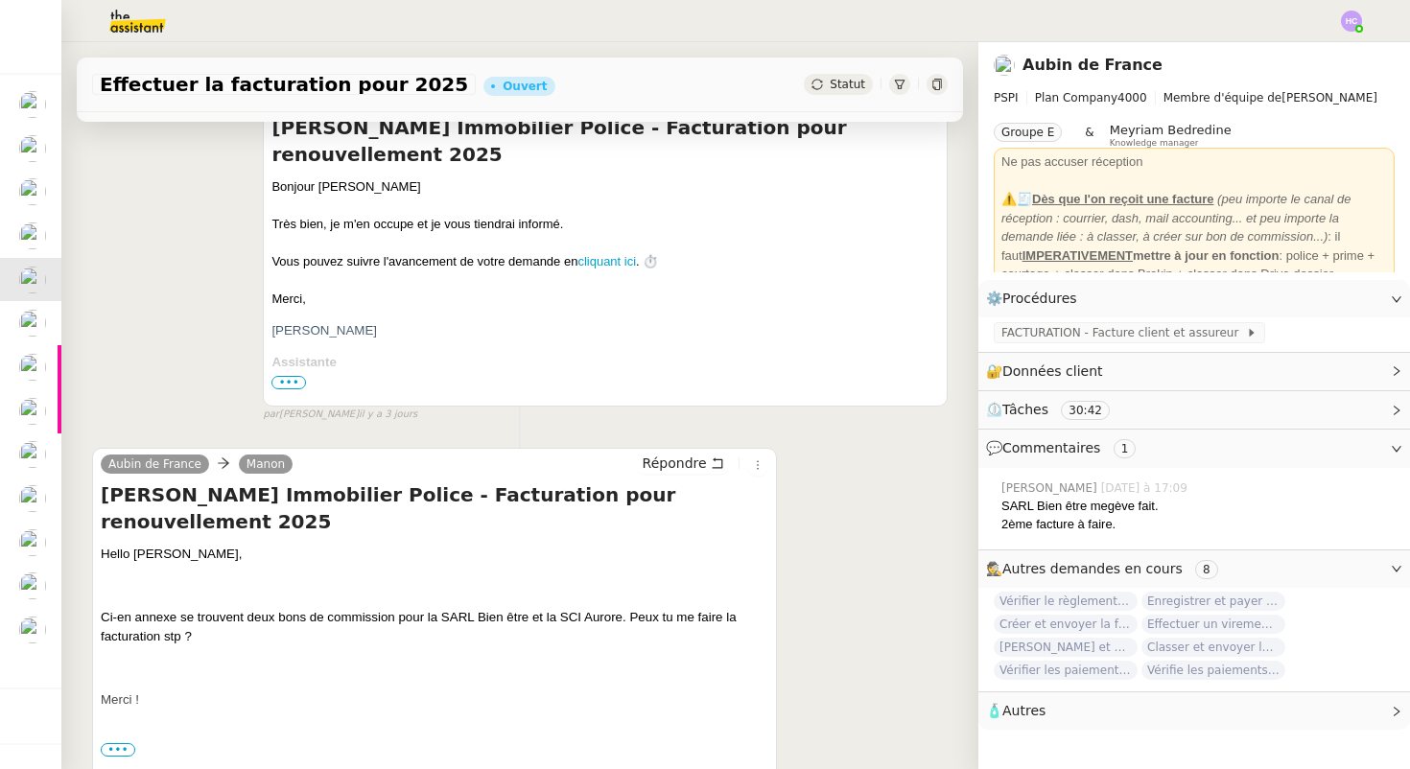
scroll to position [673, 0]
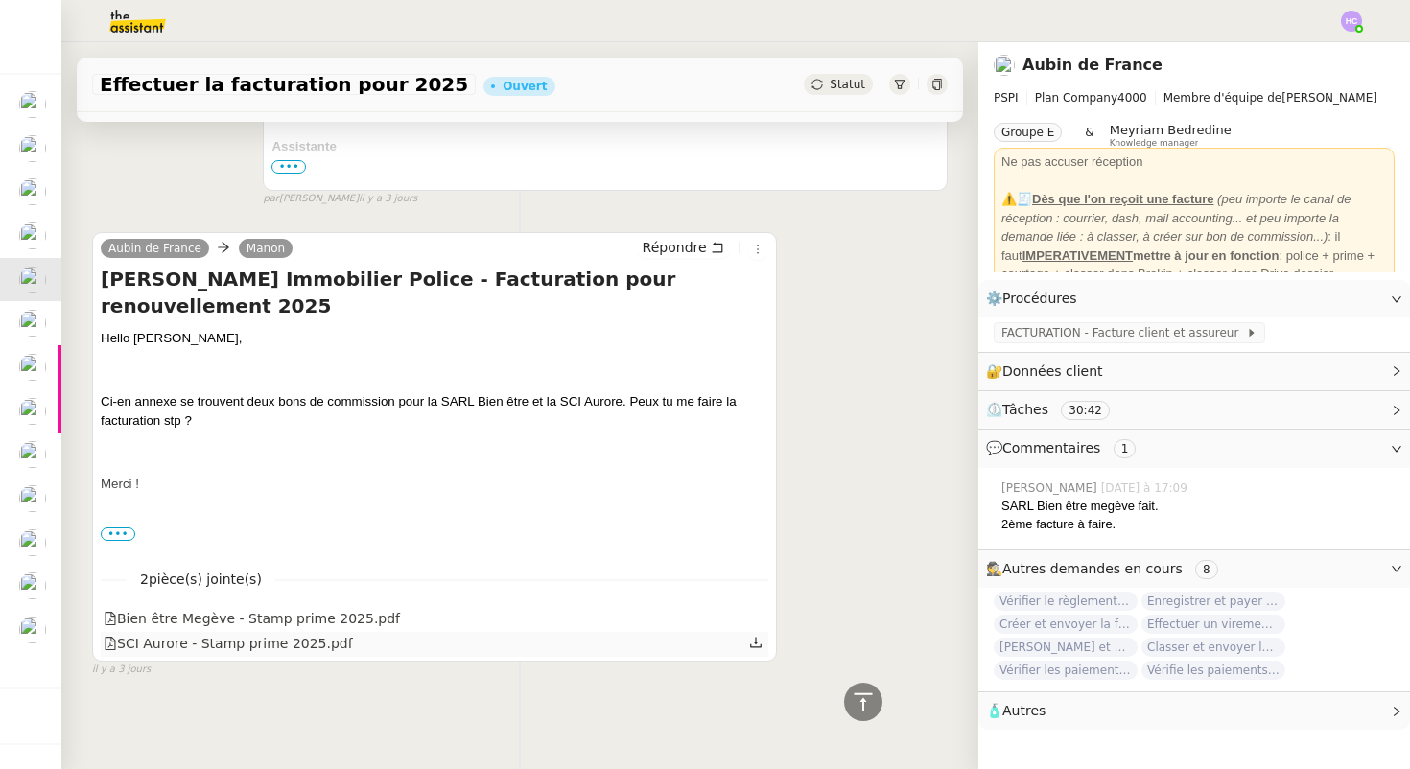
click at [759, 648] on icon at bounding box center [756, 642] width 12 height 11
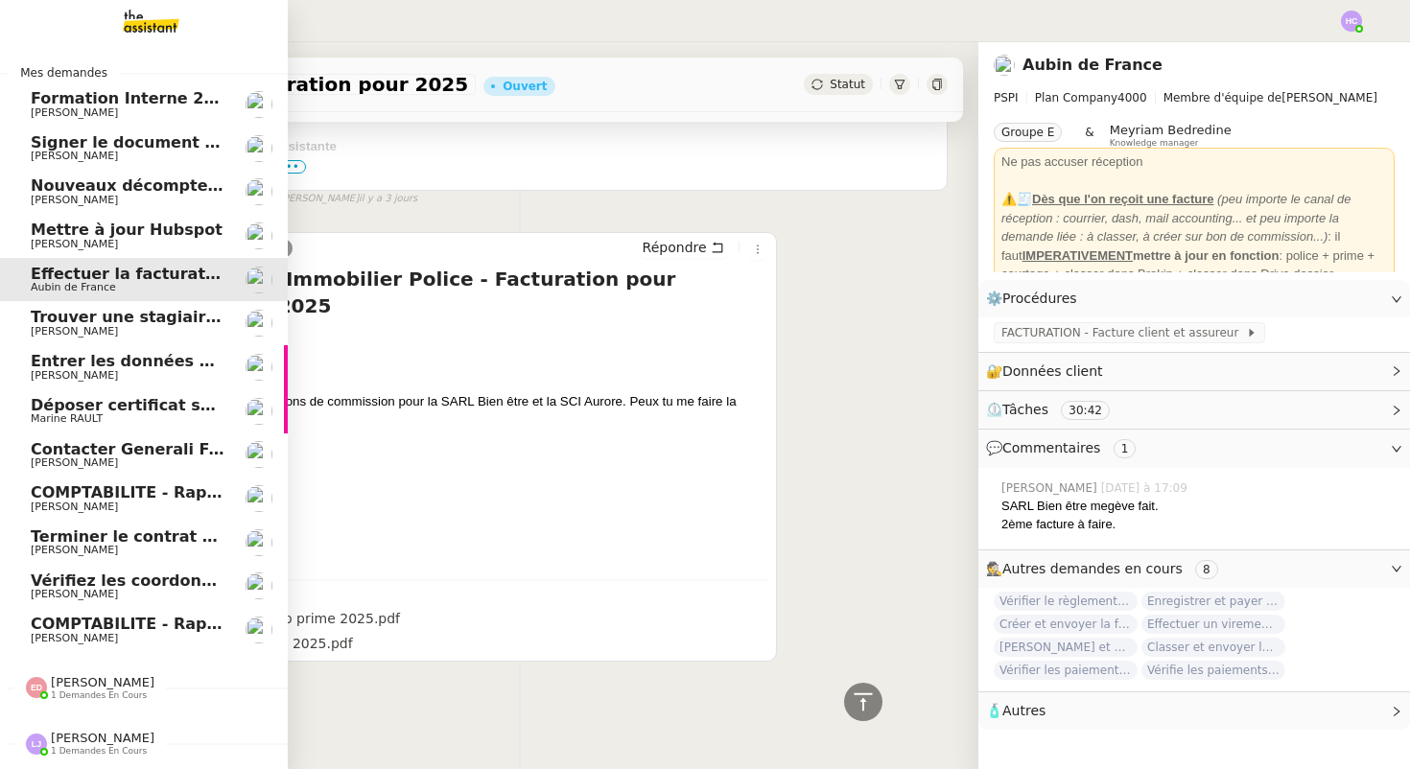
click at [138, 324] on span "Trouver une stagiaire administrative" at bounding box center [189, 317] width 317 height 18
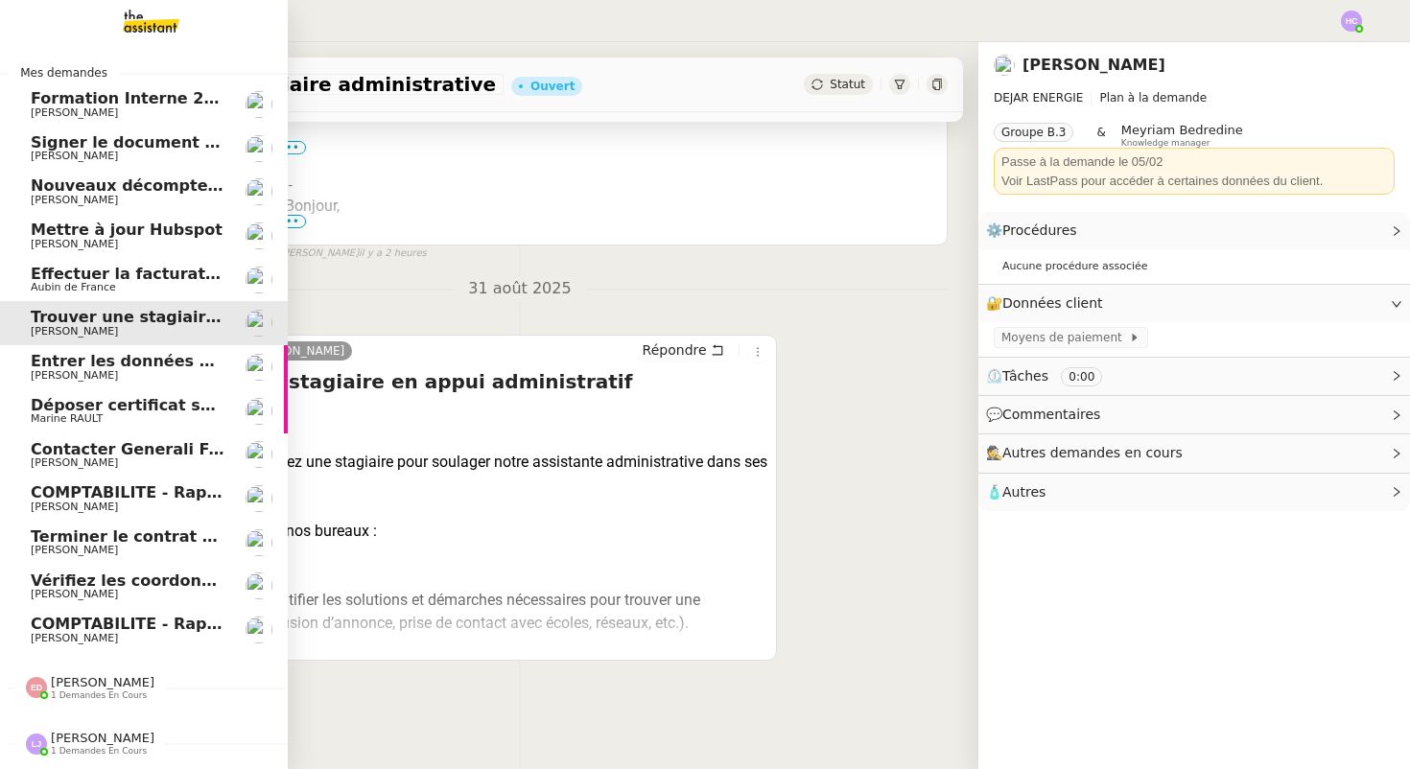
scroll to position [244, 0]
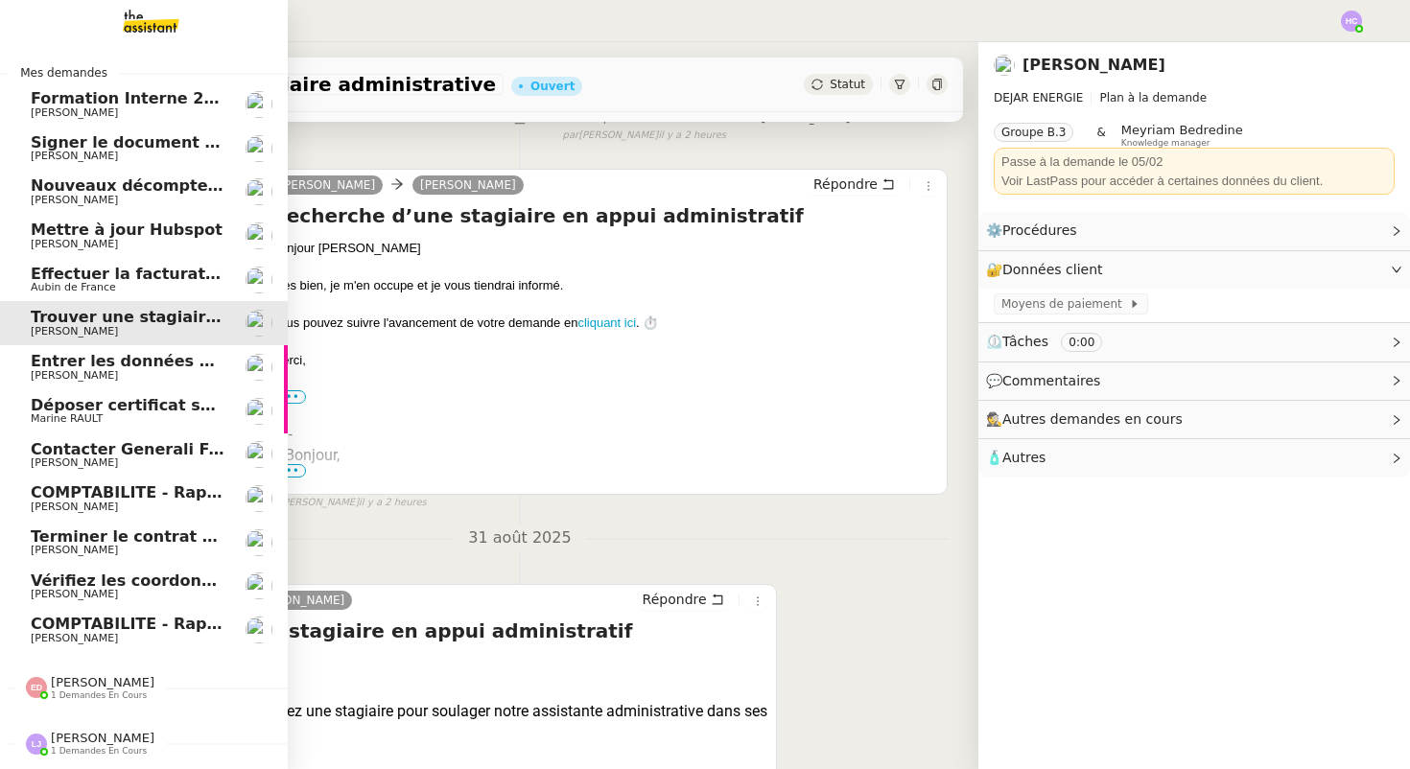
click at [181, 322] on span "Trouver une stagiaire administrative" at bounding box center [189, 317] width 317 height 18
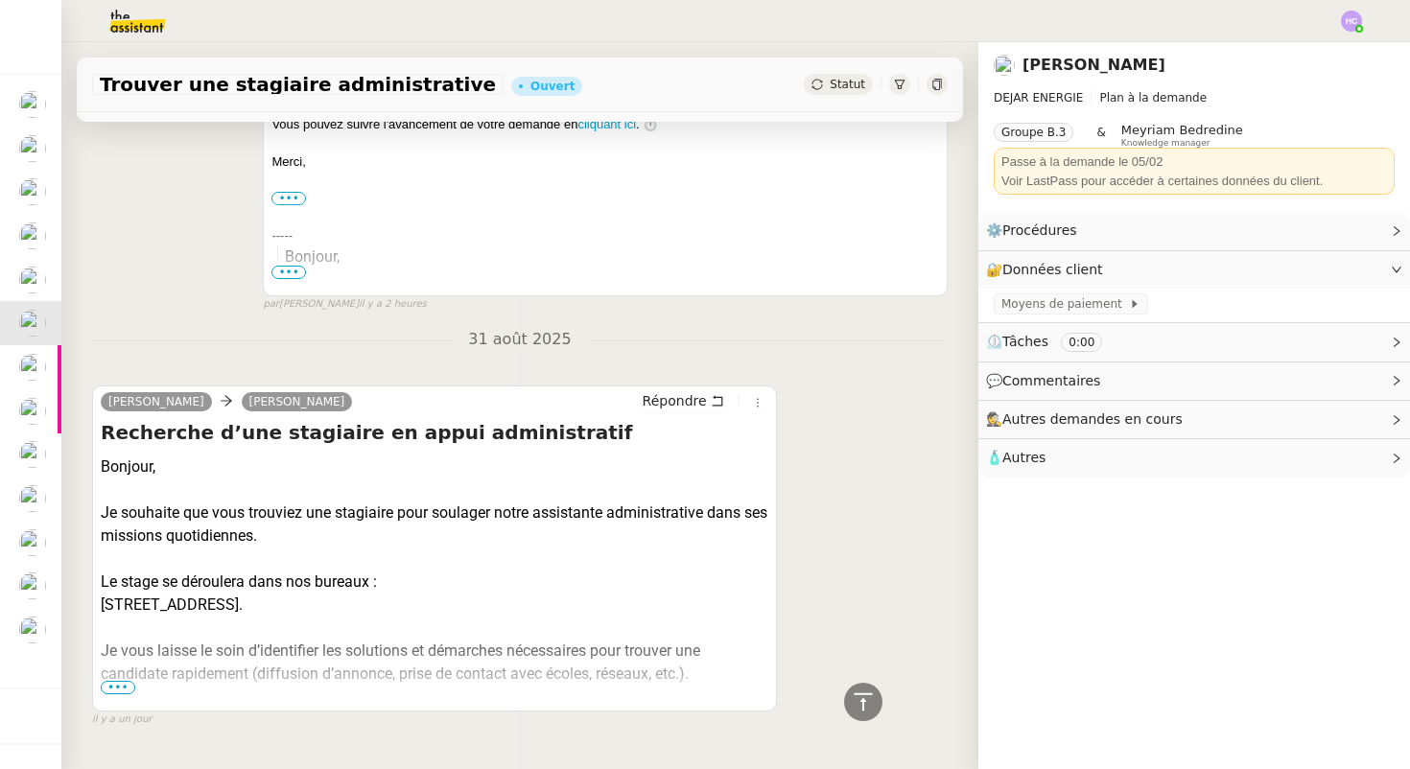
scroll to position [492, 0]
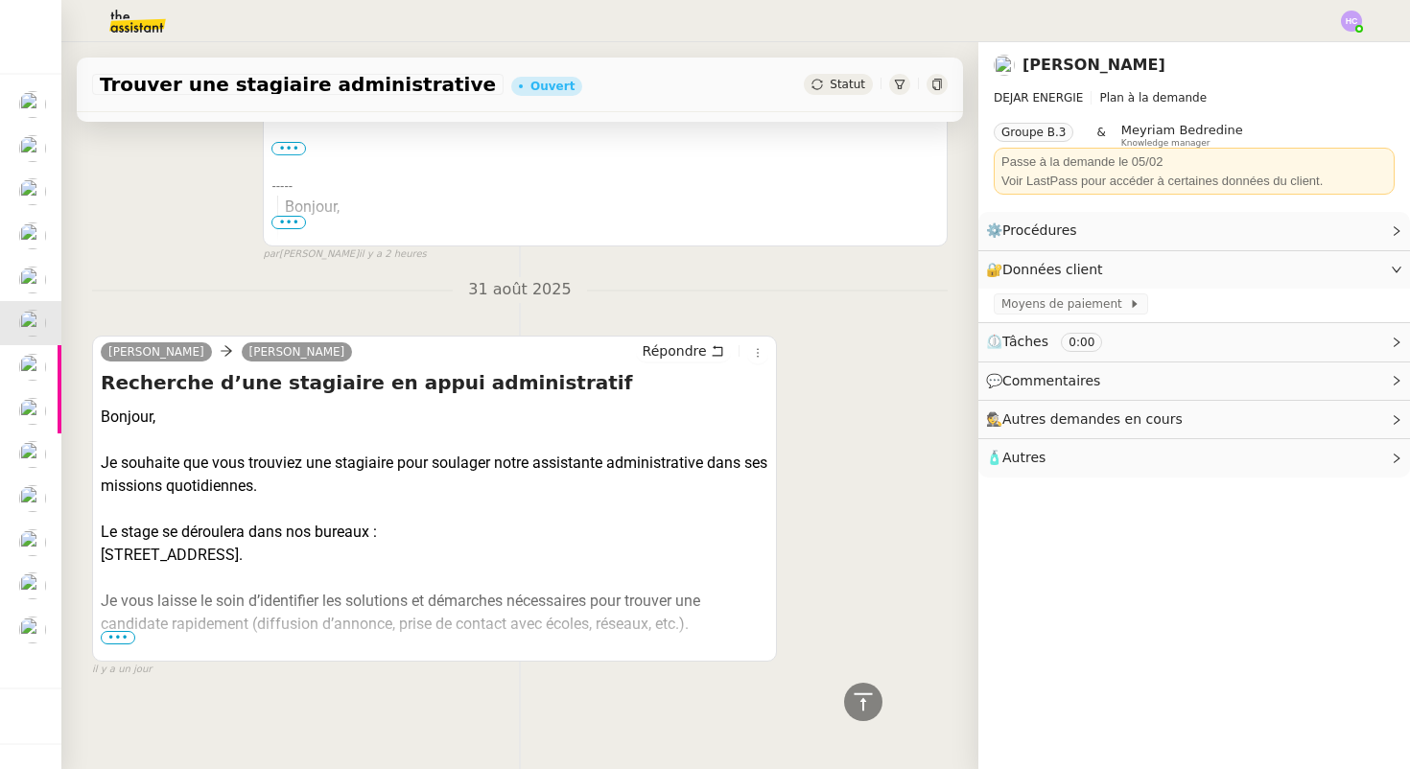
click at [109, 640] on span "•••" at bounding box center [118, 637] width 35 height 13
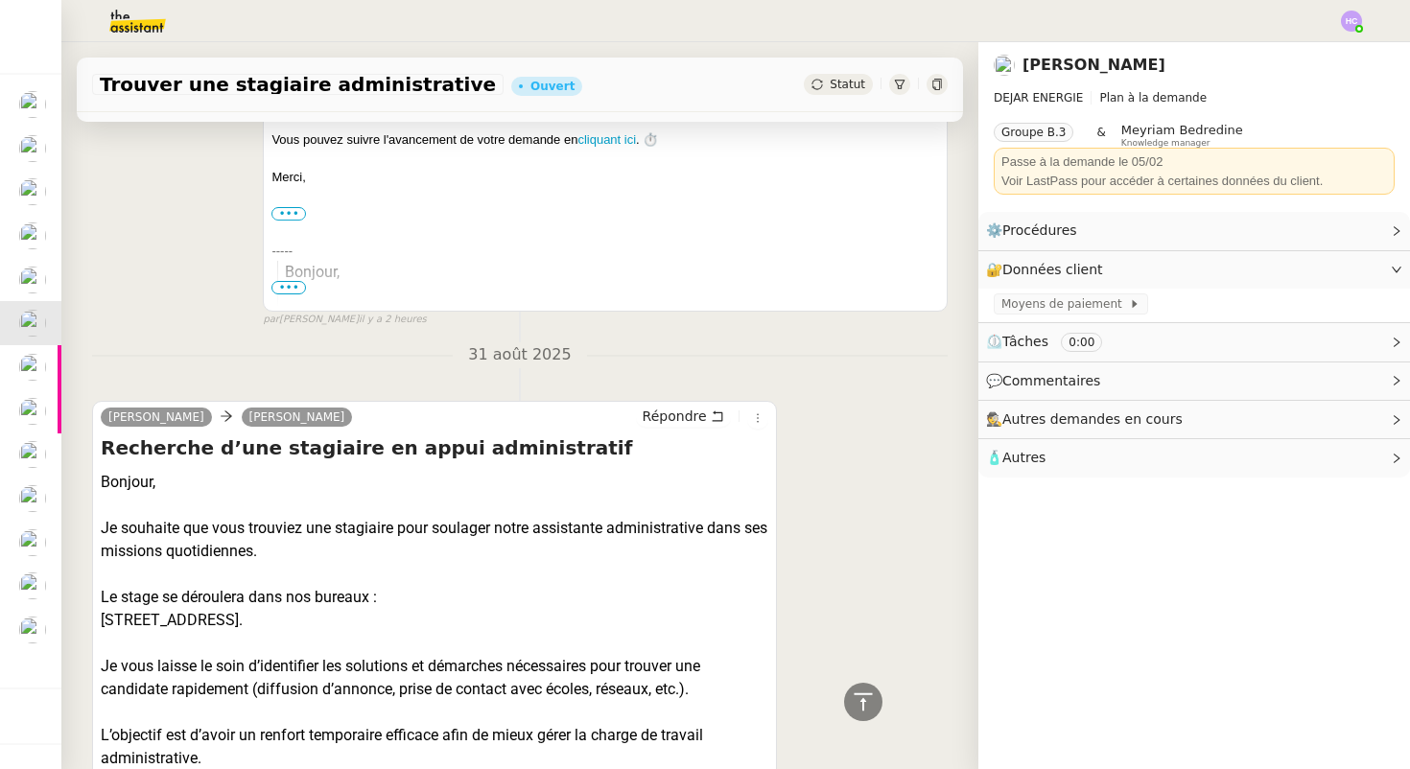
scroll to position [0, 0]
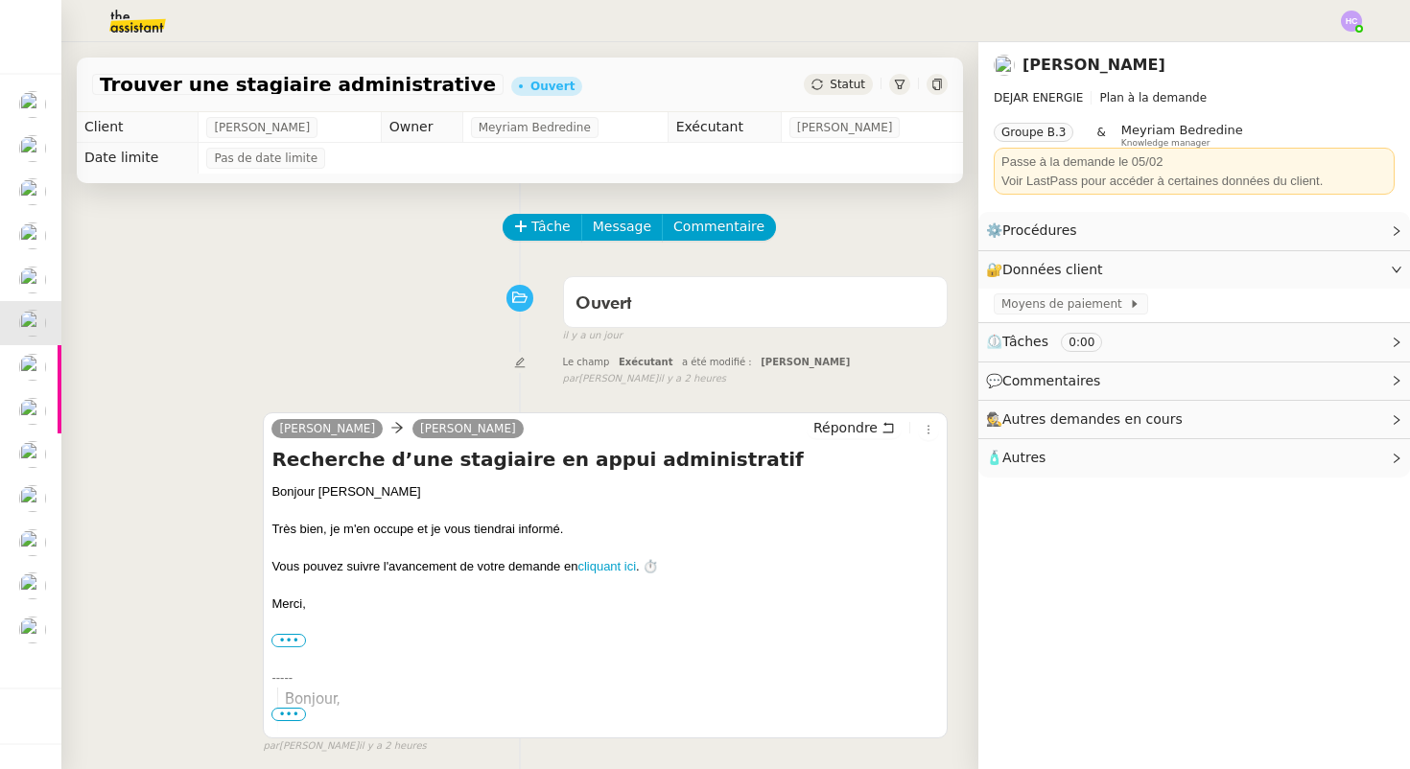
drag, startPoint x: 360, startPoint y: 223, endPoint x: 524, endPoint y: 103, distance: 203.2
click at [1384, 270] on div "🔐 Données client Modifier" at bounding box center [1195, 269] width 432 height 37
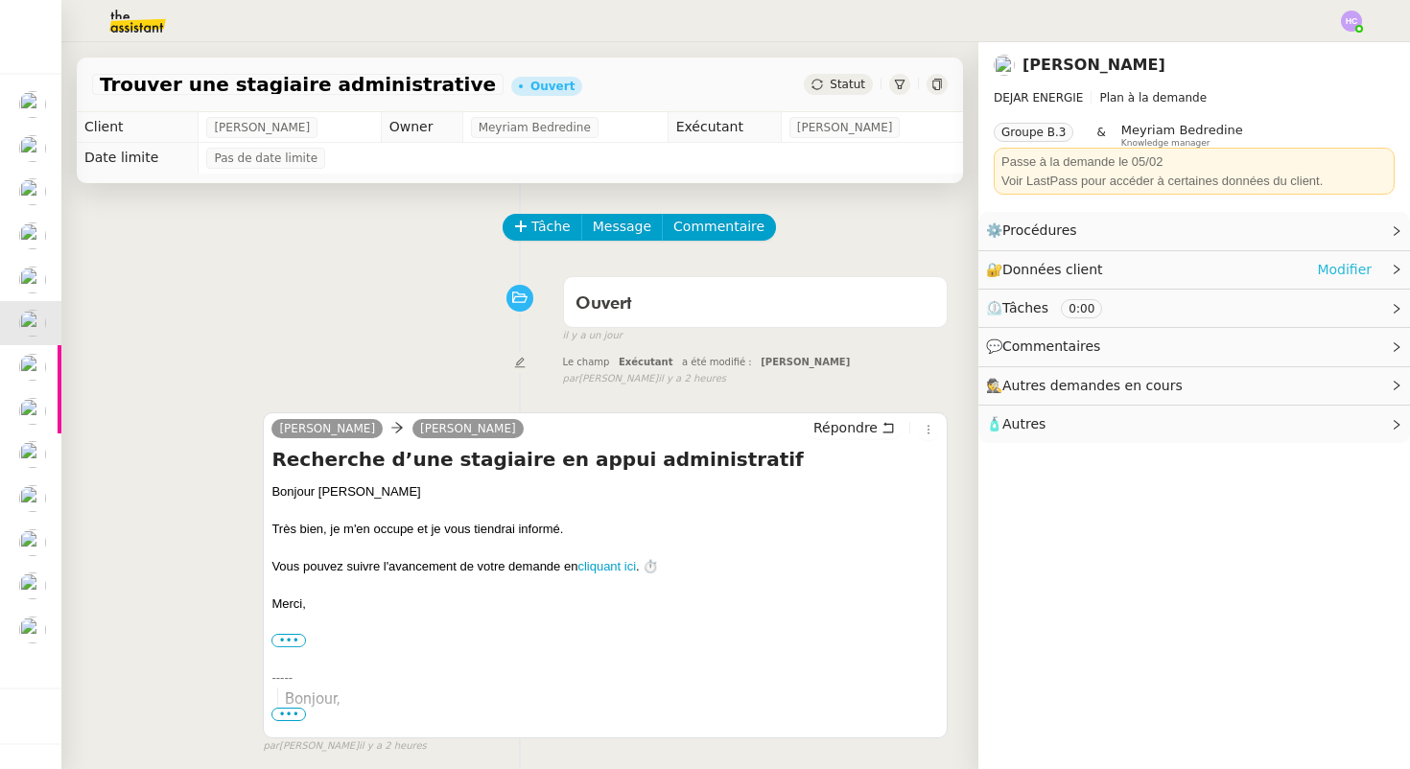
click at [1357, 265] on link "Modifier" at bounding box center [1344, 270] width 55 height 22
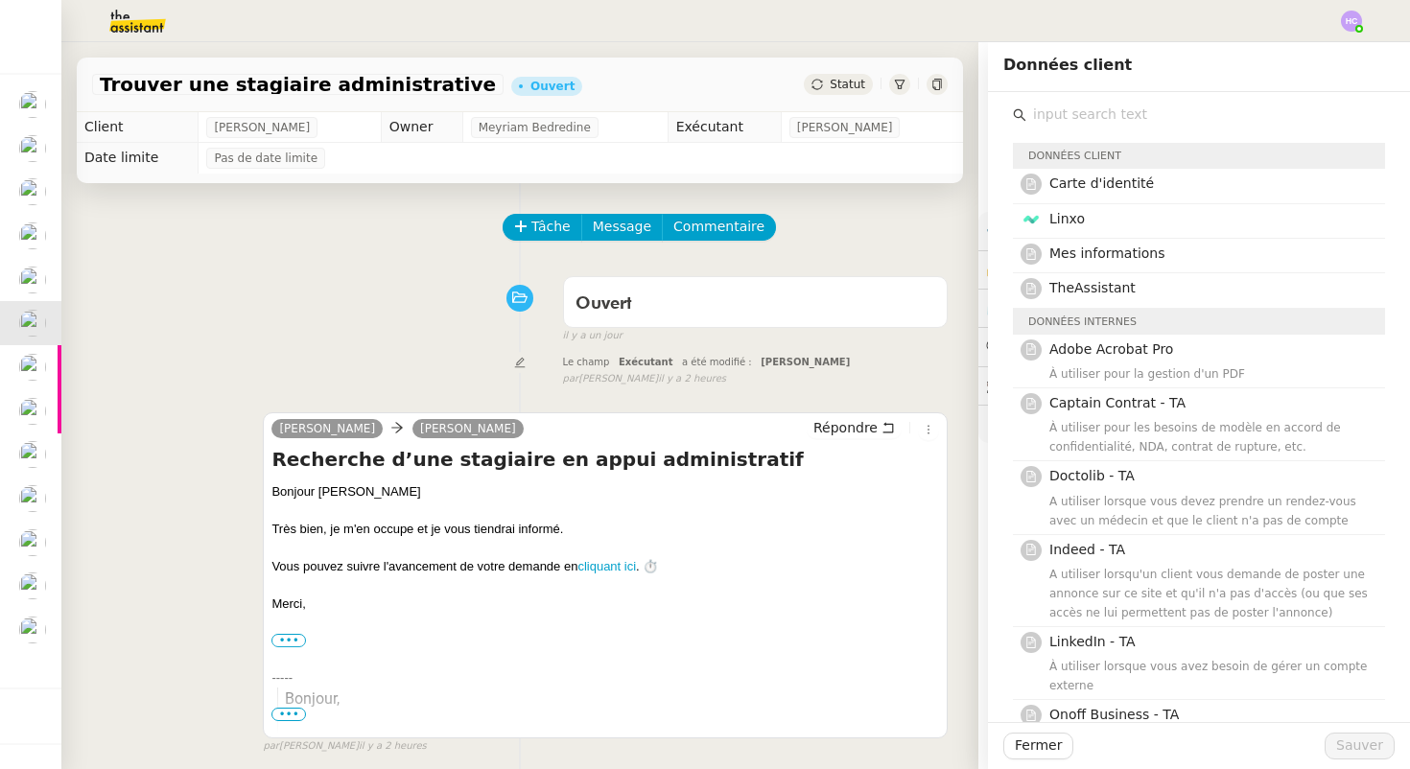
click at [940, 240] on div "Tâche Message Commentaire" at bounding box center [726, 237] width 443 height 46
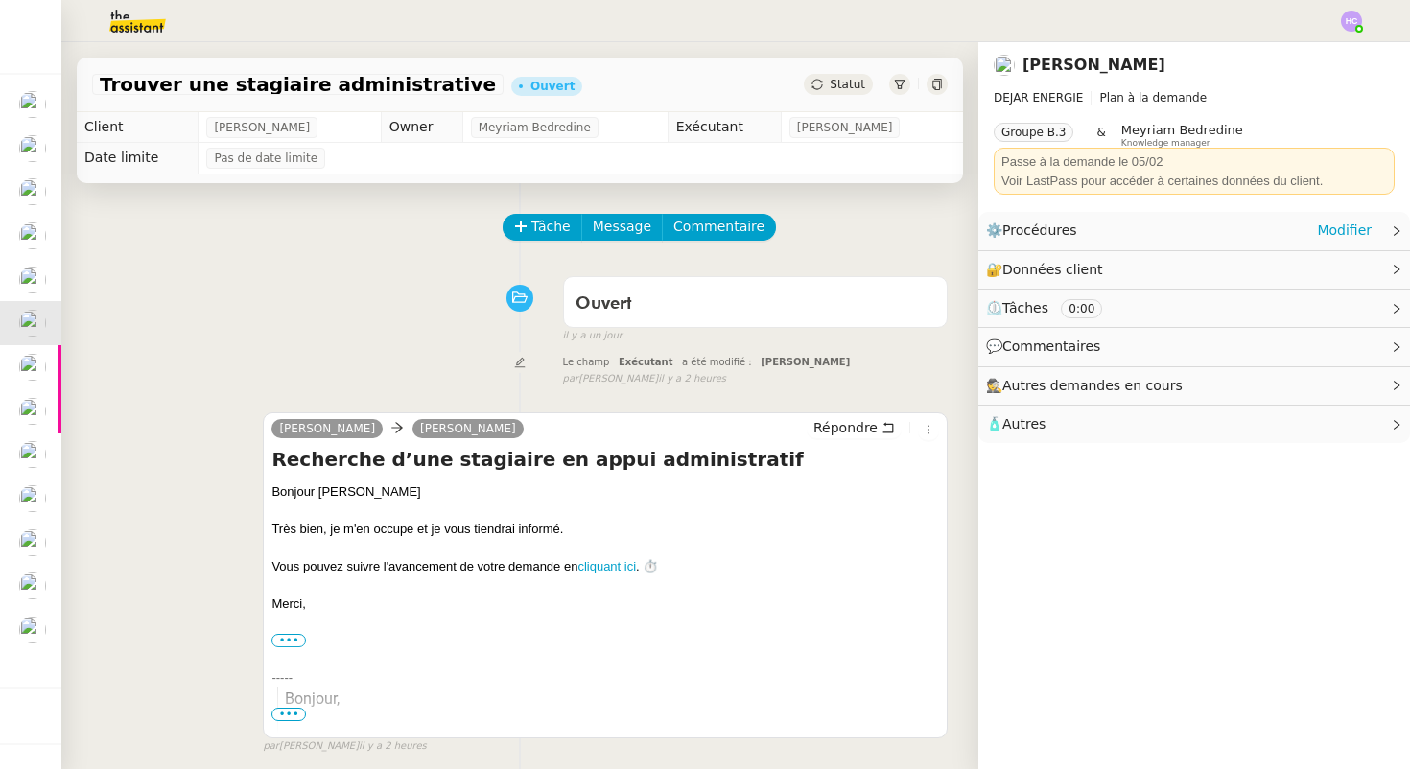
click at [1059, 230] on span "Procédures" at bounding box center [1039, 230] width 75 height 15
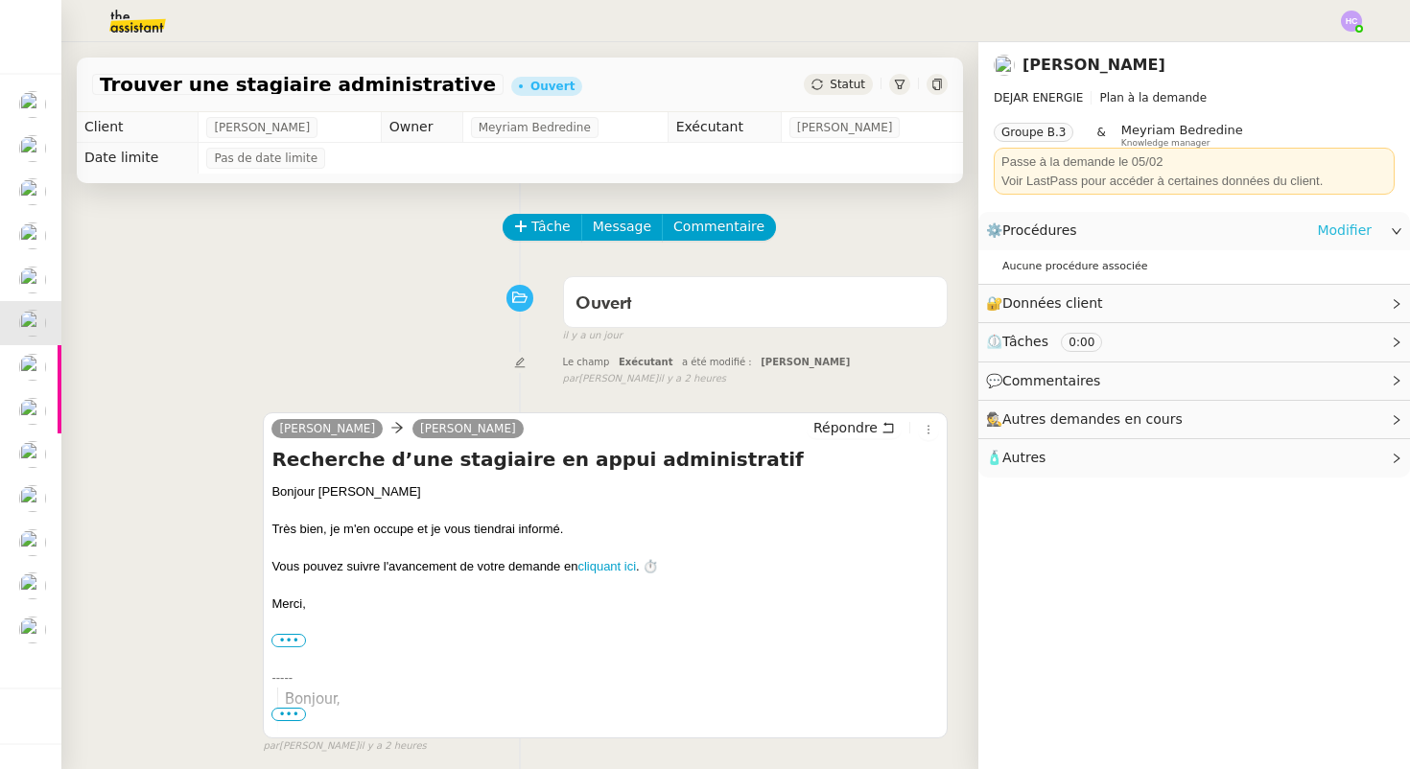
click at [1344, 224] on link "Modifier" at bounding box center [1344, 231] width 55 height 22
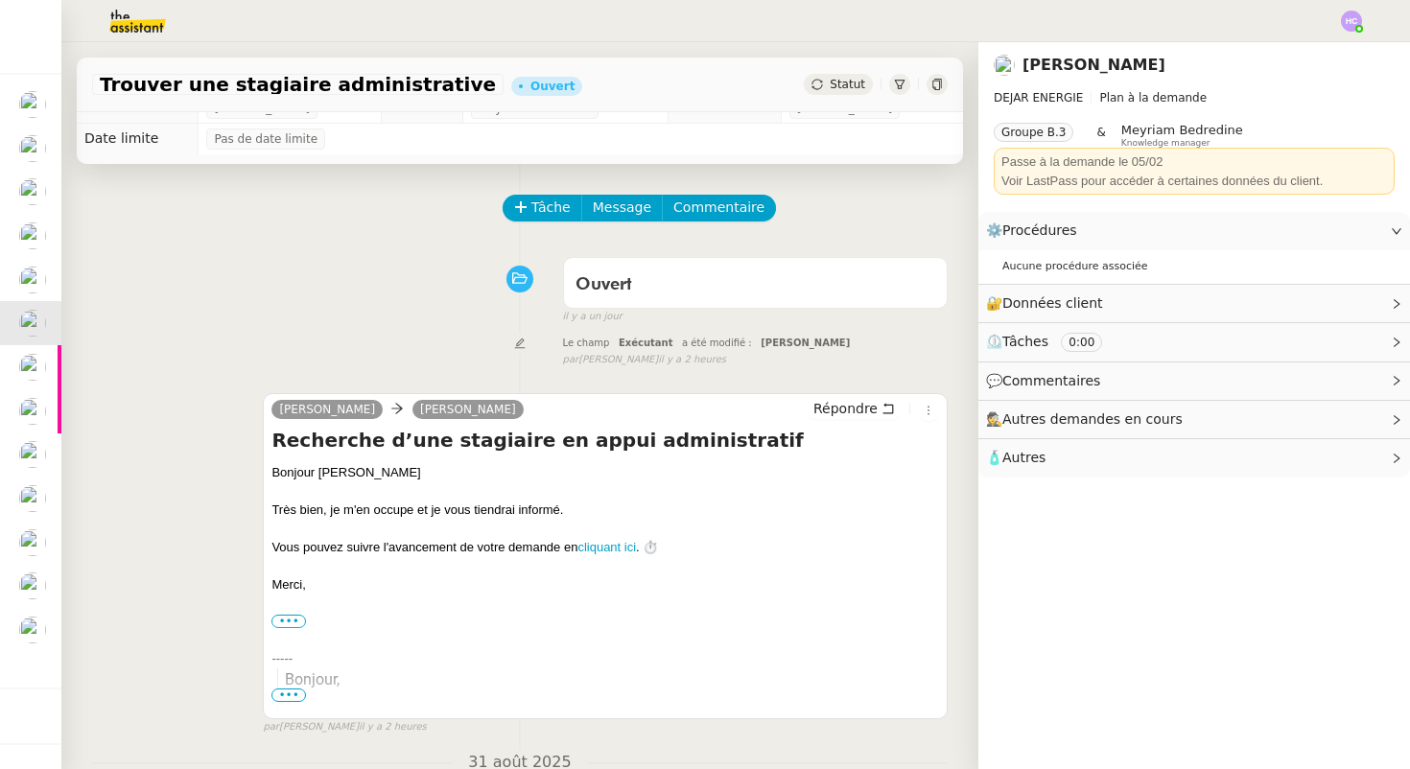
scroll to position [22, 0]
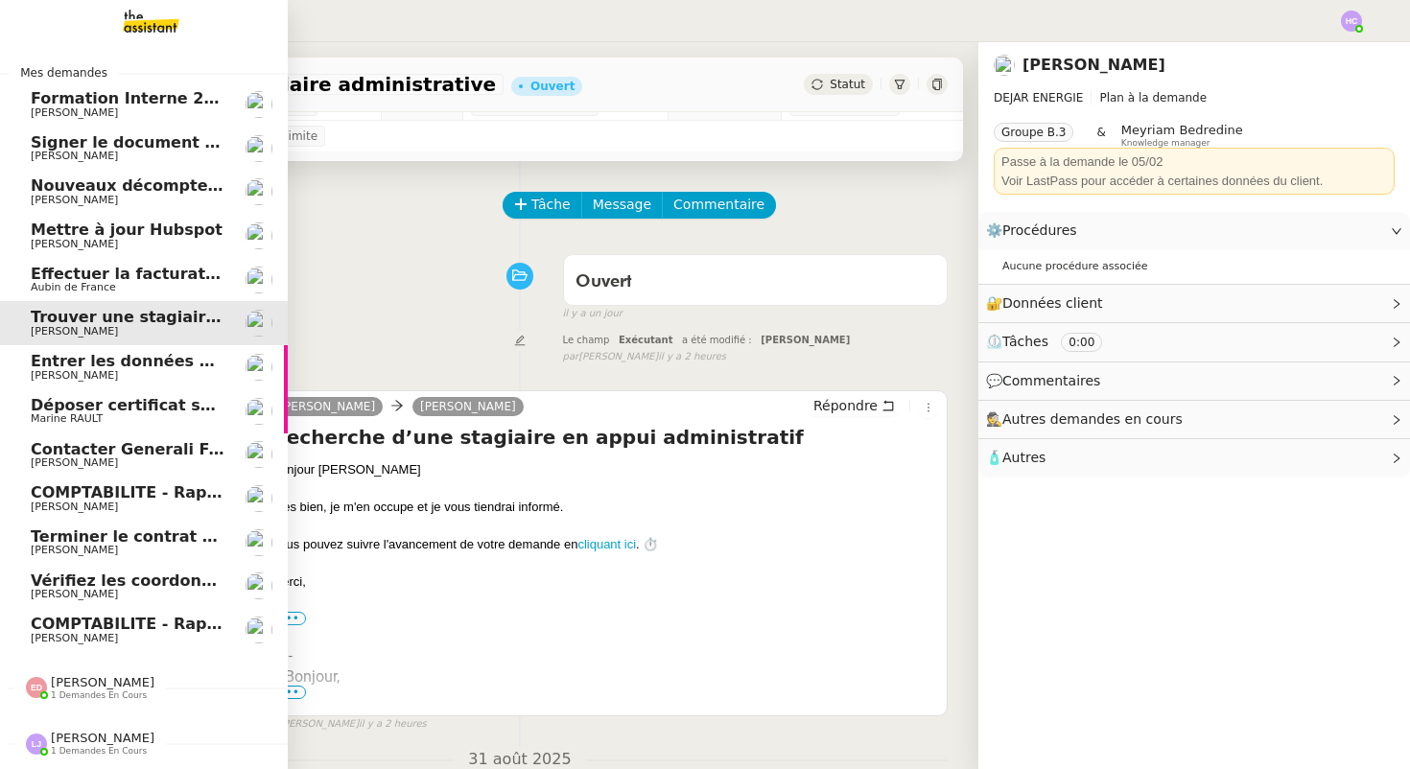
click at [167, 366] on span "Entrer les données du suivi ACTEMIUM" at bounding box center [198, 361] width 335 height 18
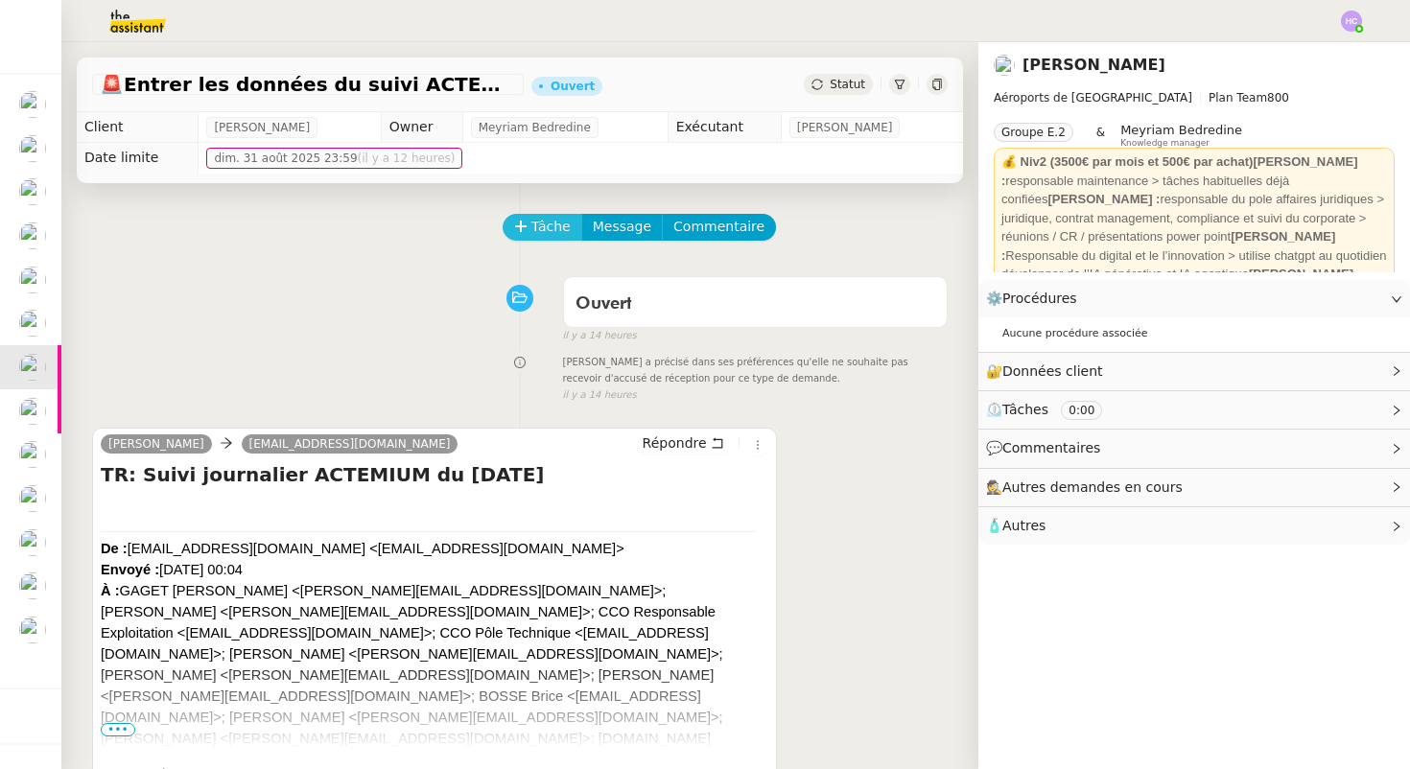
click at [544, 225] on span "Tâche" at bounding box center [550, 227] width 39 height 22
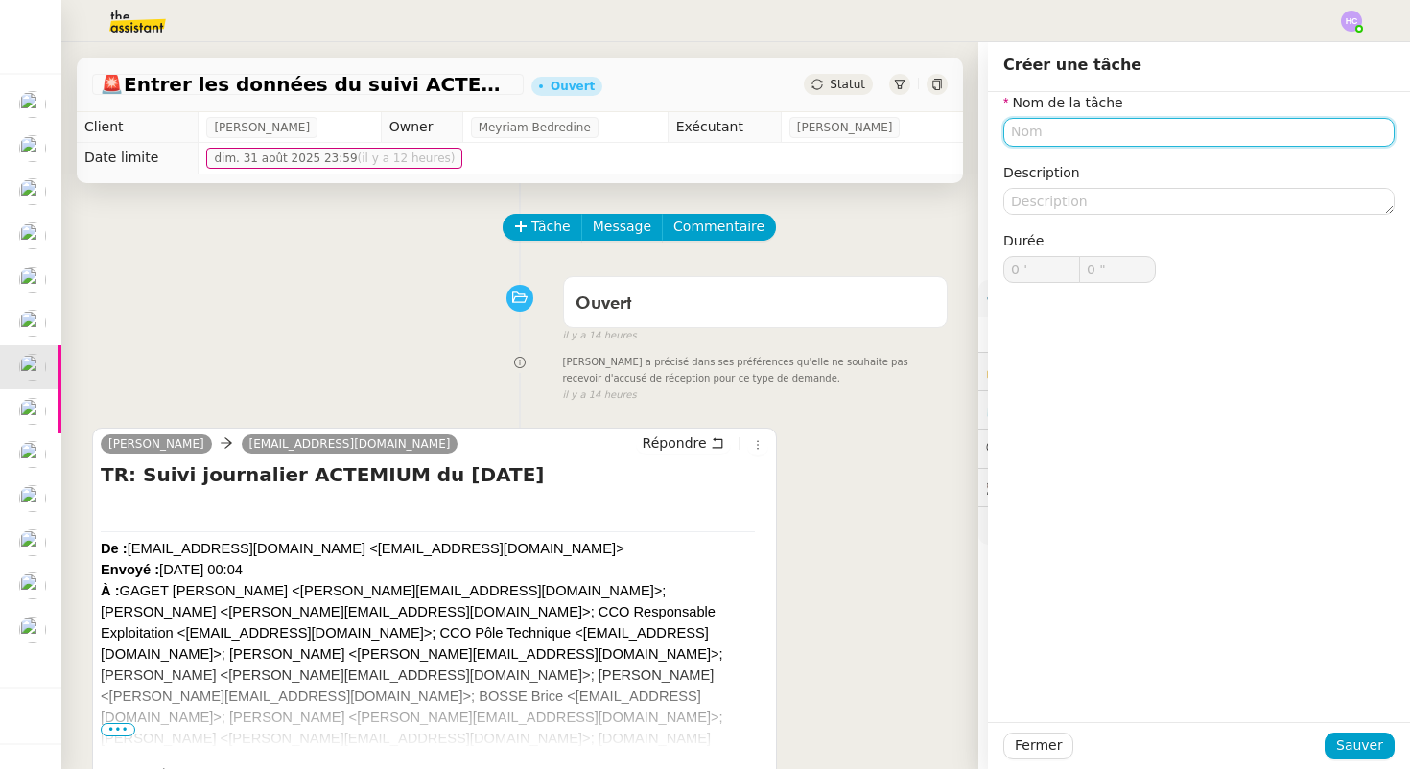
click at [1035, 130] on input "text" at bounding box center [1198, 132] width 391 height 28
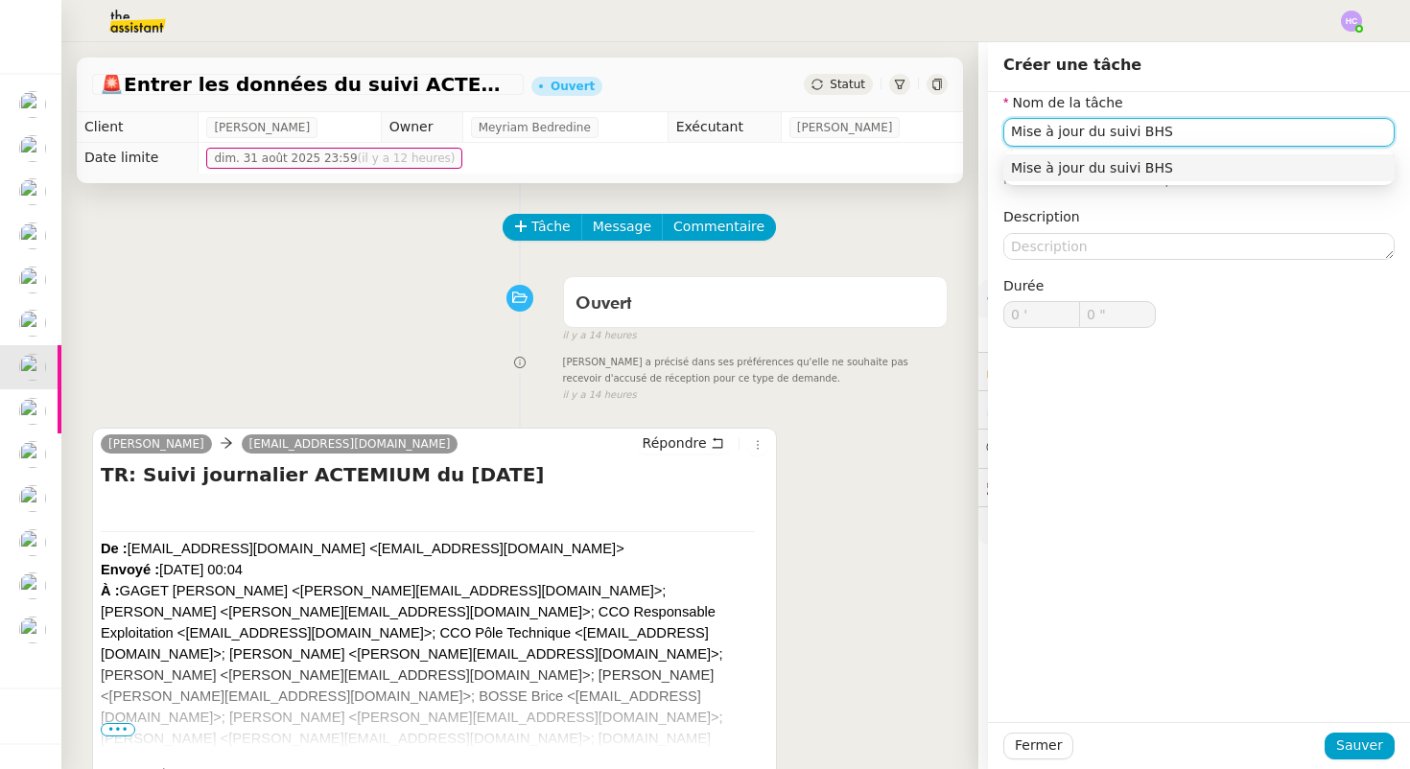
click at [1175, 171] on div "Mise à jour du suivi BHS" at bounding box center [1199, 167] width 376 height 17
type input "Mise à jour du suivi BHS"
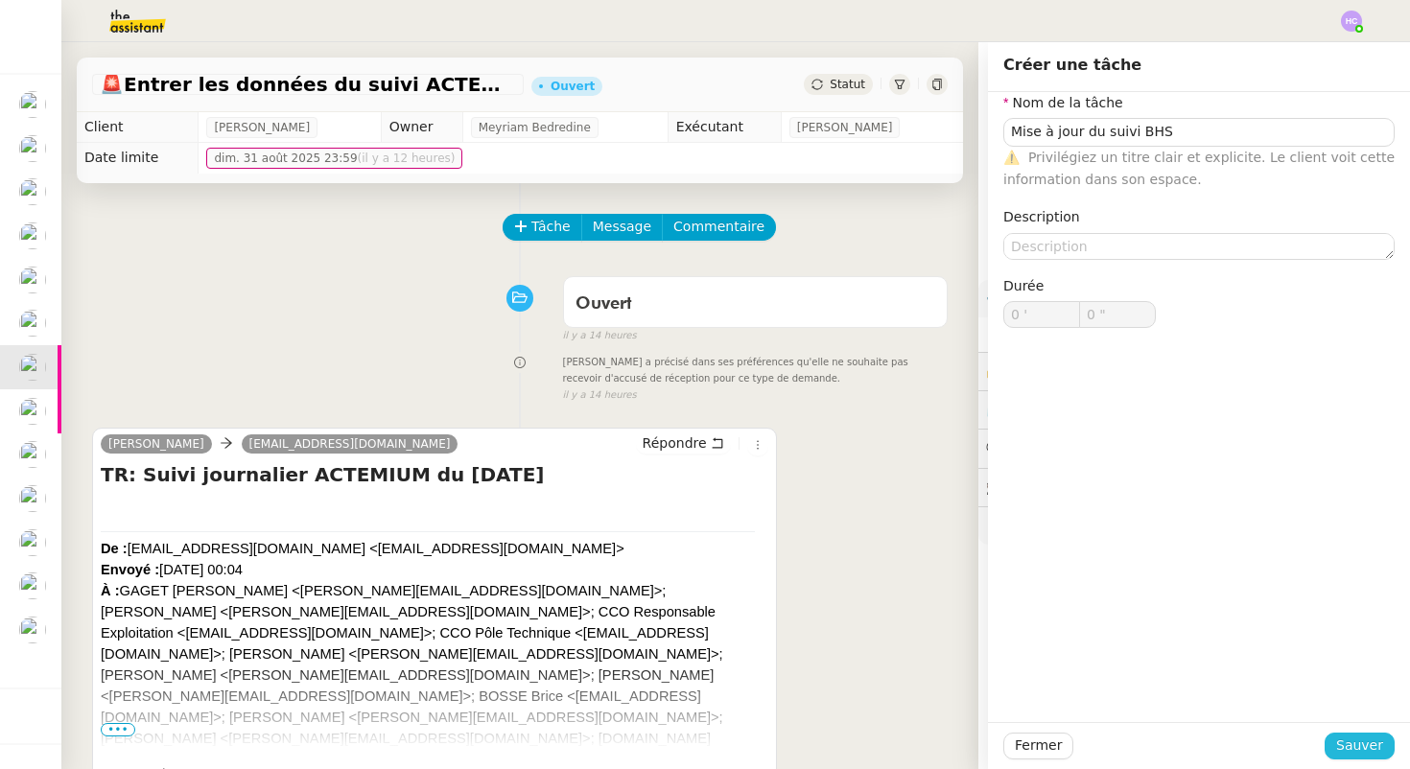
click at [1358, 745] on span "Sauver" at bounding box center [1359, 746] width 47 height 22
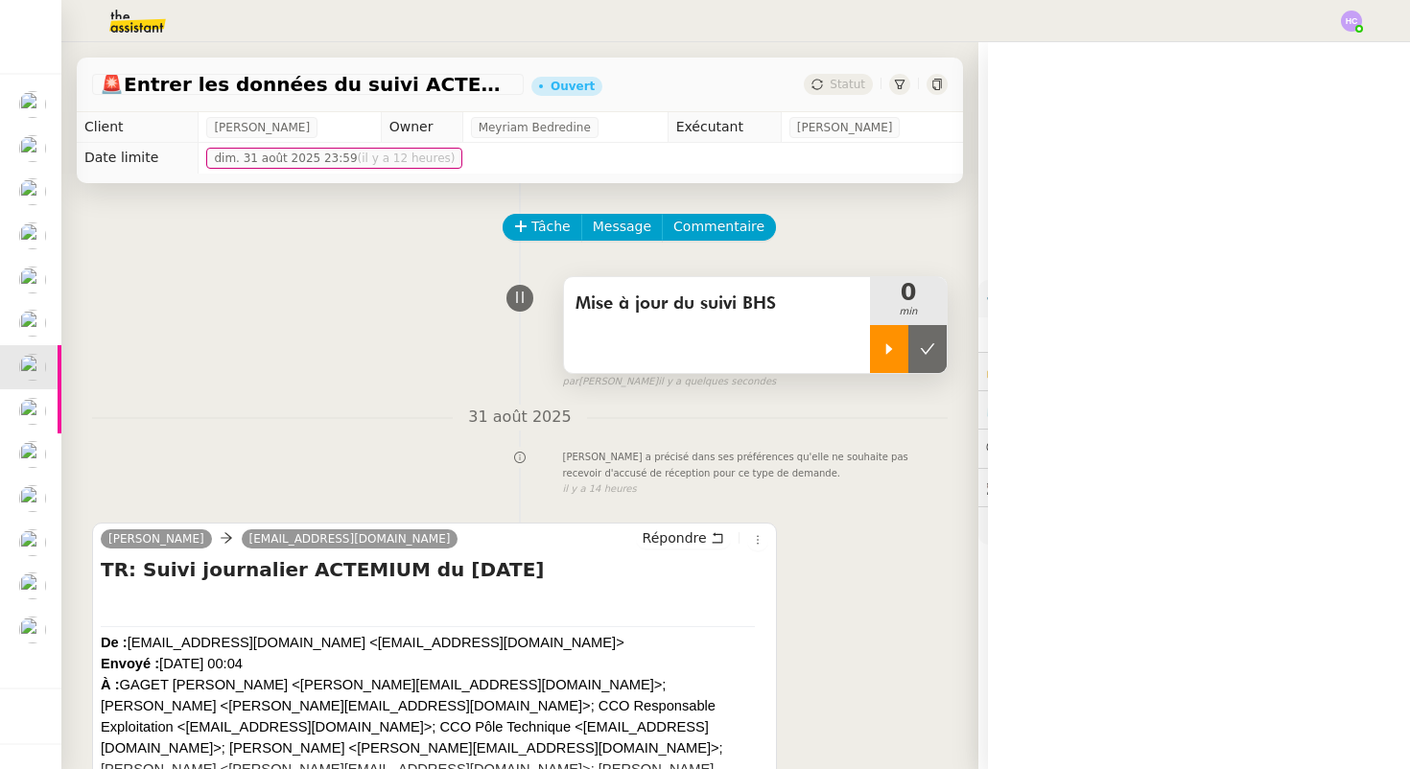
click at [892, 345] on icon at bounding box center [889, 349] width 15 height 15
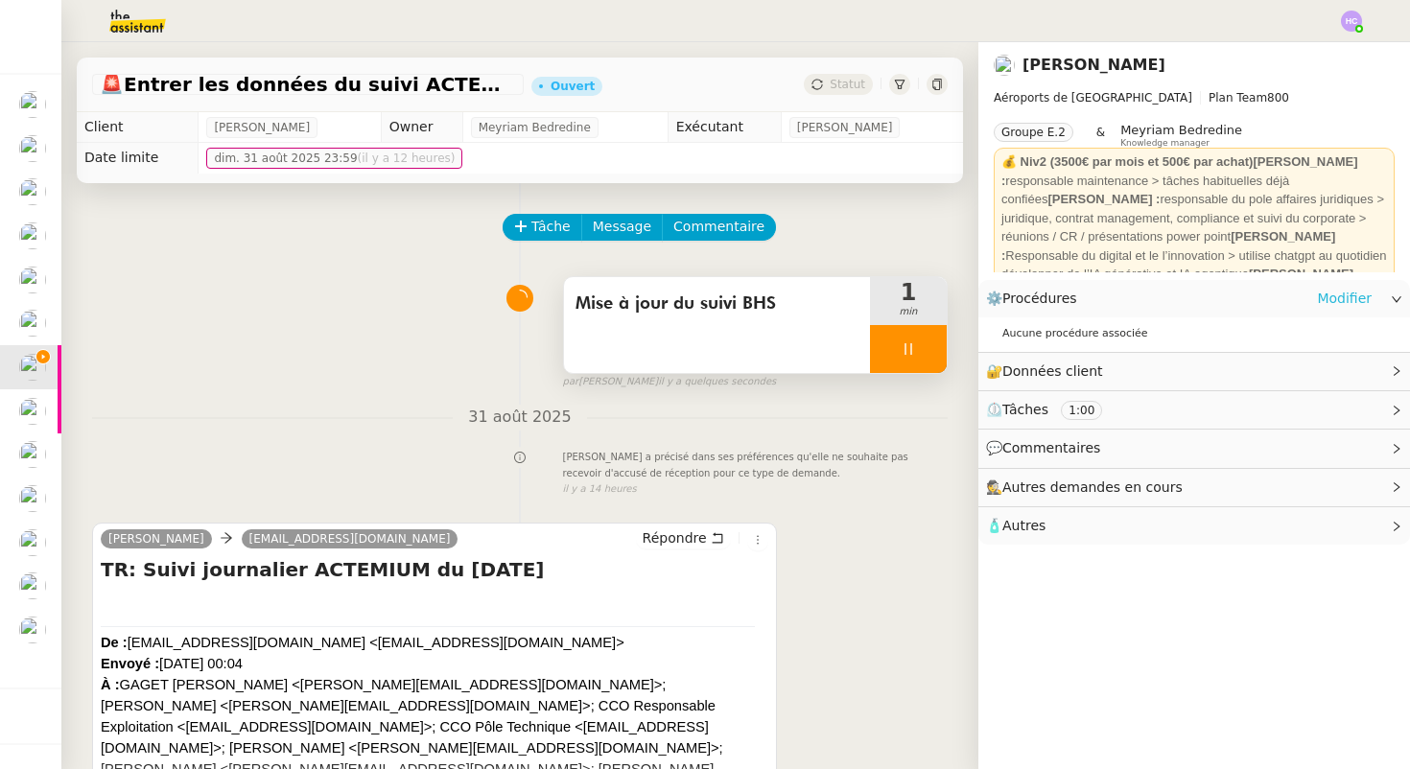
click at [1352, 302] on link "Modifier" at bounding box center [1344, 299] width 55 height 22
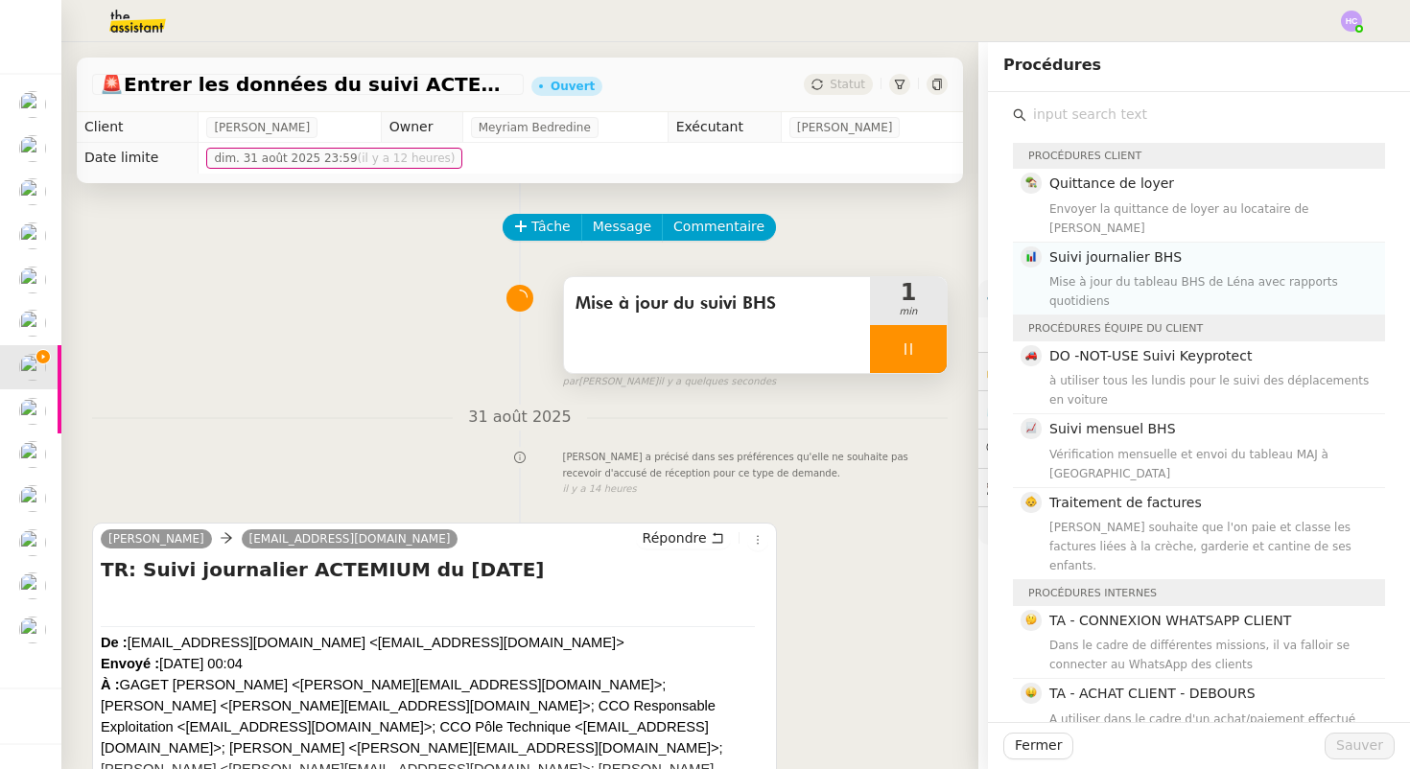
click at [1126, 272] on div "Mise à jour du tableau BHS de Léna avec rapports quotidiens" at bounding box center [1211, 291] width 324 height 38
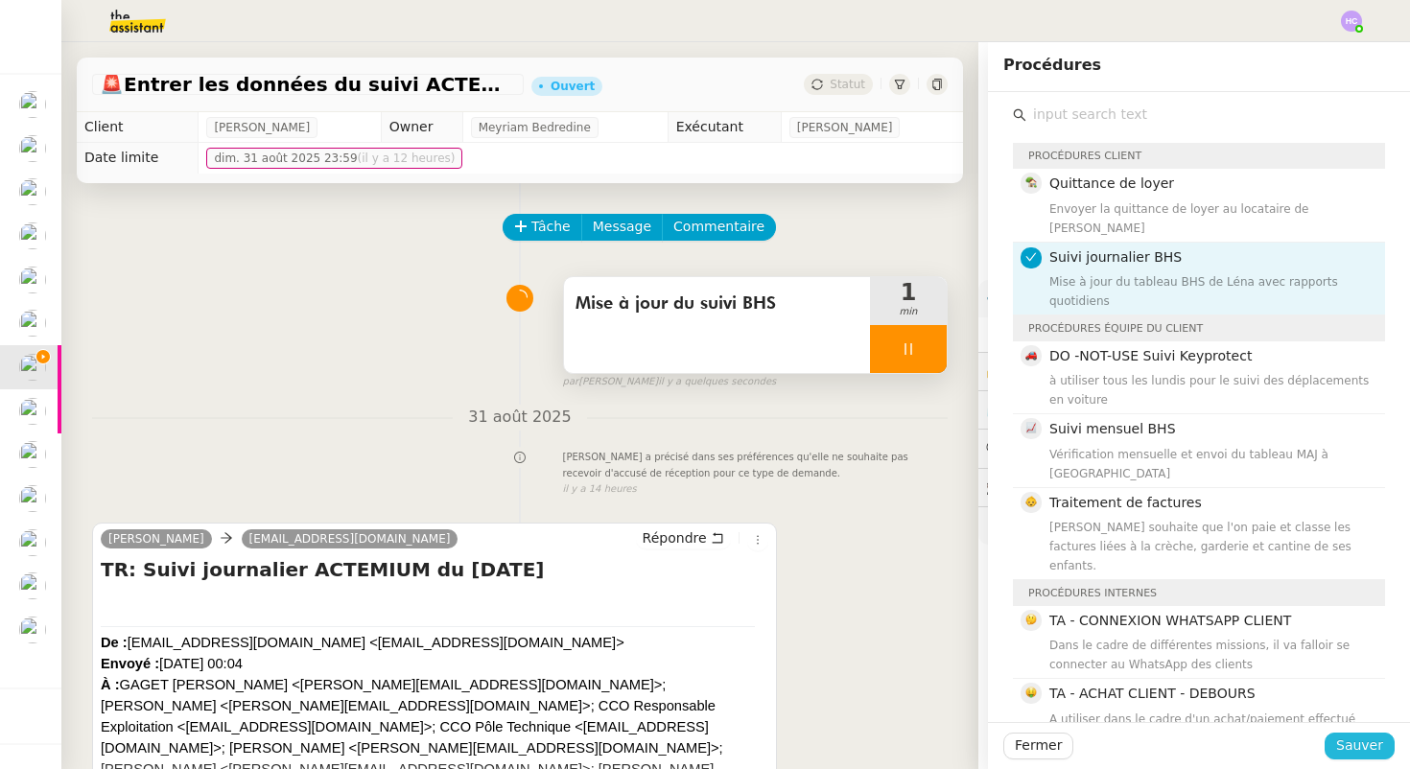
click at [1348, 739] on span "Sauver" at bounding box center [1359, 746] width 47 height 22
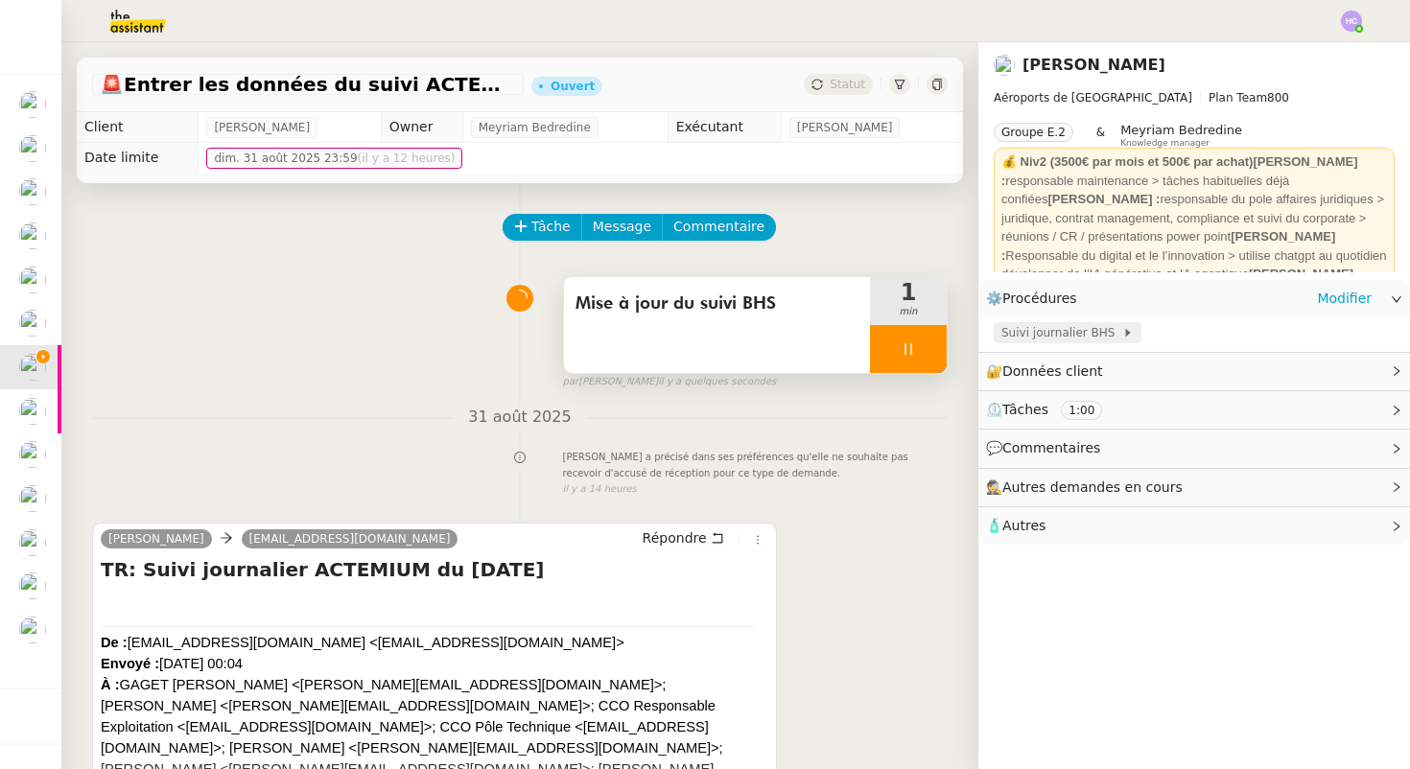
click at [1043, 327] on span "Suivi journalier BHS" at bounding box center [1062, 332] width 121 height 19
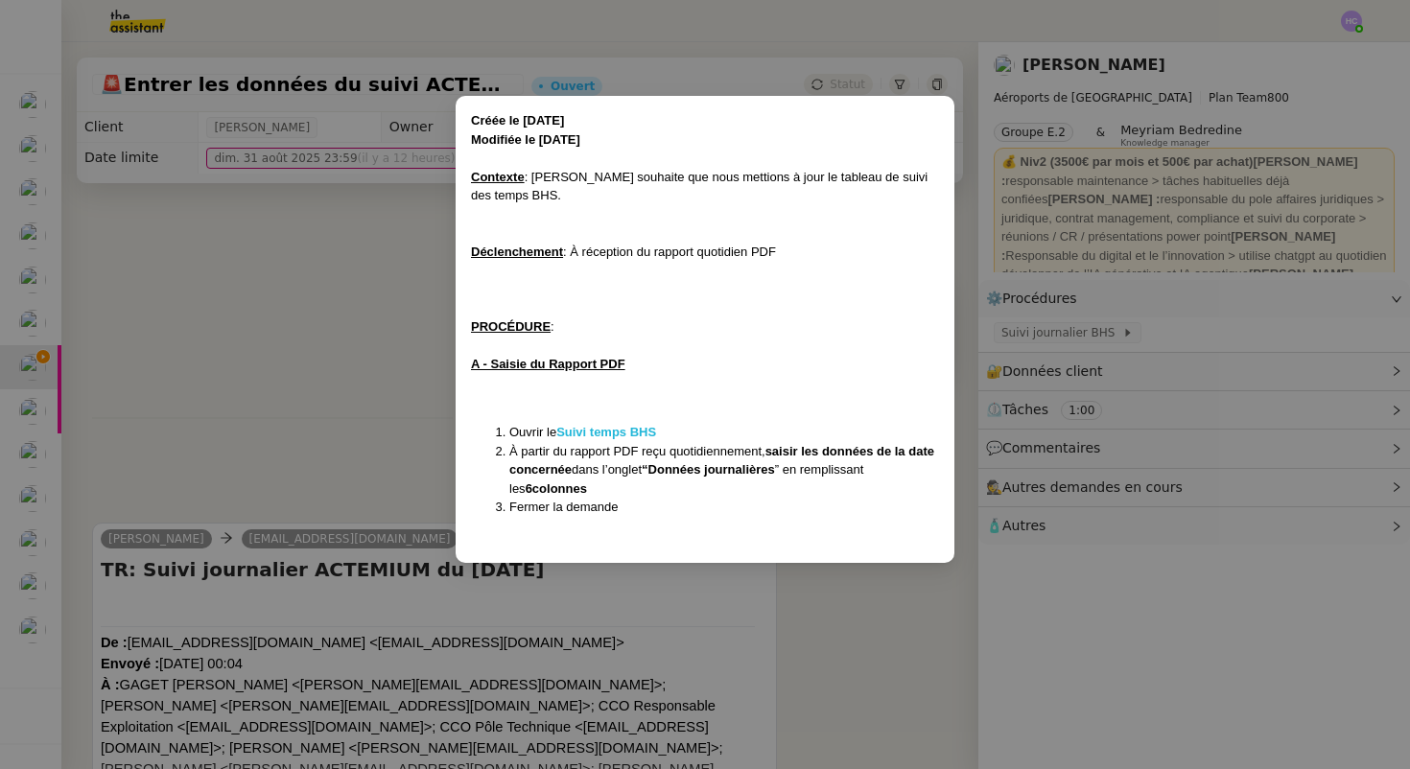
click at [595, 425] on strong "Suivi temps BHS" at bounding box center [606, 432] width 100 height 14
click at [652, 591] on nz-modal-container "Créée le [DATE] Modifiée le [DATE] Contexte : [PERSON_NAME] souhaite que nous m…" at bounding box center [705, 384] width 1410 height 769
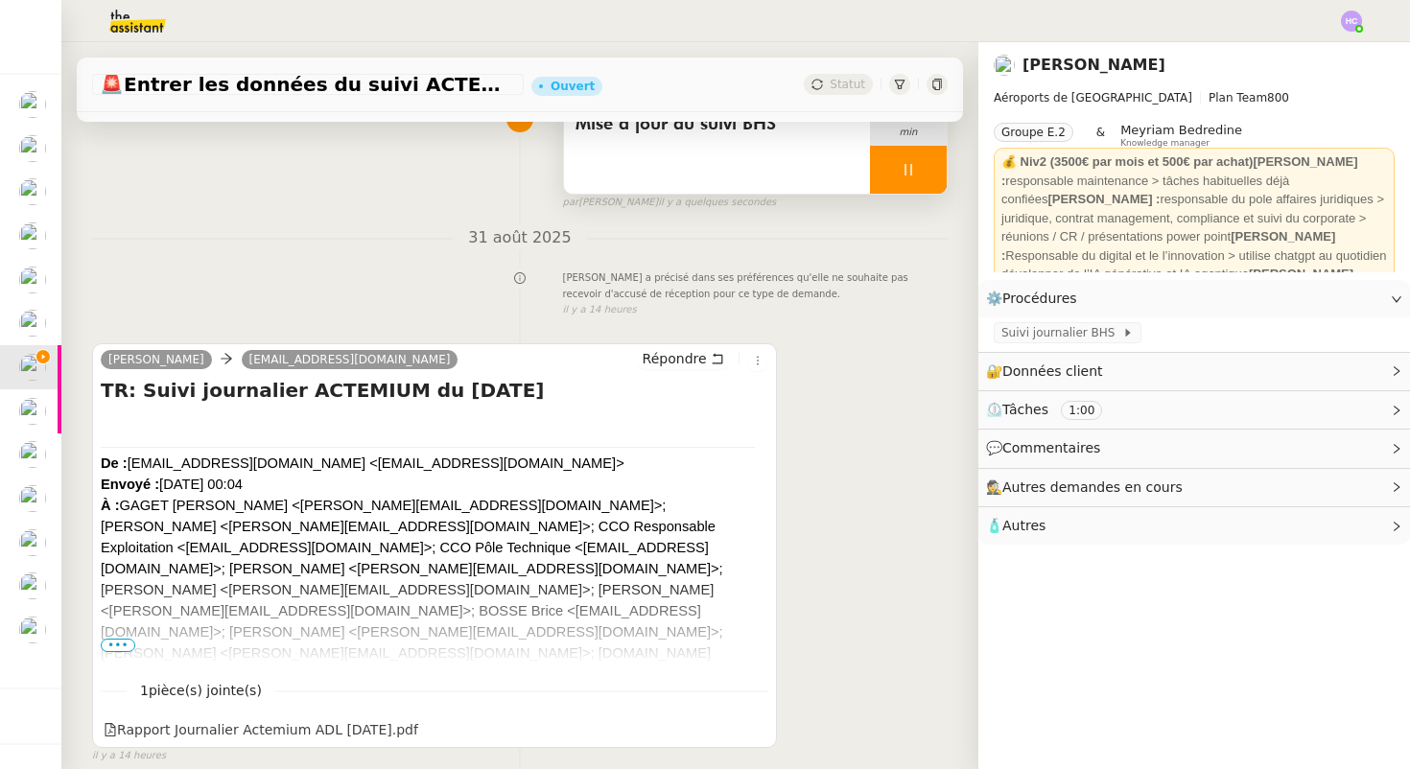
scroll to position [266, 0]
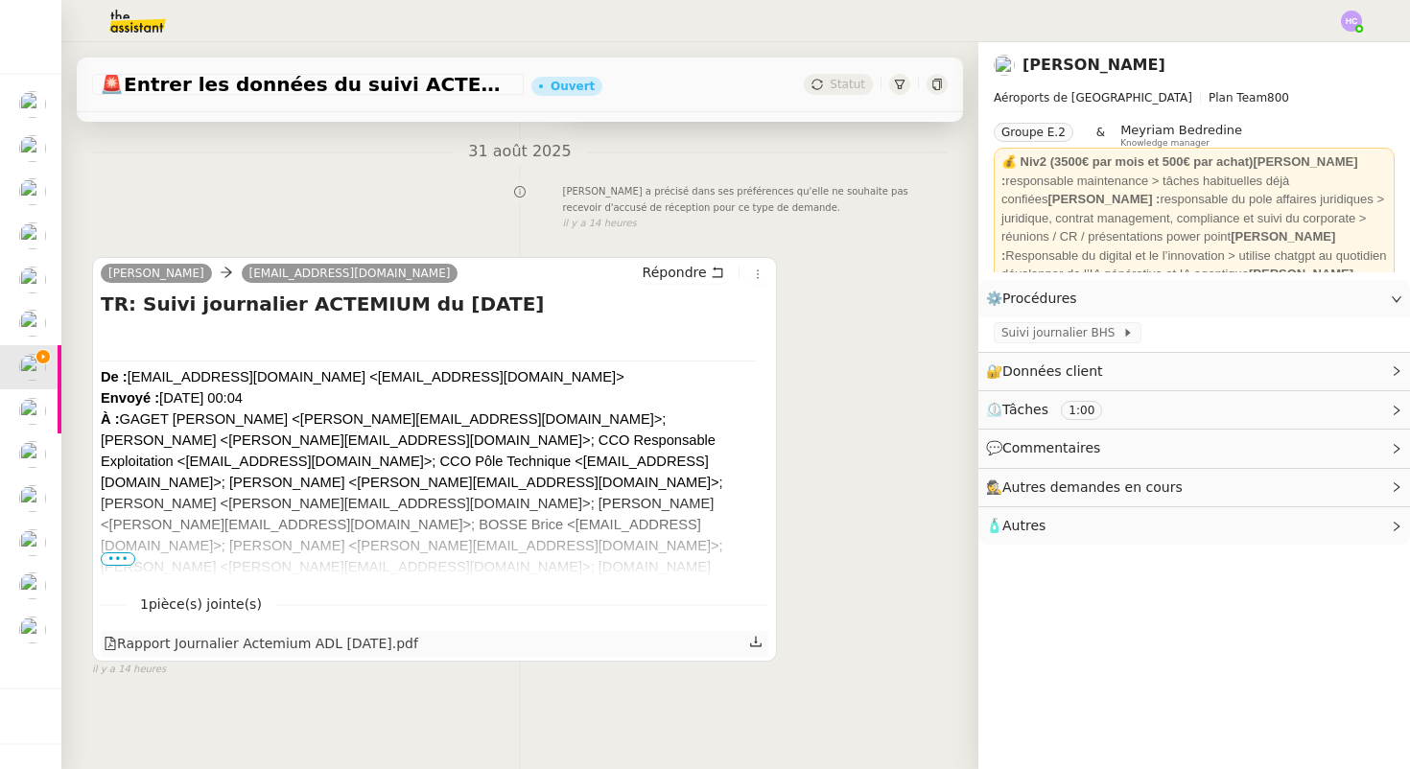
click at [758, 639] on icon at bounding box center [755, 641] width 13 height 13
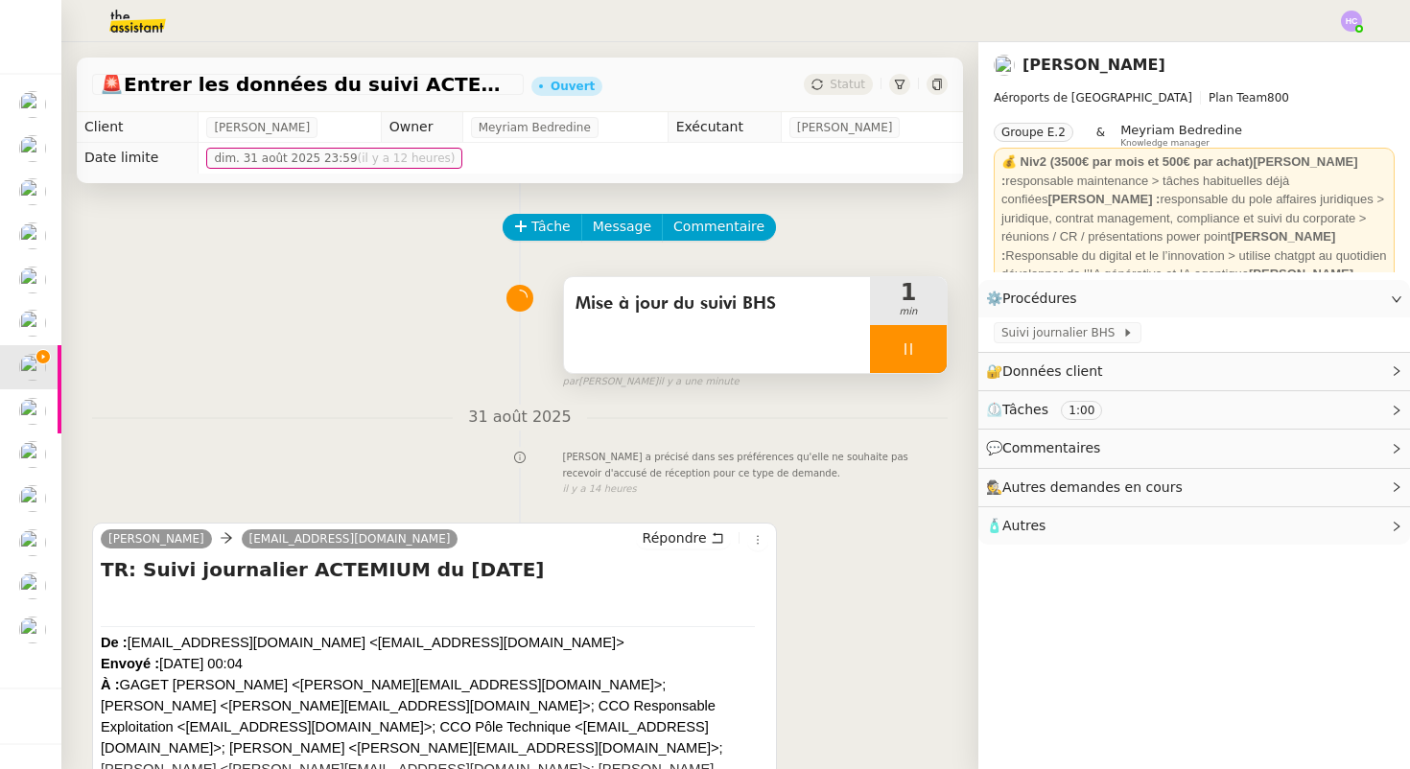
click at [904, 346] on icon at bounding box center [908, 349] width 15 height 15
click at [920, 347] on icon at bounding box center [927, 349] width 15 height 15
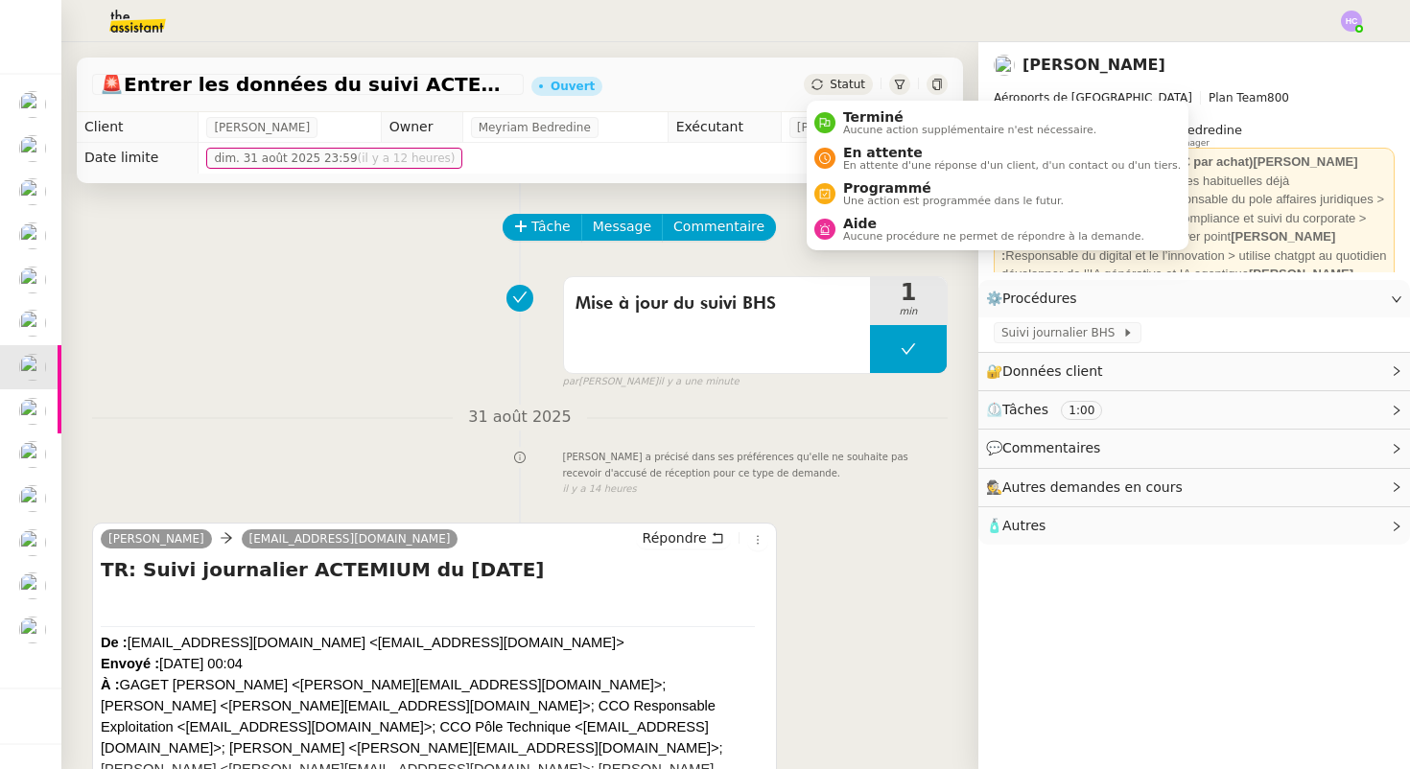
click at [830, 458] on span "[PERSON_NAME] a précisé dans ses préférences qu'elle ne souhaite pas recevoir d…" at bounding box center [755, 466] width 385 height 32
click at [844, 74] on div "Statut" at bounding box center [838, 84] width 69 height 21
click at [867, 130] on span "Aucune action supplémentaire n'est nécessaire." at bounding box center [969, 130] width 253 height 11
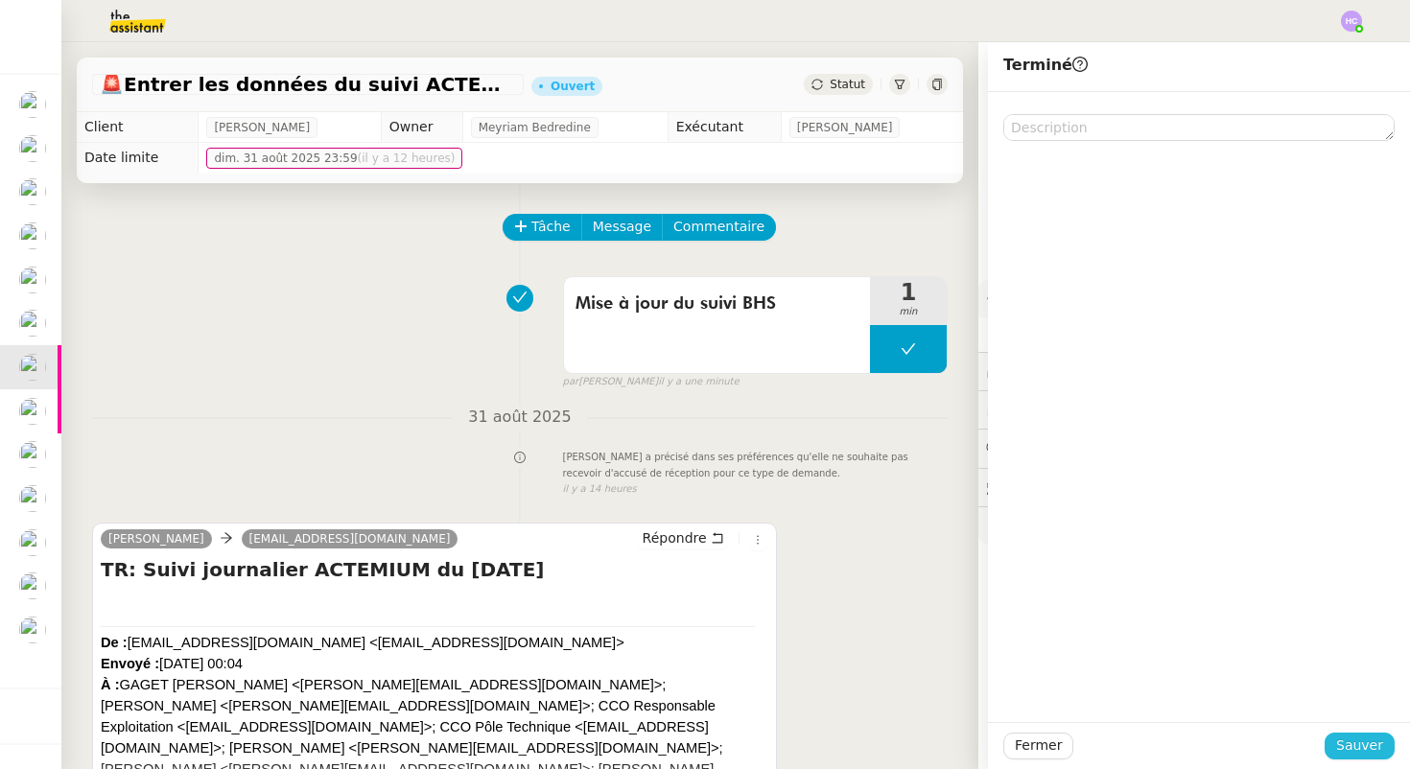
click at [1362, 741] on span "Sauver" at bounding box center [1359, 746] width 47 height 22
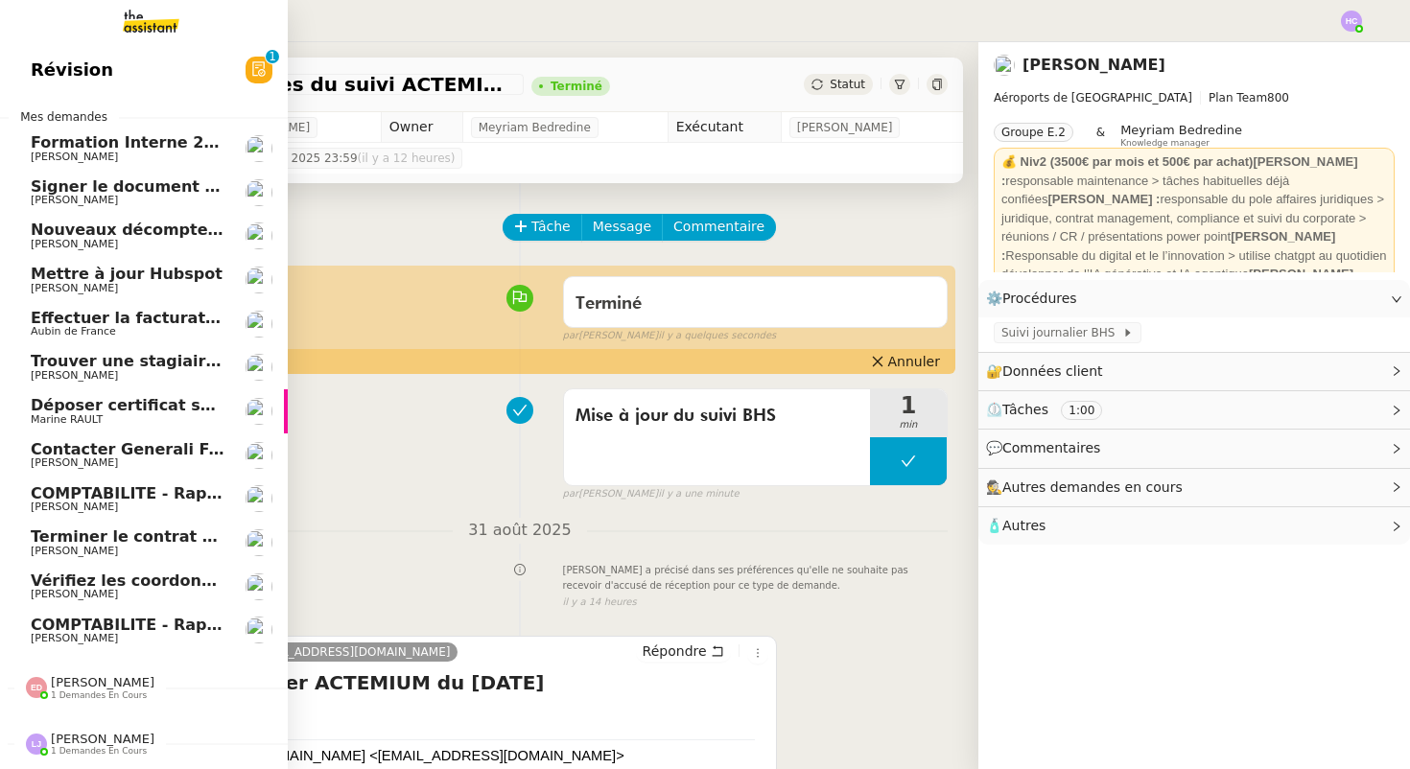
click at [112, 619] on span "COMPTABILITE - Rapprochement bancaire - 25 août 2025" at bounding box center [276, 625] width 491 height 18
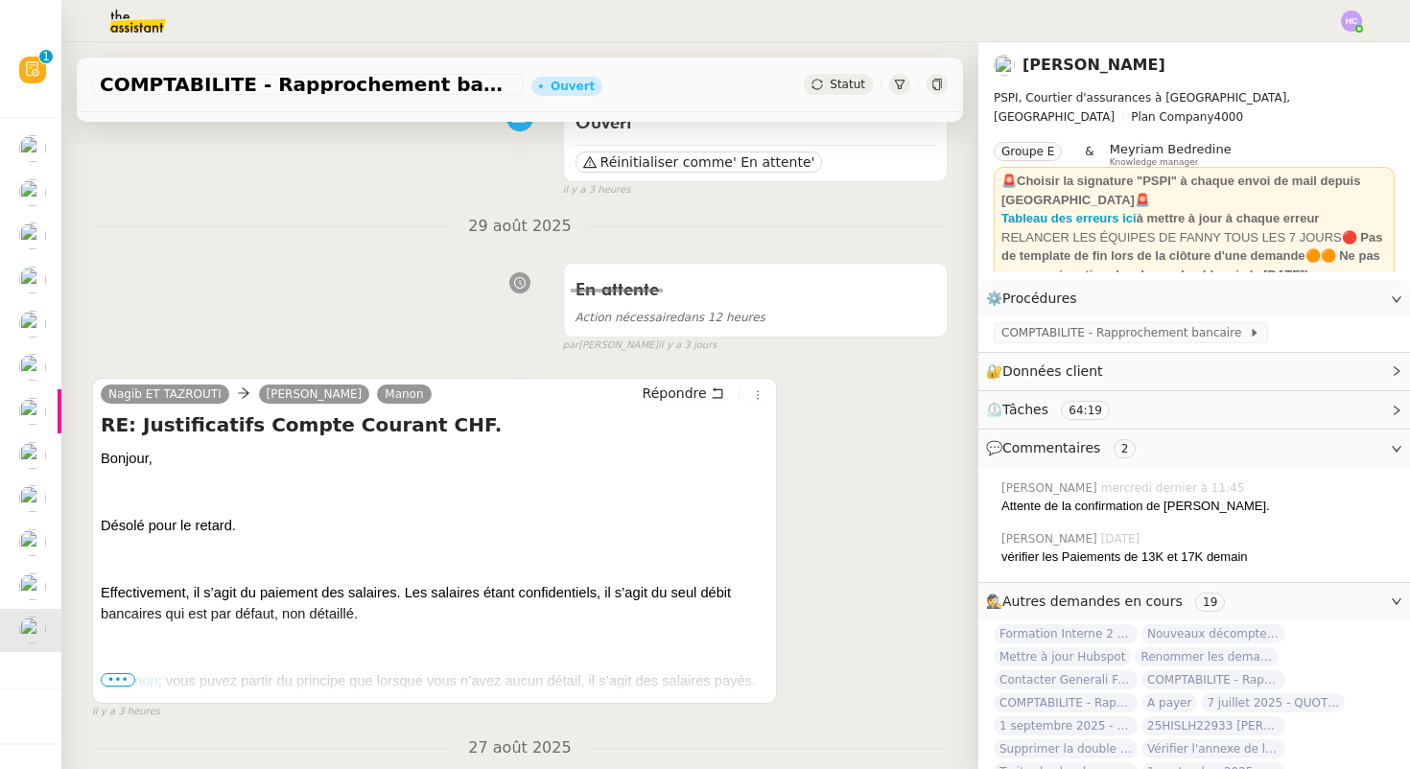
scroll to position [222, 0]
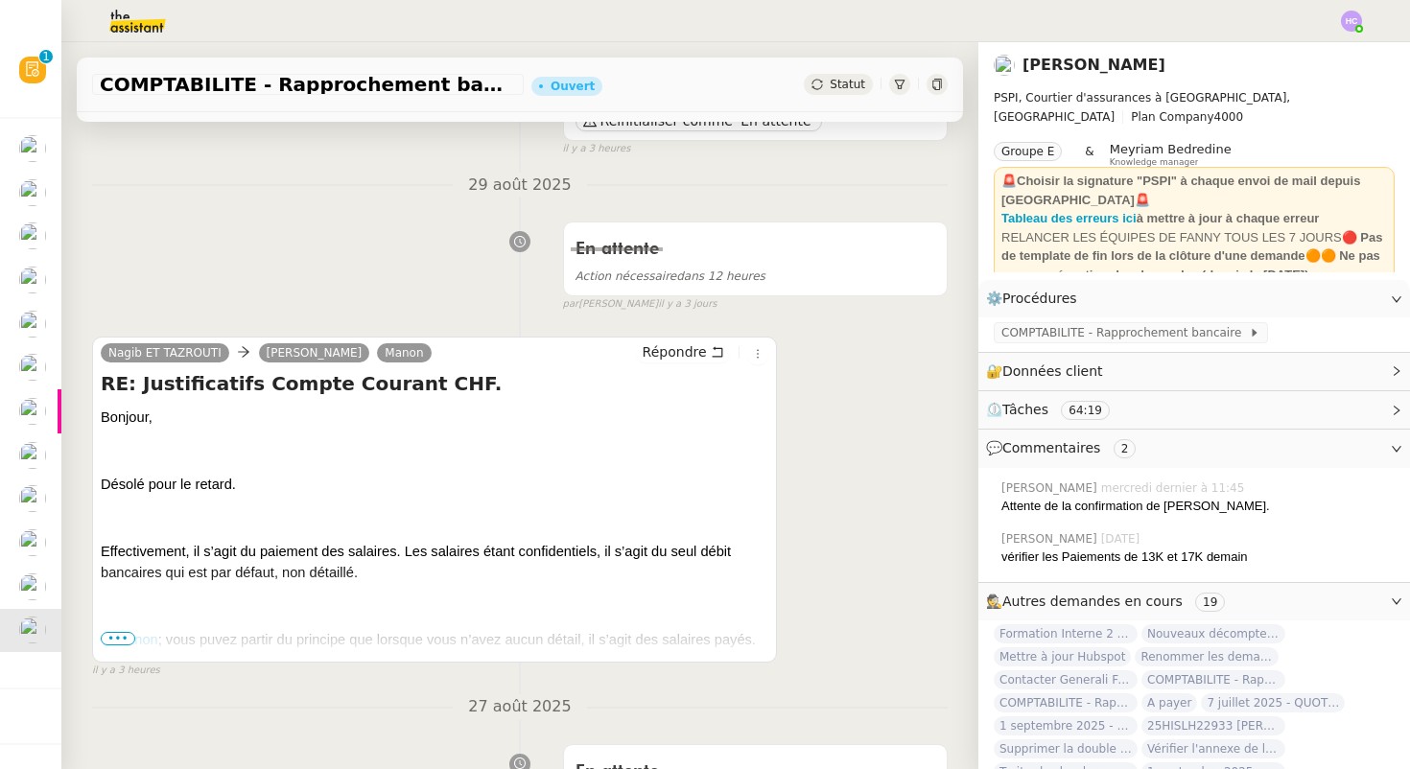
click at [125, 636] on span "•••" at bounding box center [118, 638] width 35 height 13
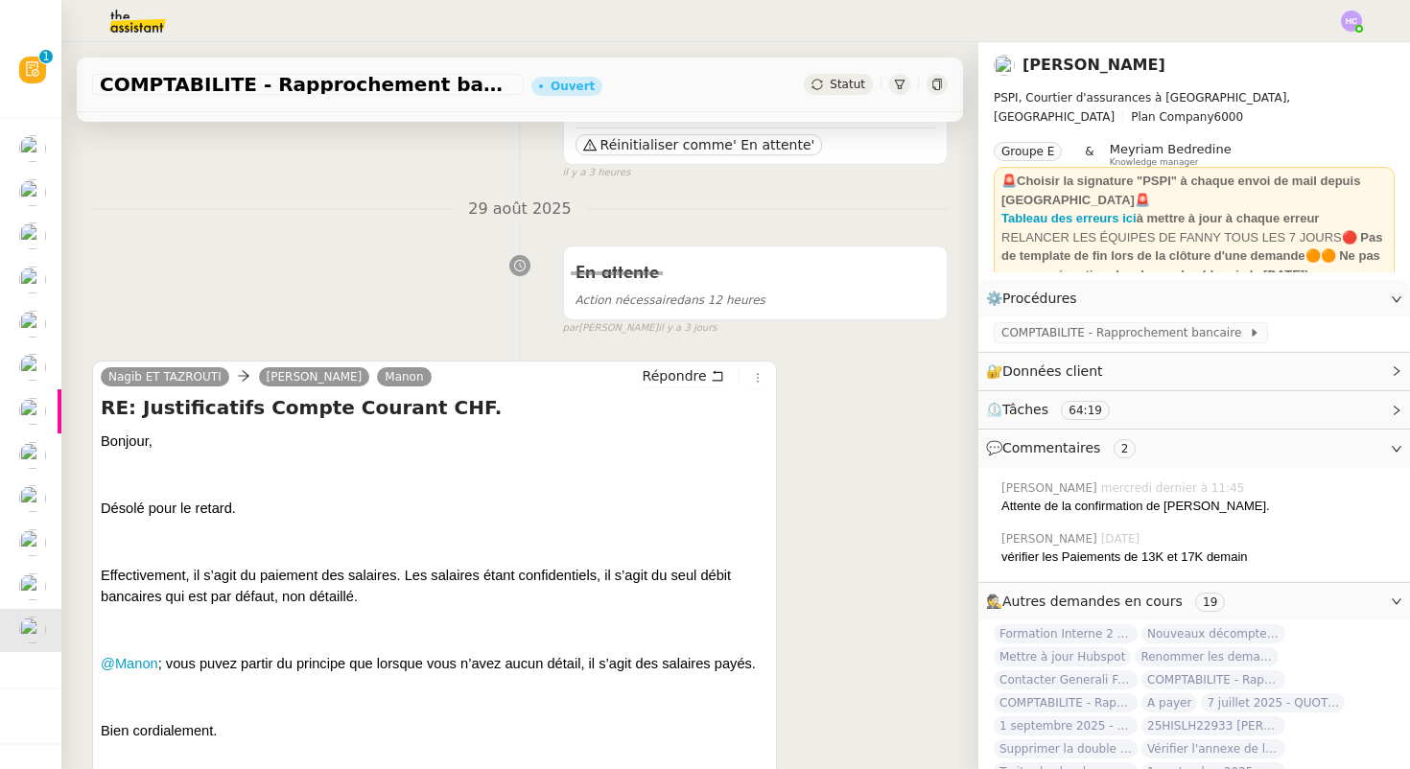
scroll to position [152, 0]
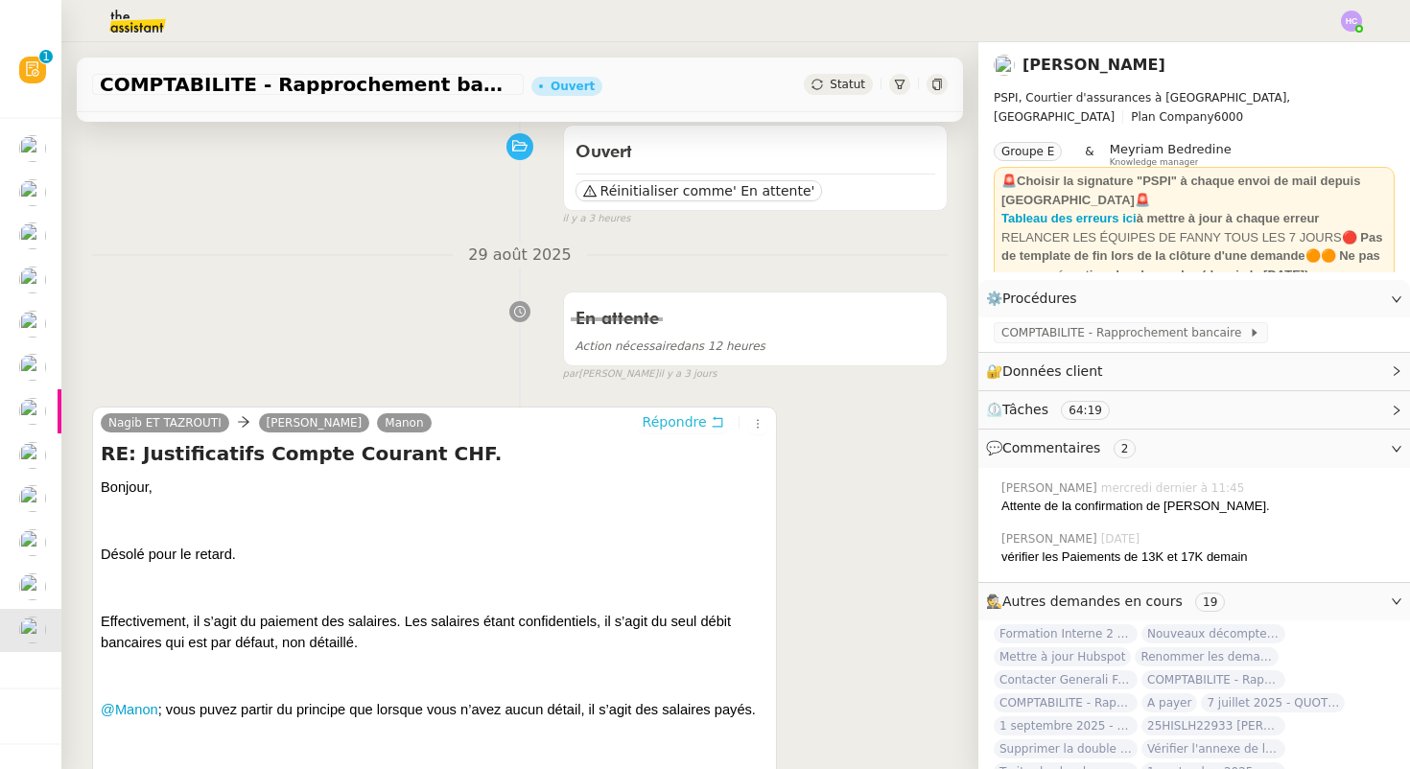
click at [666, 420] on span "Répondre" at bounding box center [675, 422] width 64 height 19
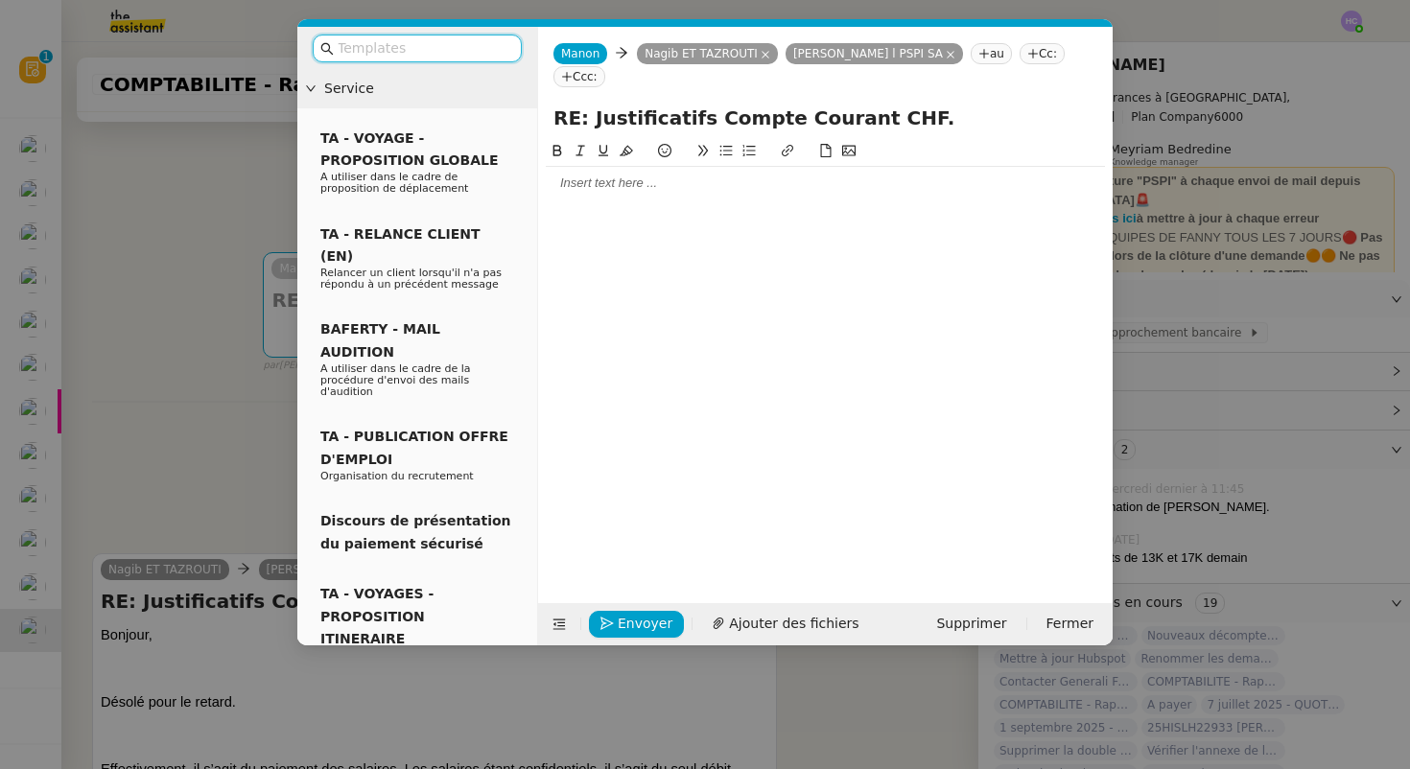
click at [612, 185] on div at bounding box center [825, 183] width 559 height 17
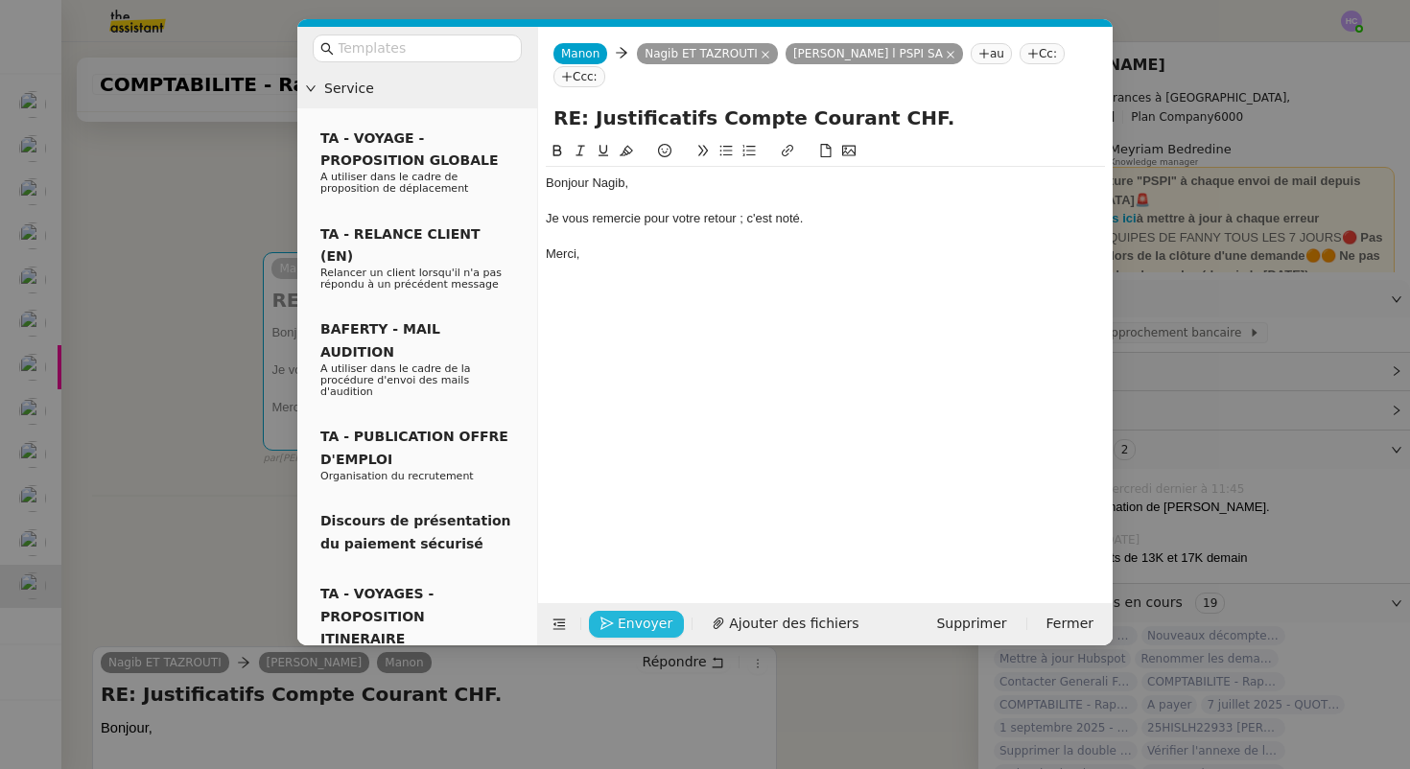
drag, startPoint x: 618, startPoint y: 624, endPoint x: 614, endPoint y: 571, distance: 52.9
click at [614, 571] on form "[PERSON_NAME] ET TAZROUTI [PERSON_NAME] l PSPI SA au Cc: Ccc: RE: Justificatifs…" at bounding box center [825, 336] width 576 height 619
click at [616, 625] on button "Envoyer" at bounding box center [636, 624] width 95 height 27
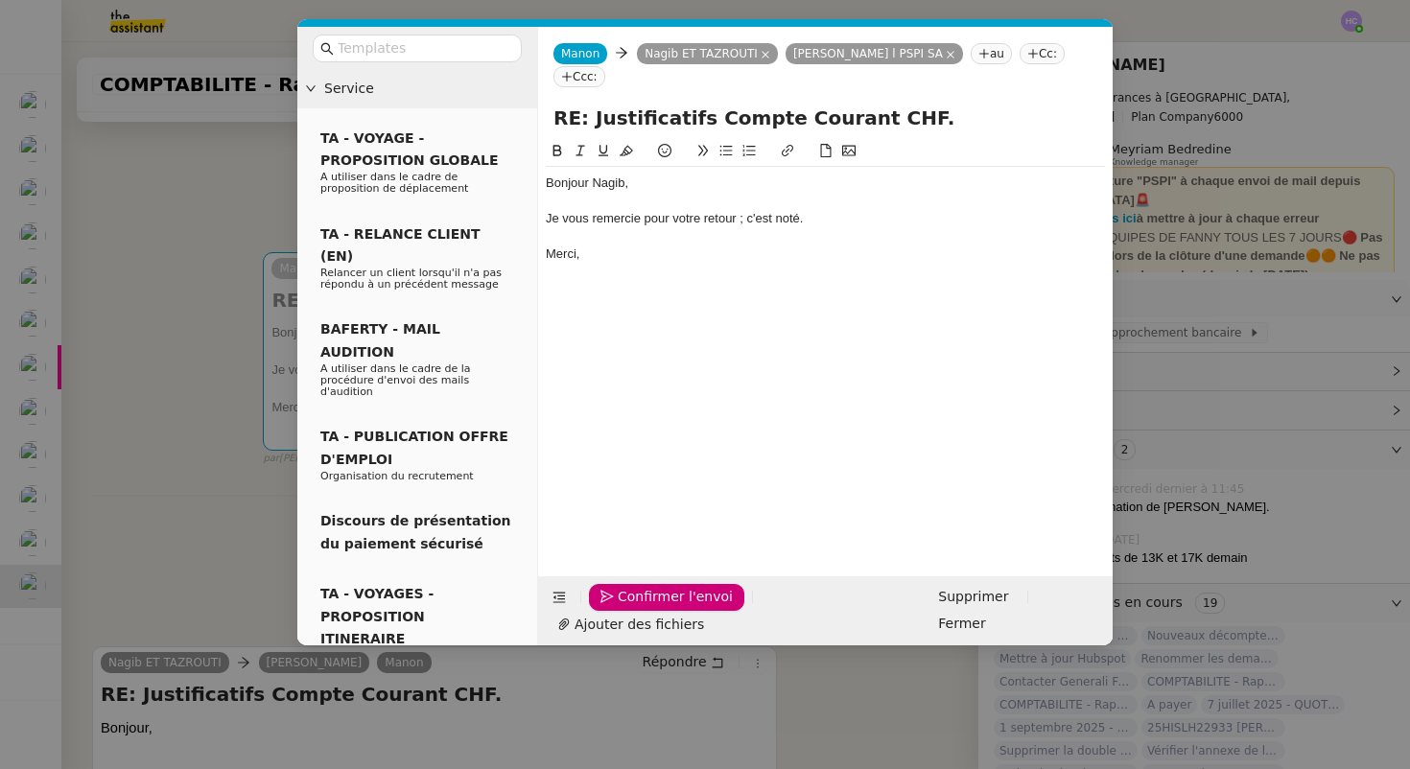
click at [627, 256] on div "Merci," at bounding box center [825, 254] width 559 height 17
click at [641, 608] on span "Confirmer l'envoi" at bounding box center [675, 597] width 115 height 22
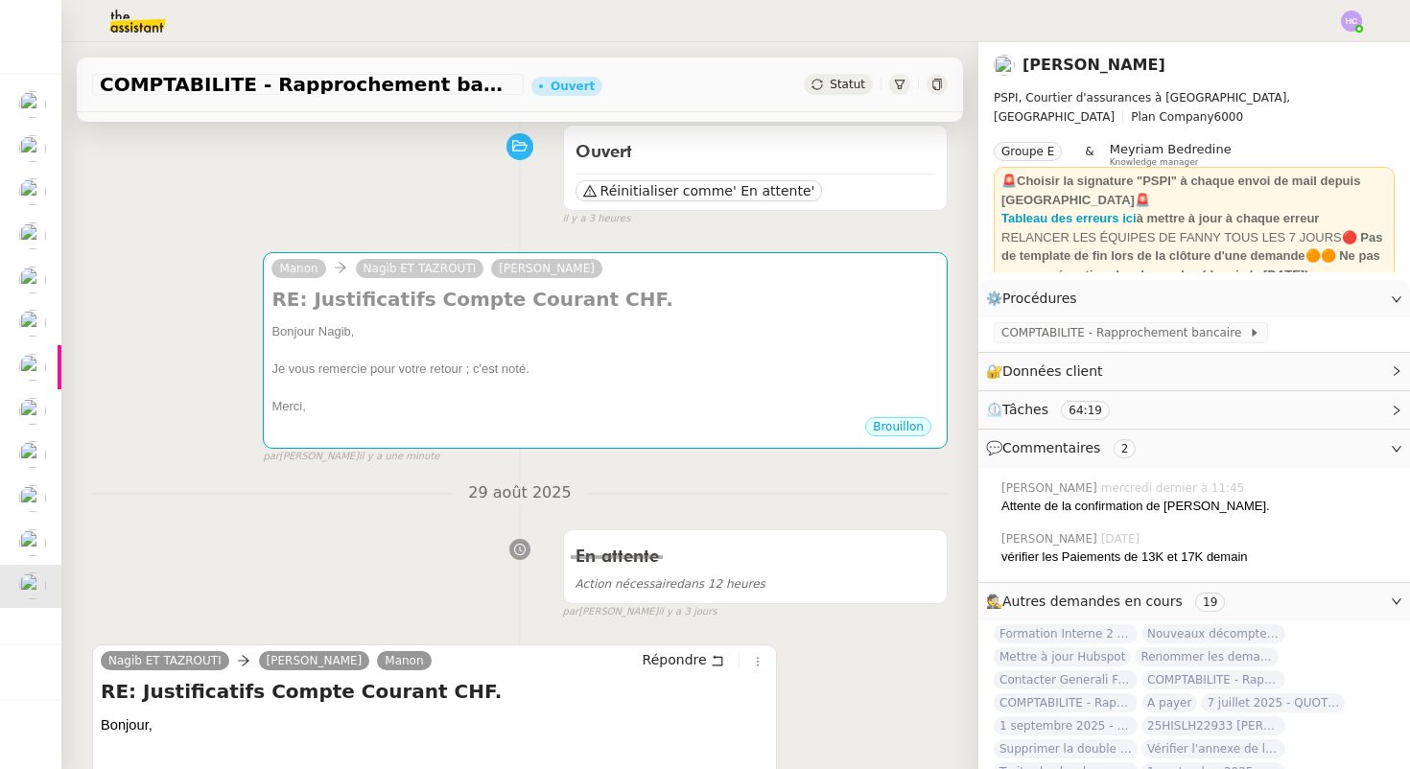
click at [225, 407] on div "[PERSON_NAME] ET TAZROUTI [PERSON_NAME] RE: Justificatifs Compte Courant CHF. B…" at bounding box center [520, 350] width 856 height 230
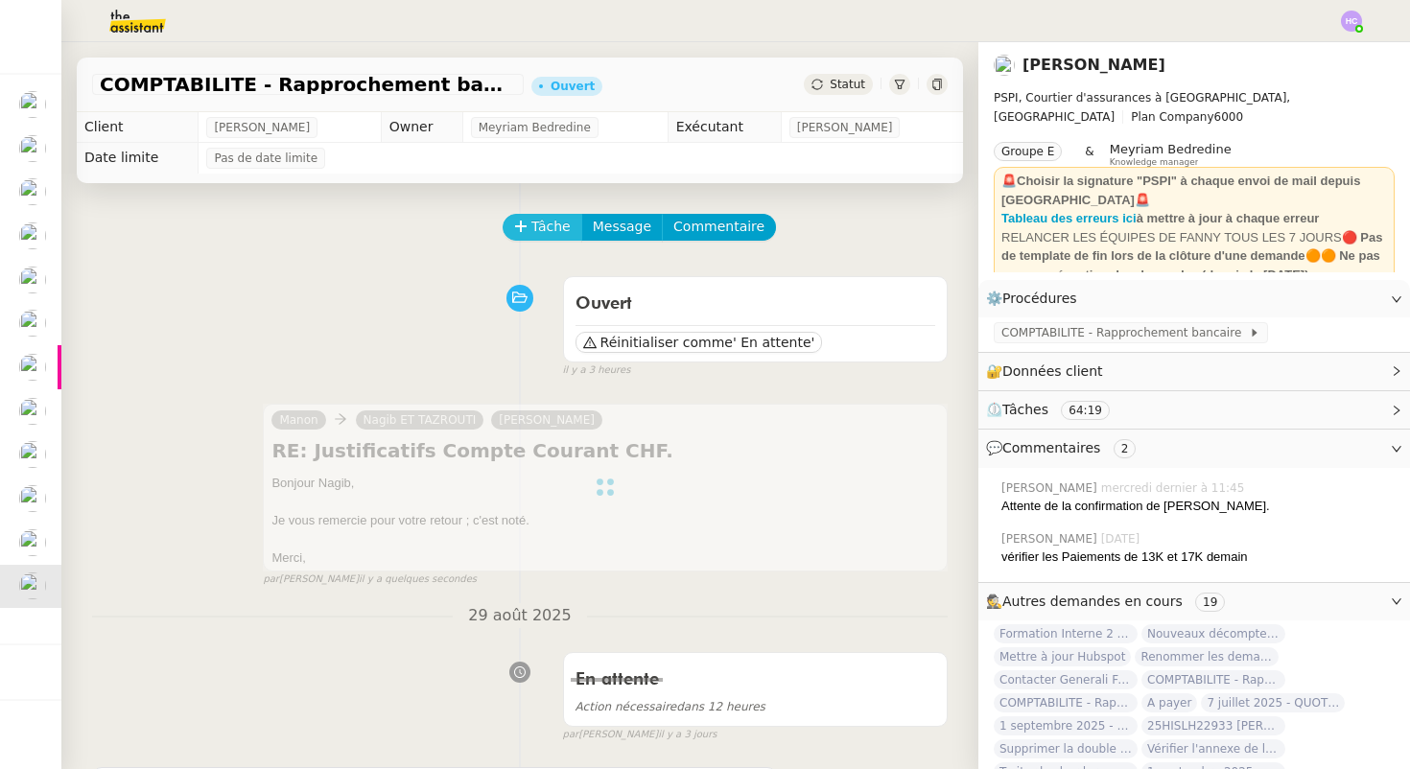
click at [556, 227] on span "Tâche" at bounding box center [550, 227] width 39 height 22
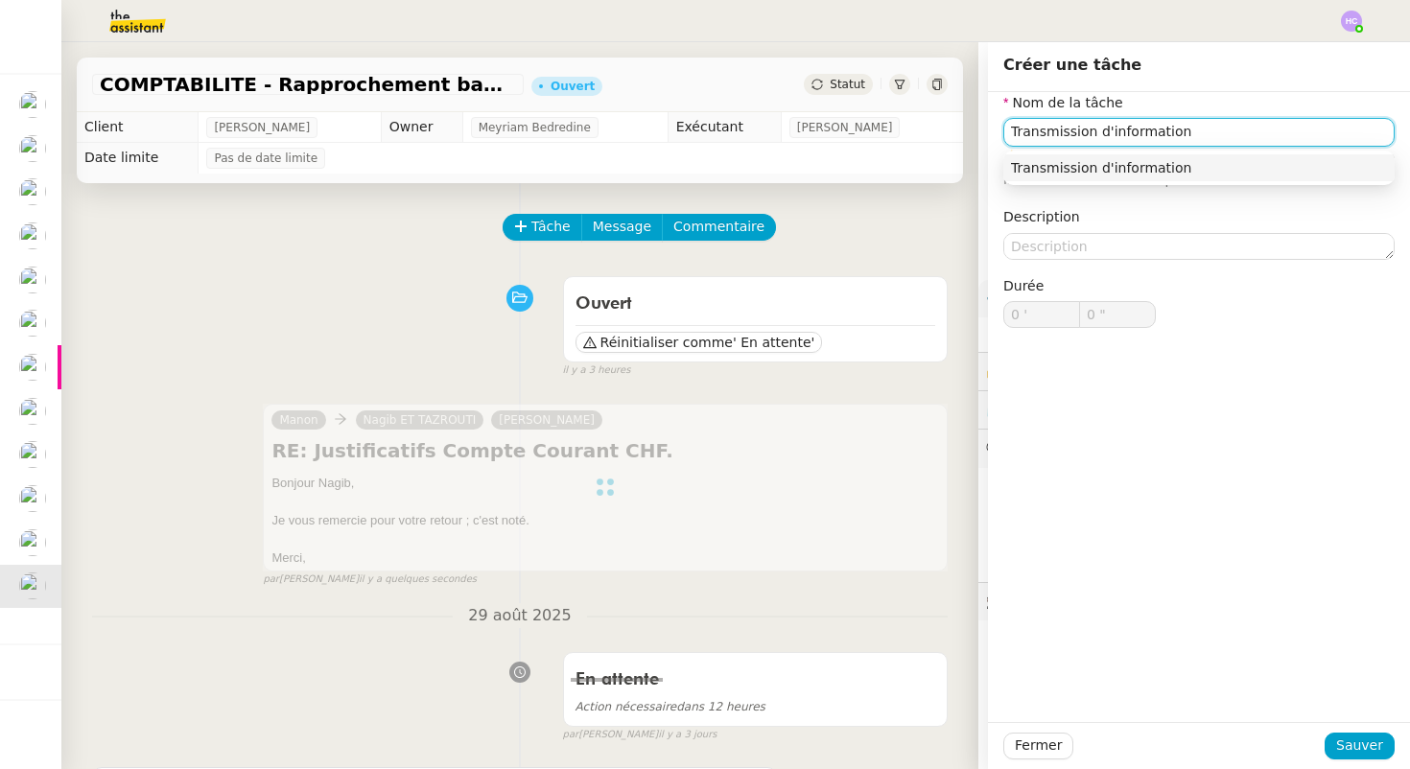
click at [1125, 171] on div "Transmission d'information" at bounding box center [1199, 167] width 376 height 17
type input "Transmission d'information"
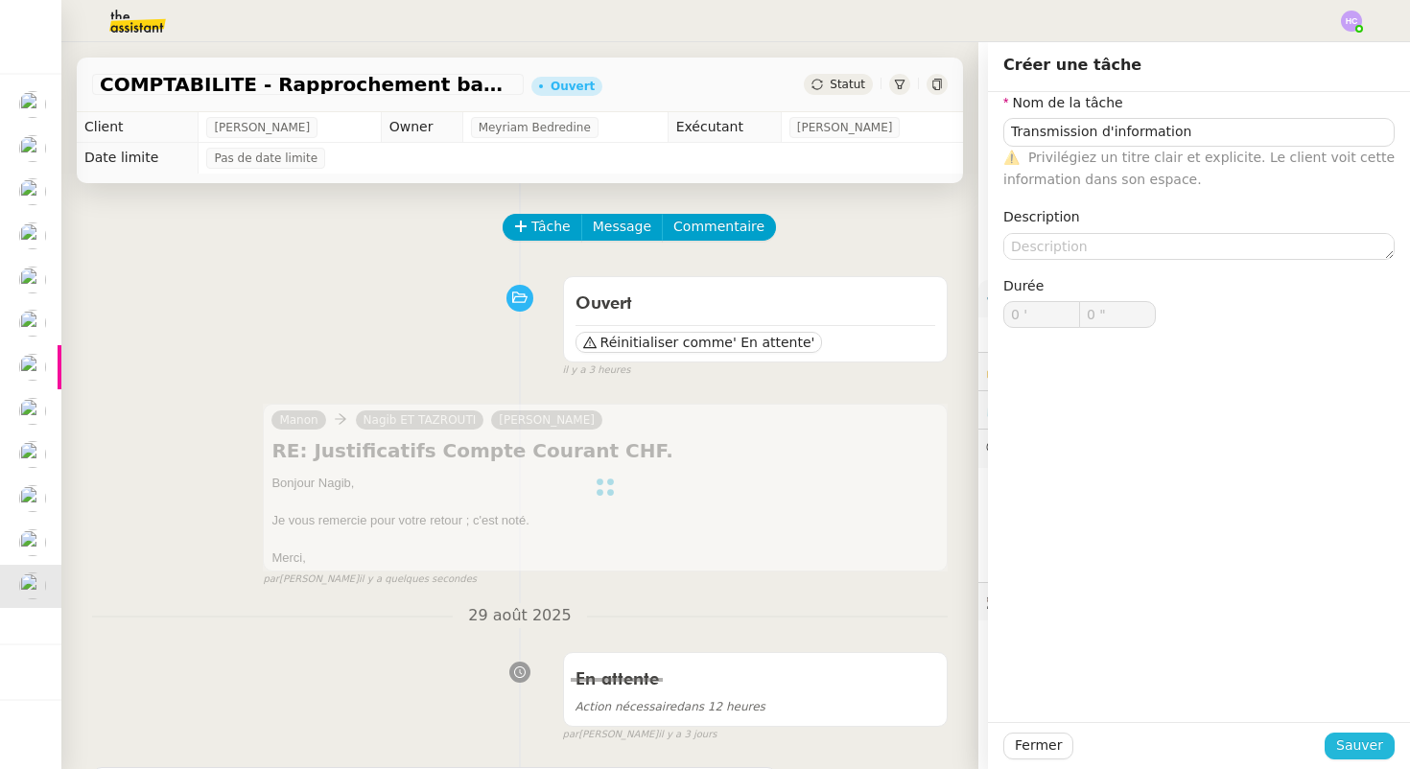
click at [1361, 750] on span "Sauver" at bounding box center [1359, 746] width 47 height 22
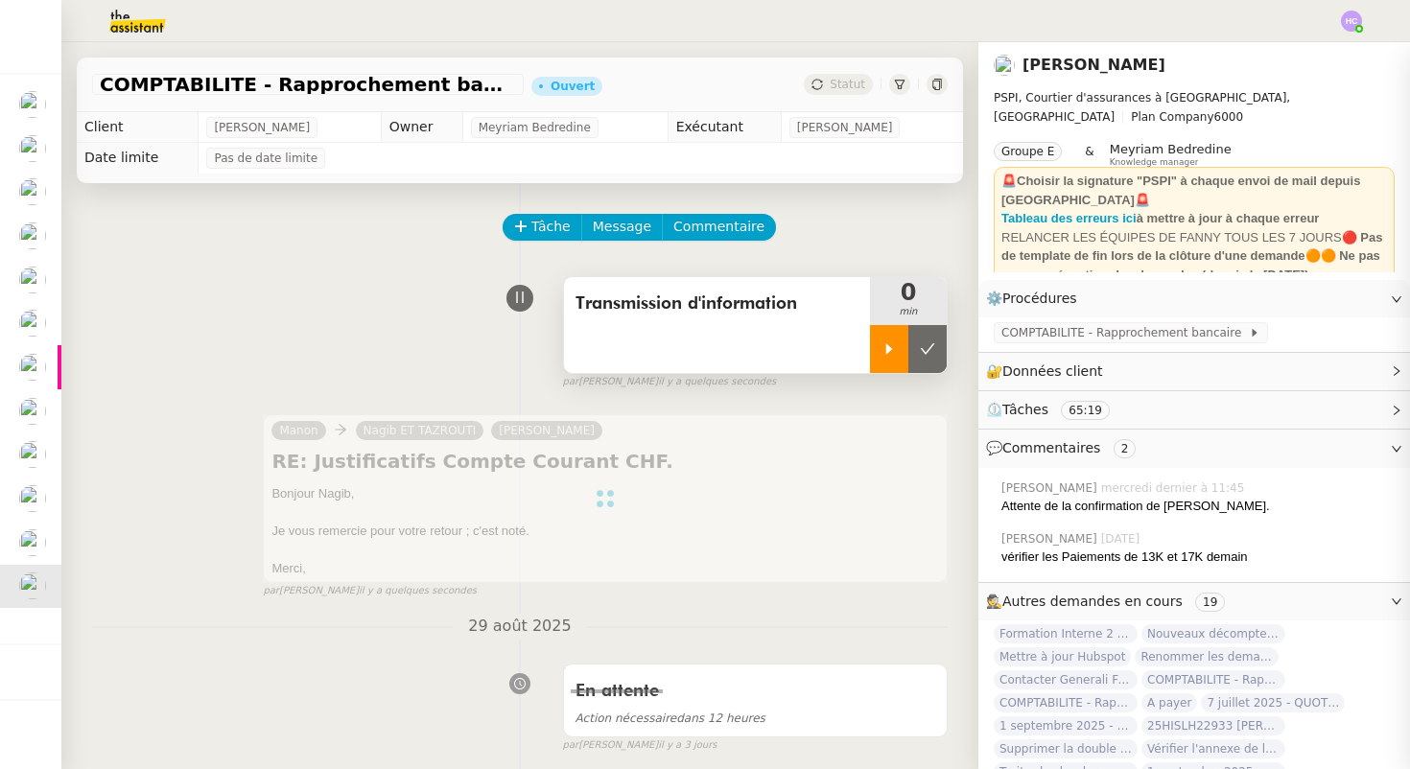
click at [884, 358] on div at bounding box center [889, 349] width 38 height 48
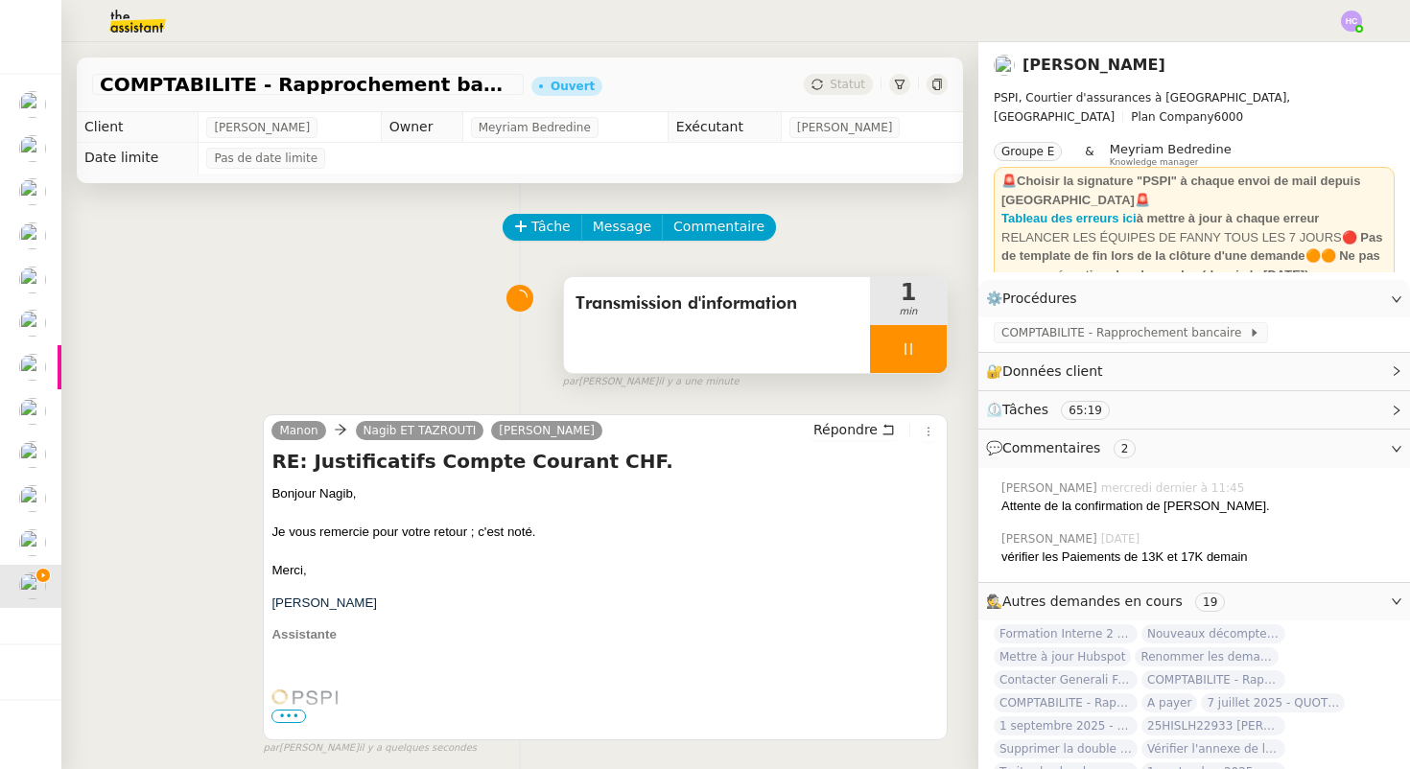
click at [898, 356] on div at bounding box center [908, 349] width 77 height 48
click at [921, 349] on icon at bounding box center [927, 349] width 15 height 15
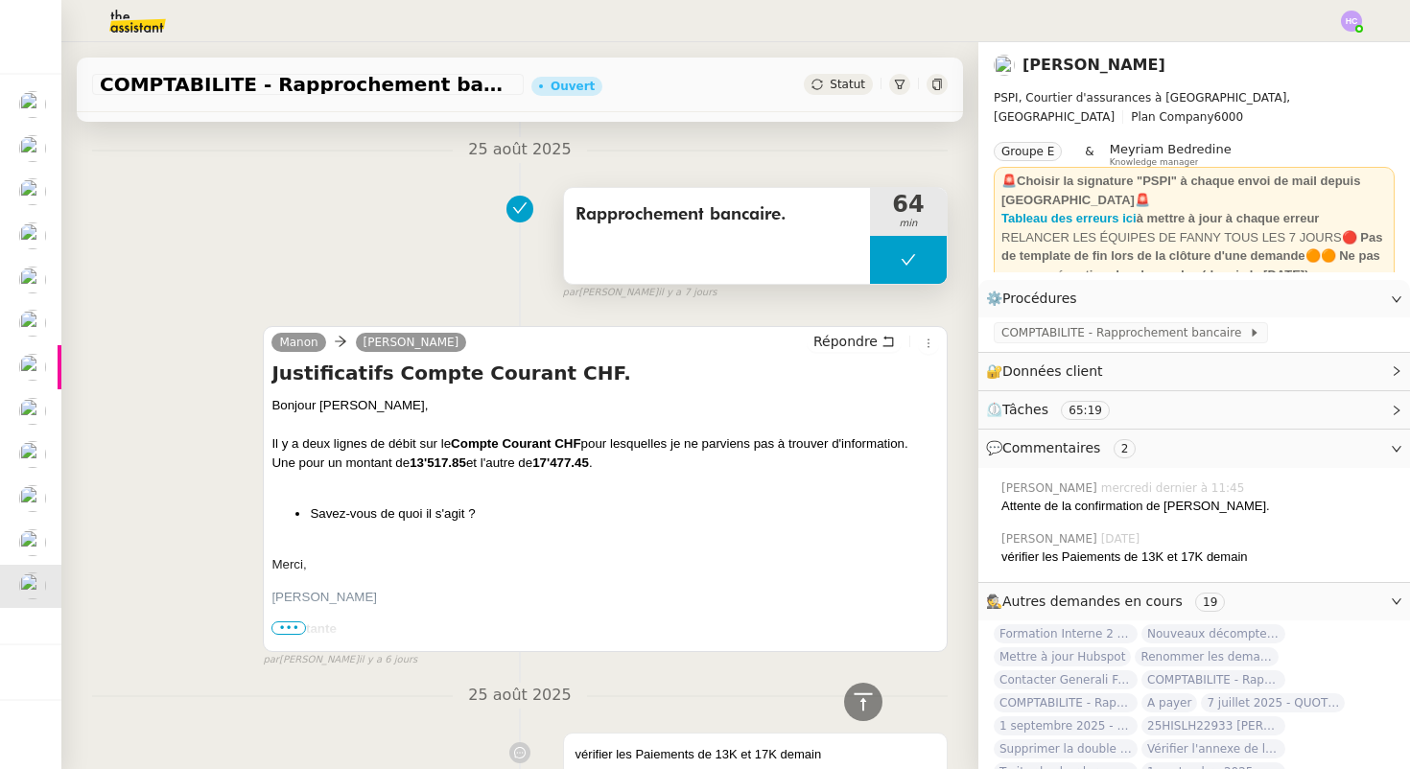
scroll to position [4427, 0]
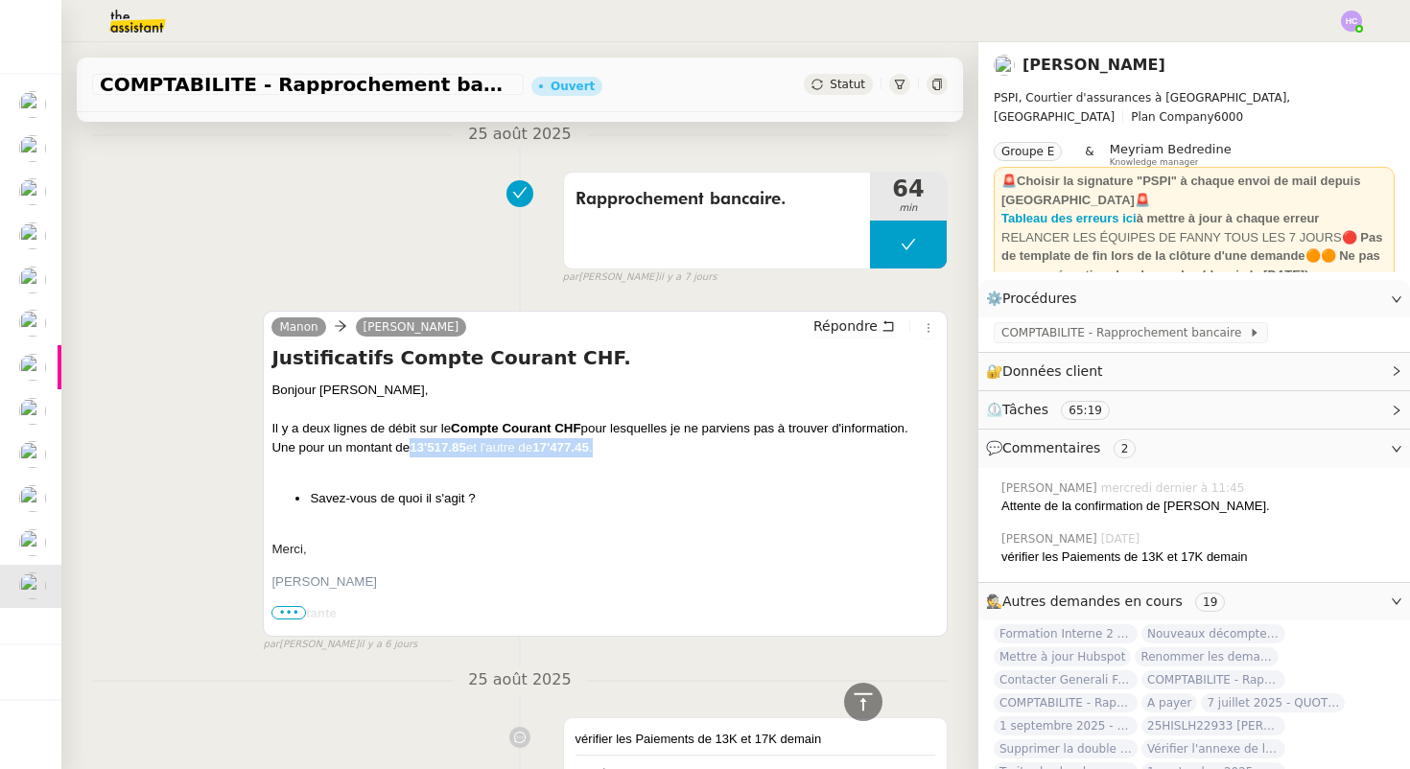
drag, startPoint x: 609, startPoint y: 433, endPoint x: 411, endPoint y: 433, distance: 198.6
click at [411, 438] on div "Une pour un montant de 13'517.85 et l'autre de 17'477.45 ." at bounding box center [605, 447] width 668 height 19
copy div "13'517.85 et l'autre de 17'477.45 ."
click at [476, 458] on span "Bonjour [PERSON_NAME], Il y a deux lignes de débit sur le Compte Courant CHF po…" at bounding box center [605, 741] width 668 height 721
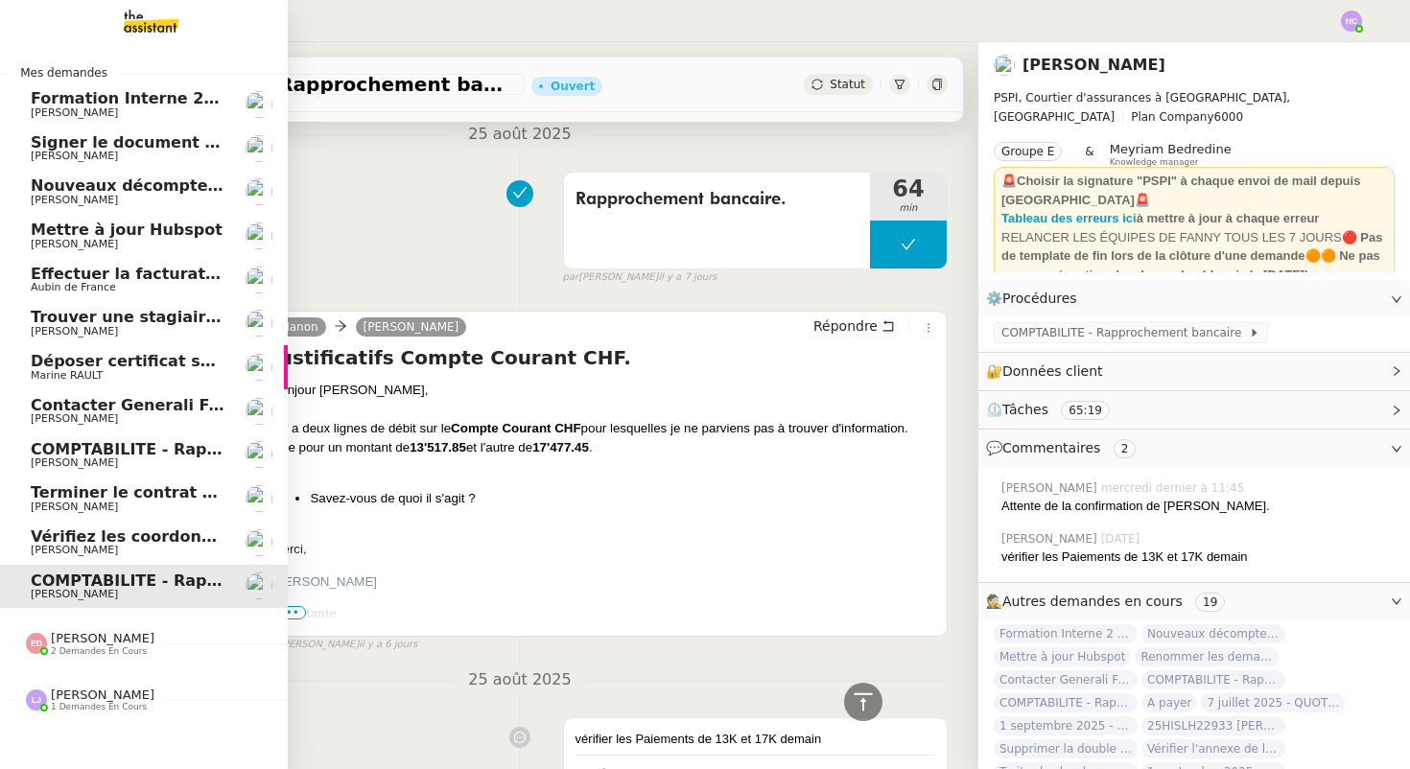
click at [92, 361] on span "Déposer certificat sur Opco" at bounding box center [149, 361] width 237 height 18
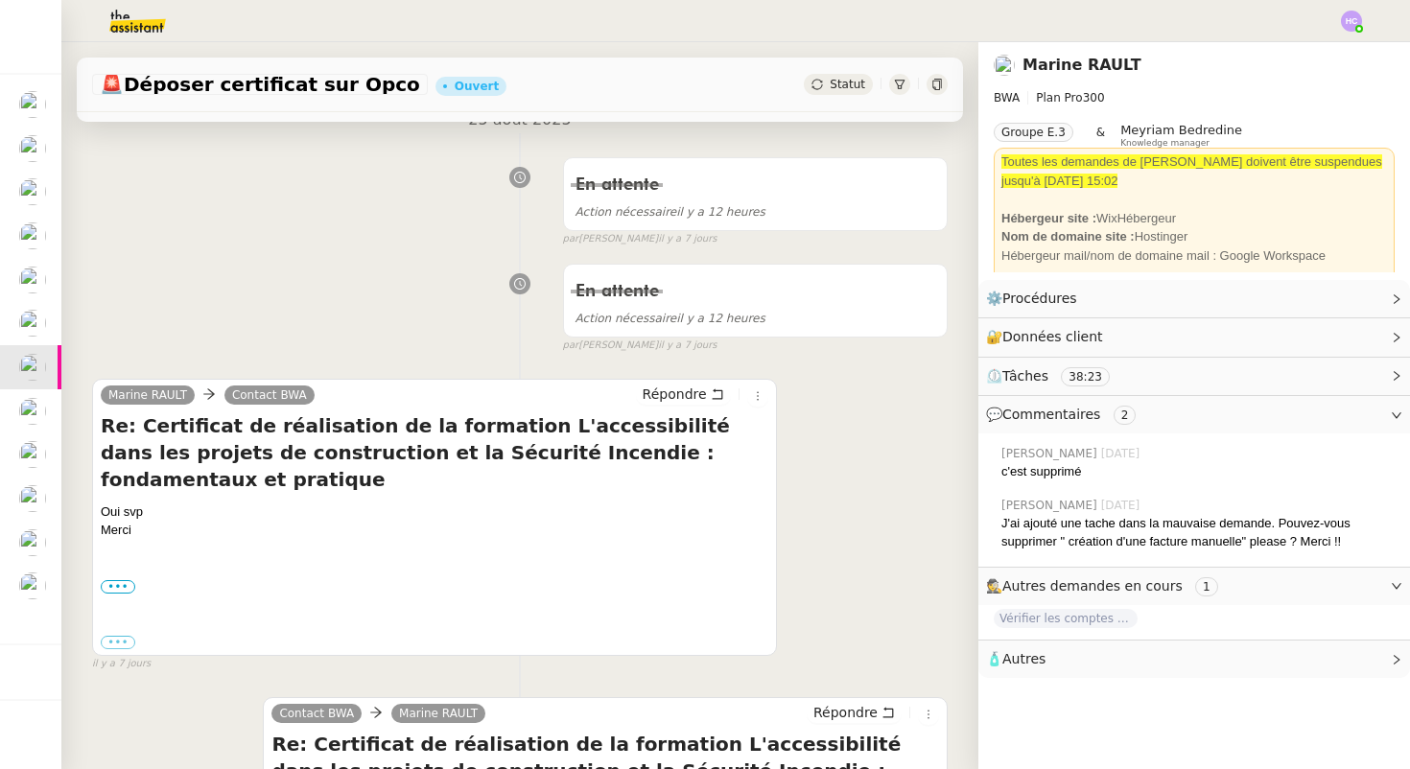
scroll to position [254, 0]
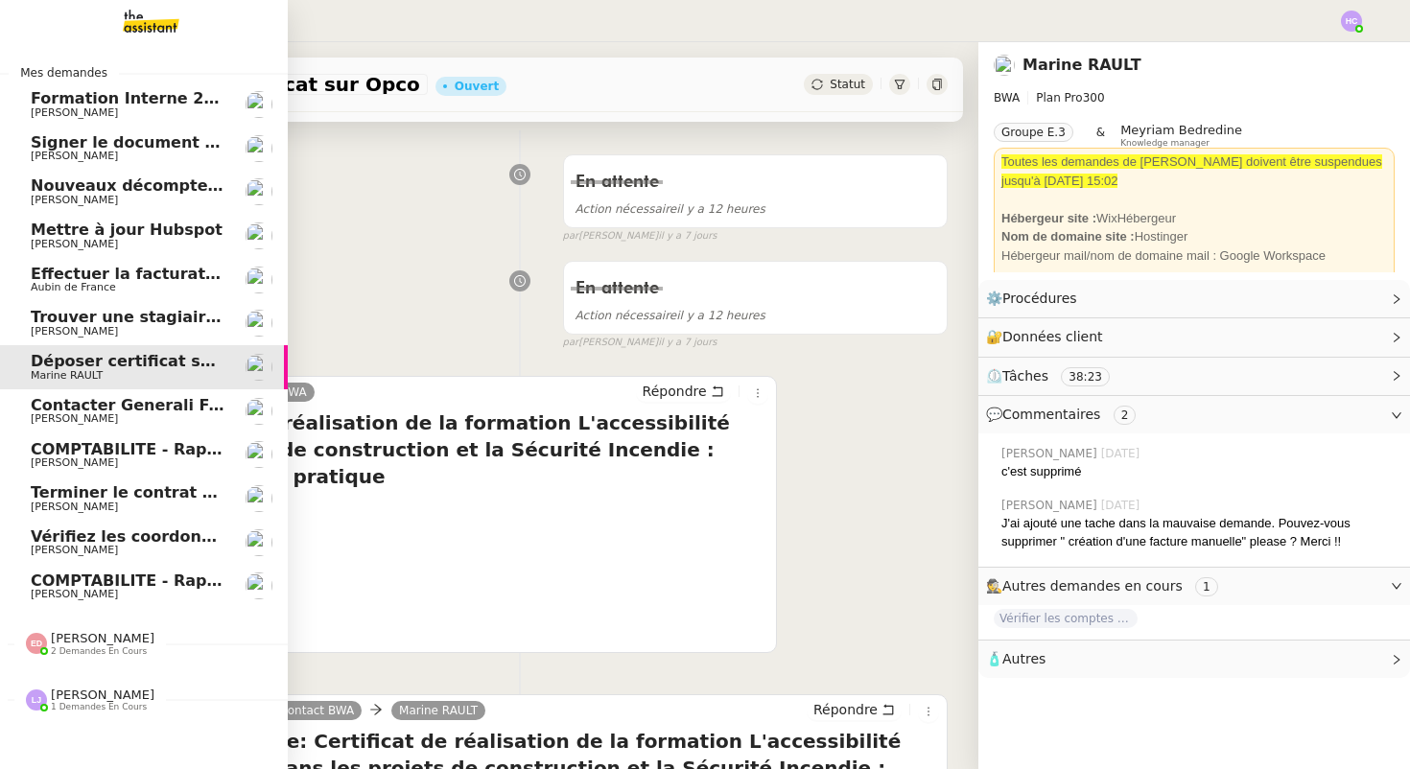
click at [63, 141] on span "Signer le document par [PERSON_NAME]" at bounding box center [206, 142] width 351 height 18
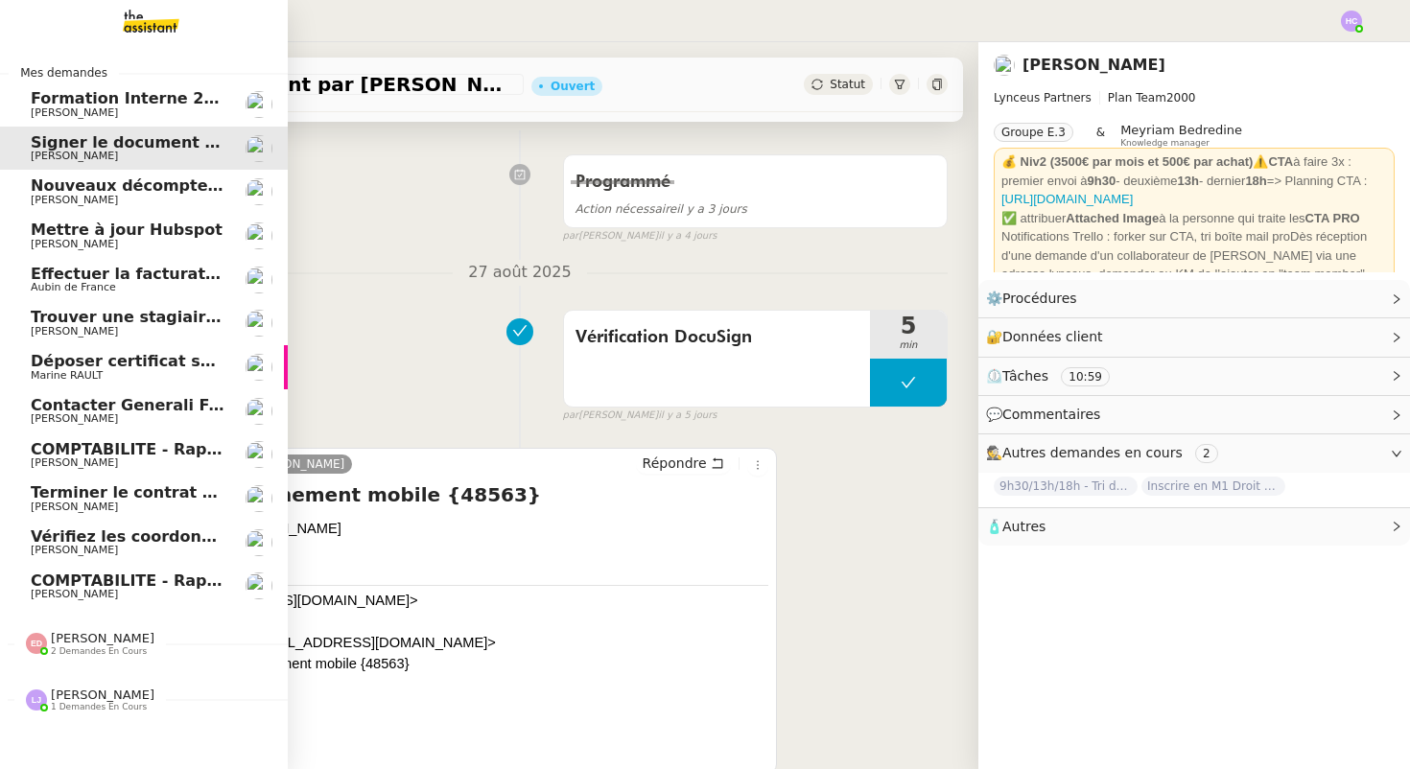
click at [79, 200] on span "[PERSON_NAME]" at bounding box center [74, 200] width 87 height 12
